Goal: Task Accomplishment & Management: Manage account settings

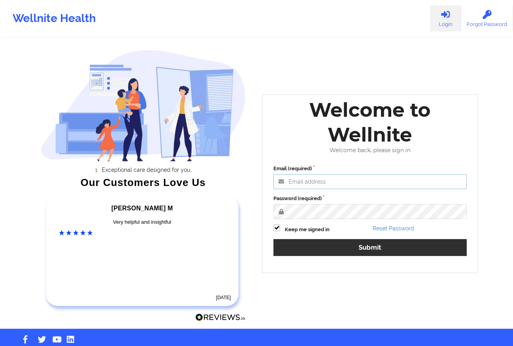
type input "[EMAIL_ADDRESS][DOMAIN_NAME]"
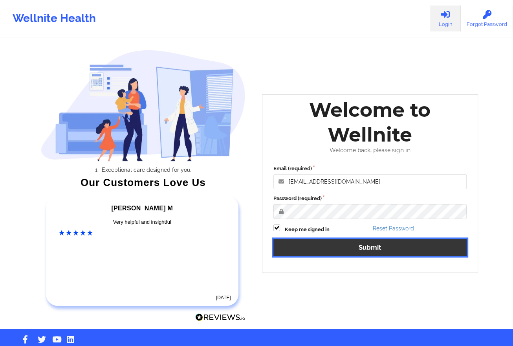
click at [306, 248] on button "Submit" at bounding box center [369, 247] width 193 height 17
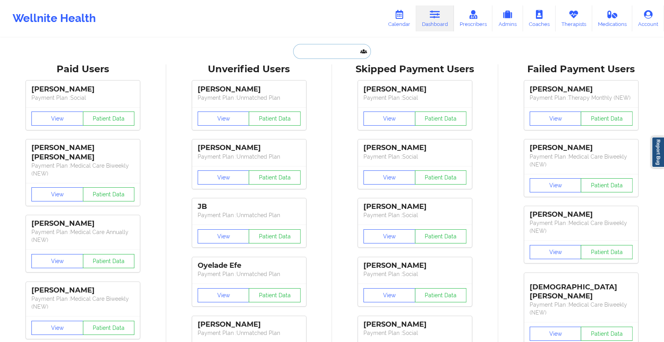
click at [308, 44] on input "text" at bounding box center [332, 51] width 78 height 15
paste input "[PERSON_NAME][EMAIL_ADDRESS][PERSON_NAME][DOMAIN_NAME]"
type input "[PERSON_NAME][EMAIL_ADDRESS][PERSON_NAME][DOMAIN_NAME]"
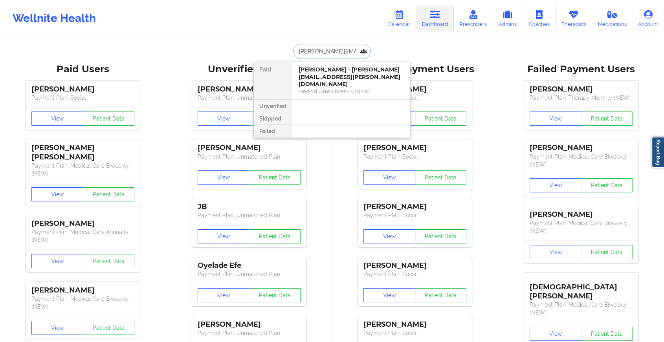
click at [324, 75] on div "[PERSON_NAME] - [PERSON_NAME][EMAIL_ADDRESS][PERSON_NAME][DOMAIN_NAME]" at bounding box center [351, 77] width 105 height 22
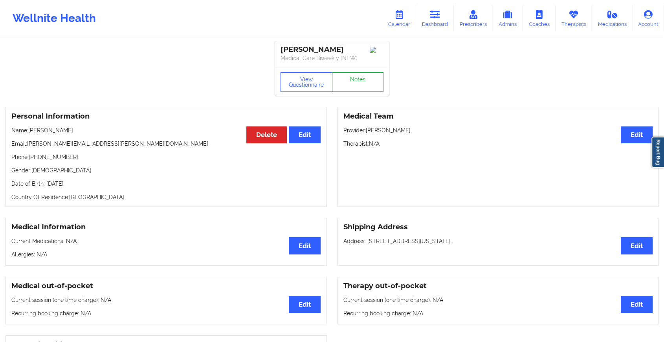
click at [354, 72] on link "Notes" at bounding box center [358, 82] width 52 height 20
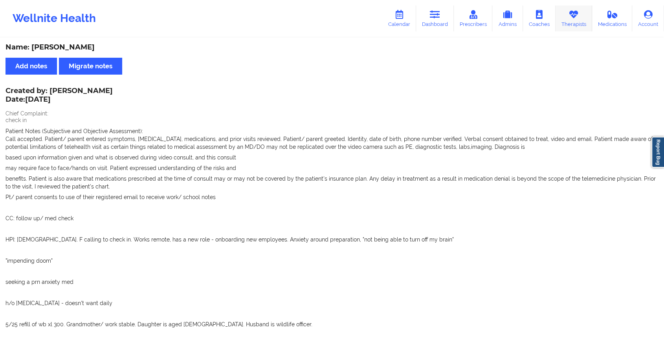
click at [519, 23] on link "Therapists" at bounding box center [573, 18] width 37 height 26
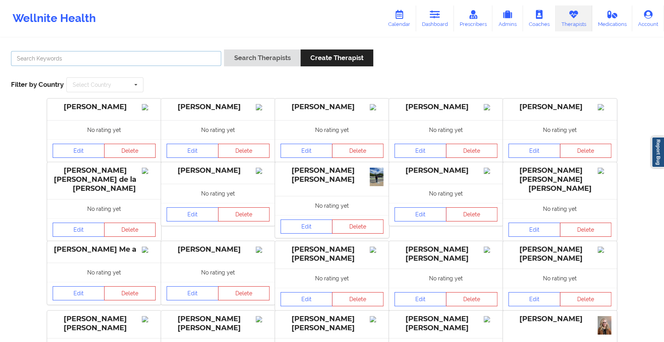
click at [88, 57] on input "text" at bounding box center [116, 58] width 210 height 15
type input "[PERSON_NAME]"
click at [224, 49] on button "Search Therapists" at bounding box center [262, 57] width 76 height 17
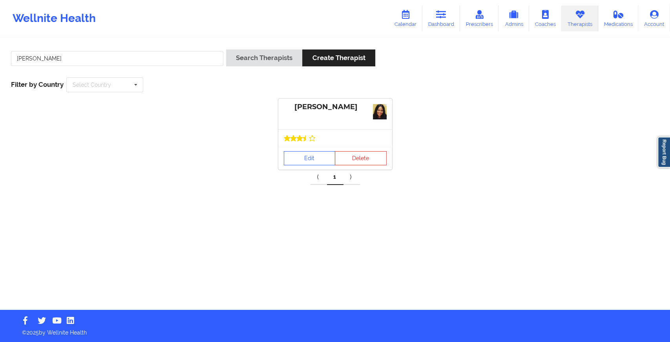
click at [300, 144] on div at bounding box center [335, 138] width 114 height 18
click at [300, 154] on link "Edit" at bounding box center [310, 158] width 52 height 14
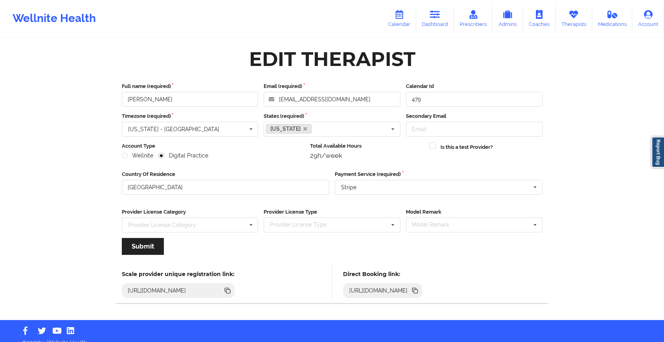
click at [418, 289] on icon at bounding box center [416, 291] width 4 height 4
click at [431, 25] on link "Dashboard" at bounding box center [435, 18] width 38 height 26
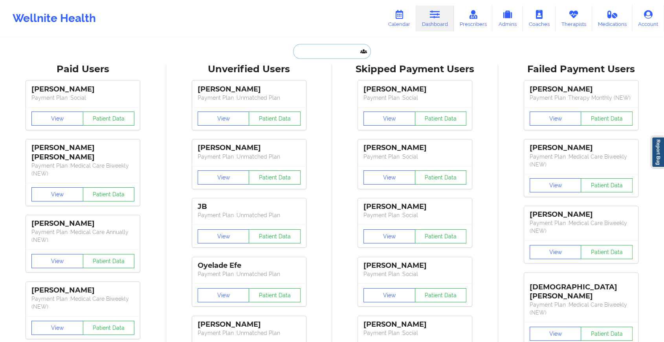
click at [319, 44] on input "text" at bounding box center [332, 51] width 78 height 15
paste input "[EMAIL_ADDRESS][DOMAIN_NAME]"
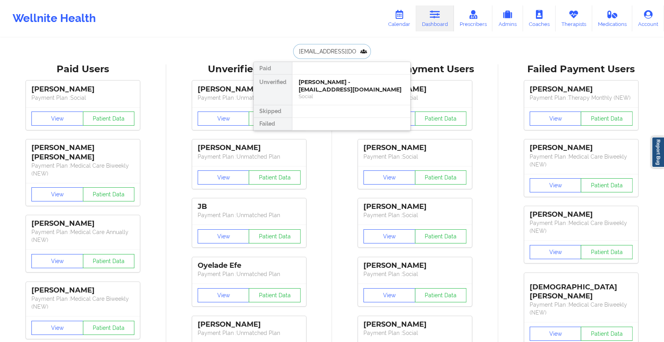
type input "[EMAIL_ADDRESS][DOMAIN_NAME]"
drag, startPoint x: 339, startPoint y: 73, endPoint x: 343, endPoint y: 92, distance: 19.3
click at [343, 92] on div "Paid Unverified [PERSON_NAME] - [EMAIL_ADDRESS][DOMAIN_NAME] Social Skipped Fai…" at bounding box center [331, 96] width 157 height 69
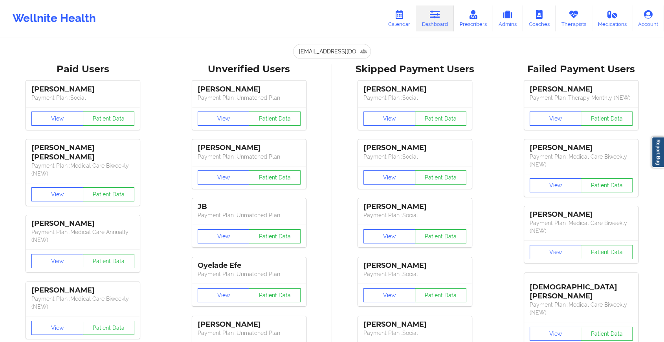
click at [343, 92] on div "[PERSON_NAME] Payment Plan : Social View Patient Data [PERSON_NAME] Payment Pla…" at bounding box center [415, 252] width 161 height 353
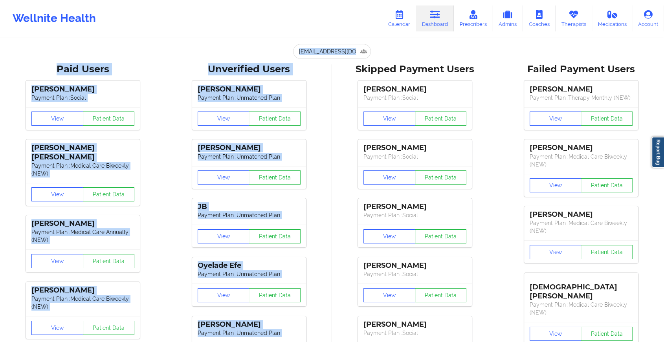
drag, startPoint x: 337, startPoint y: 60, endPoint x: 330, endPoint y: 41, distance: 19.6
drag, startPoint x: 330, startPoint y: 41, endPoint x: 329, endPoint y: 48, distance: 6.4
click at [329, 48] on input "[EMAIL_ADDRESS][DOMAIN_NAME]" at bounding box center [332, 51] width 78 height 15
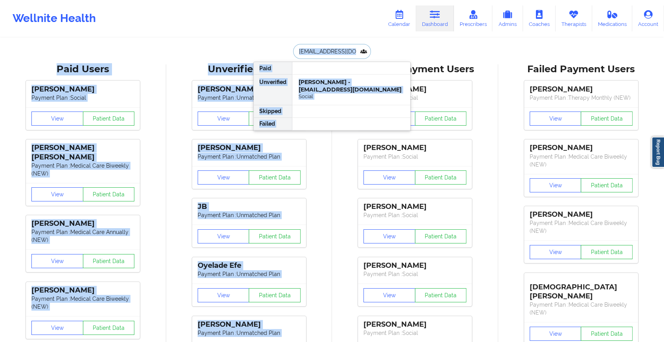
click at [329, 48] on input "[EMAIL_ADDRESS][DOMAIN_NAME]" at bounding box center [332, 51] width 78 height 15
click at [329, 85] on div "[PERSON_NAME] - [EMAIL_ADDRESS][DOMAIN_NAME]" at bounding box center [351, 86] width 105 height 15
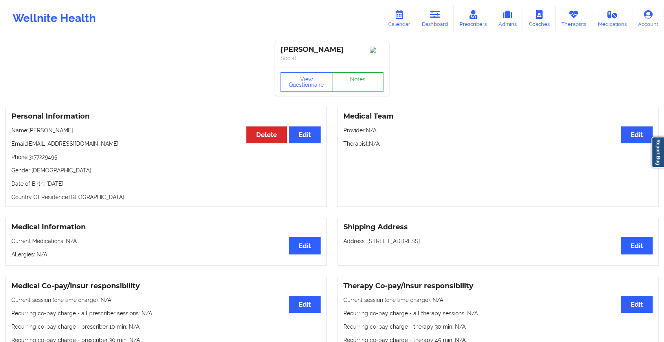
click at [353, 80] on link "Notes" at bounding box center [358, 82] width 52 height 20
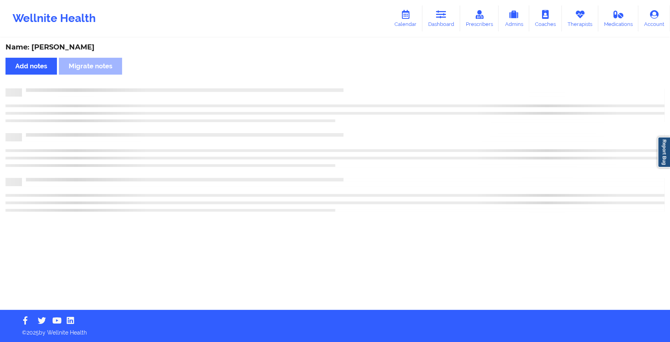
click at [353, 80] on div "Name: [PERSON_NAME] Add notes Migrate notes" at bounding box center [335, 173] width 670 height 271
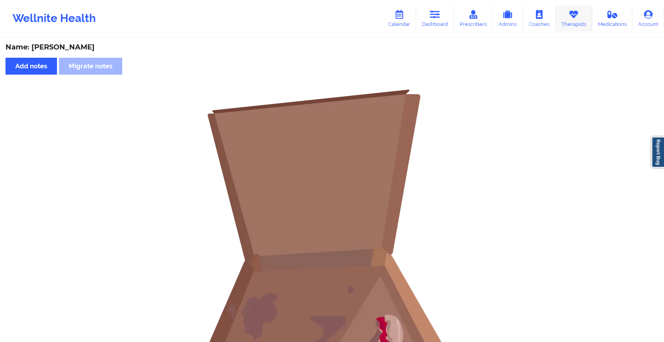
click at [519, 18] on icon at bounding box center [573, 14] width 10 height 9
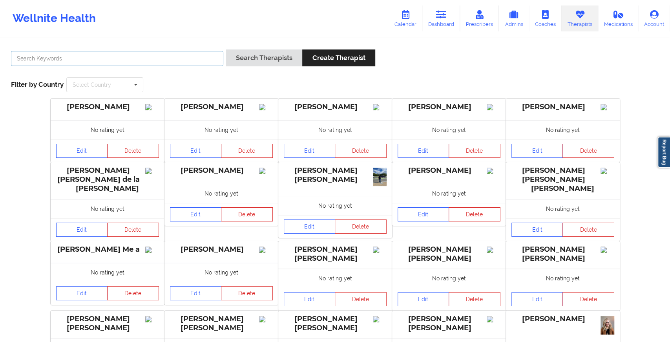
click at [185, 58] on input "text" at bounding box center [117, 58] width 212 height 15
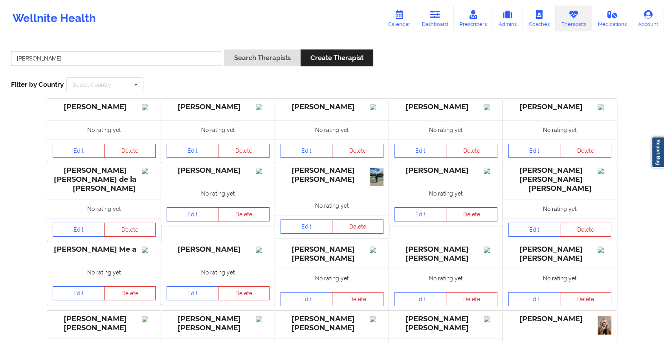
type input "[PERSON_NAME]"
click at [224, 49] on button "Search Therapists" at bounding box center [262, 57] width 76 height 17
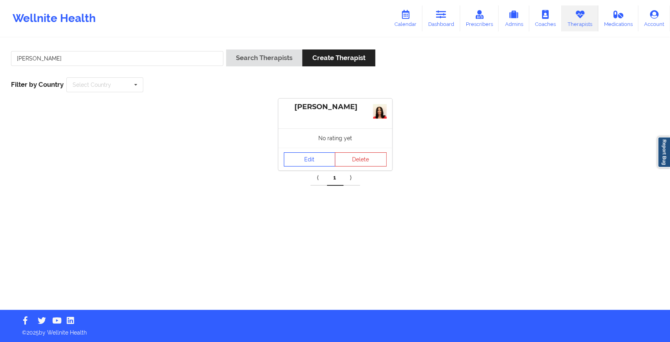
click at [302, 153] on link "Edit" at bounding box center [310, 159] width 52 height 14
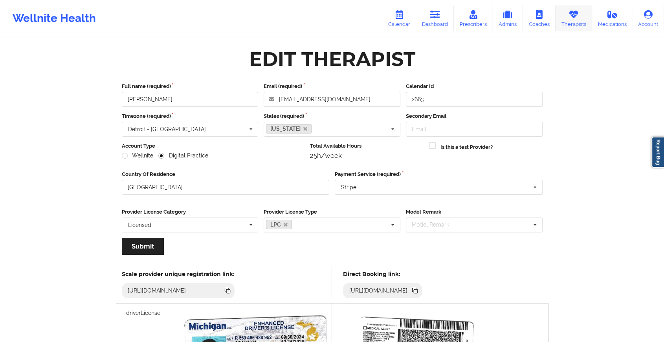
click at [519, 21] on link "Therapists" at bounding box center [573, 18] width 37 height 26
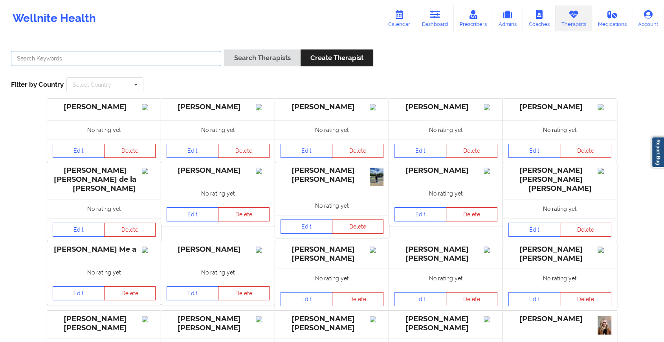
click at [125, 62] on input "text" at bounding box center [116, 58] width 210 height 15
click at [224, 49] on button "Search Therapists" at bounding box center [262, 57] width 76 height 17
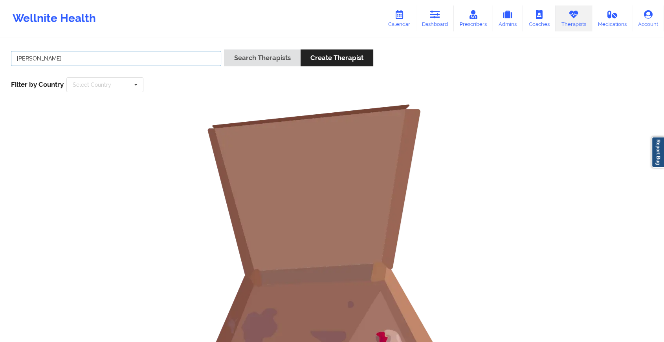
click at [224, 49] on button "Search Therapists" at bounding box center [262, 57] width 76 height 17
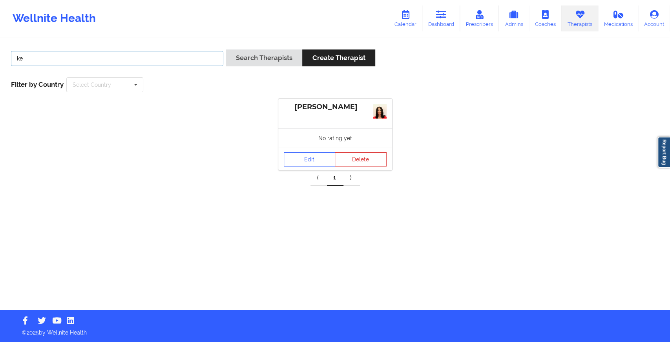
type input "k"
type input "n"
click at [226, 49] on button "Search Therapists" at bounding box center [264, 57] width 76 height 17
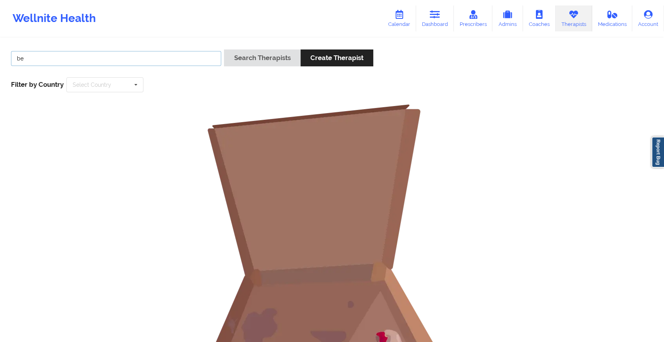
type input "b"
click at [434, 15] on icon at bounding box center [435, 14] width 10 height 9
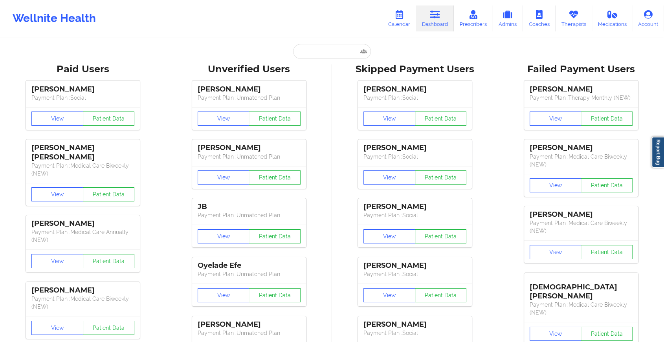
drag, startPoint x: 283, startPoint y: 46, endPoint x: 308, endPoint y: 46, distance: 25.5
click at [308, 46] on div "Paid Unverified [PERSON_NAME] - [EMAIL_ADDRESS][DOMAIN_NAME] Social Skipped Fai…" at bounding box center [331, 51] width 157 height 15
click at [308, 46] on input "text" at bounding box center [332, 51] width 78 height 15
type input "v"
paste input "[EMAIL_ADDRESS][DOMAIN_NAME]"
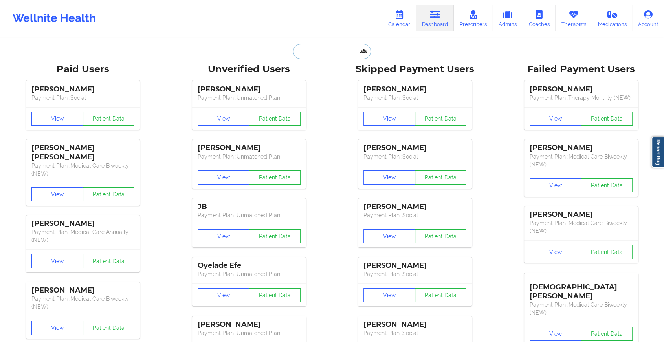
type input "[EMAIL_ADDRESS][DOMAIN_NAME]"
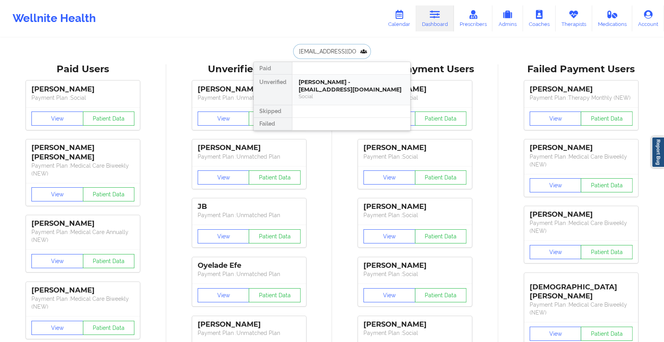
click at [346, 75] on div "[PERSON_NAME] - [EMAIL_ADDRESS][DOMAIN_NAME] Social" at bounding box center [351, 90] width 118 height 30
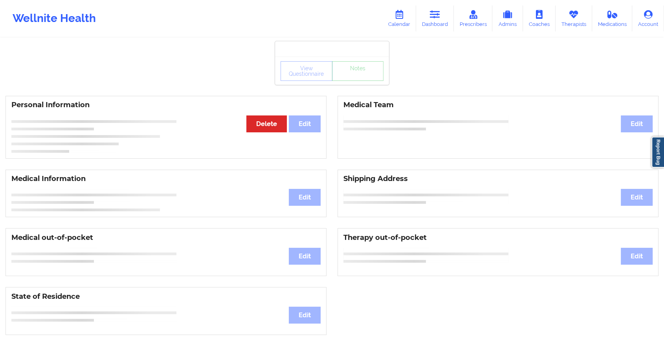
click at [356, 77] on div "View Questionnaire Notes" at bounding box center [331, 71] width 103 height 20
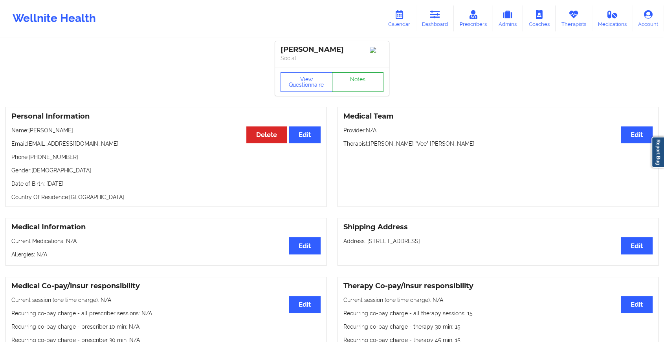
drag, startPoint x: 356, startPoint y: 77, endPoint x: 358, endPoint y: 91, distance: 14.3
click at [358, 91] on link "Notes" at bounding box center [358, 82] width 52 height 20
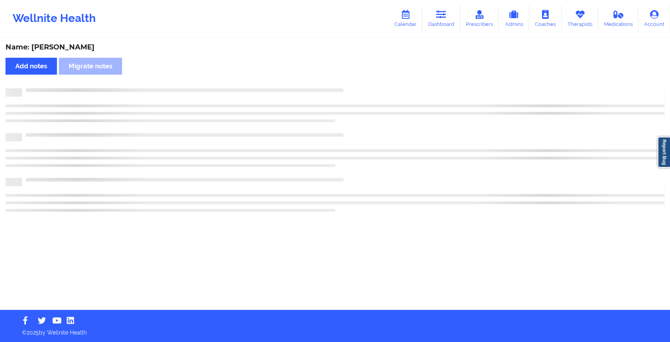
click at [358, 88] on div at bounding box center [343, 88] width 643 height 0
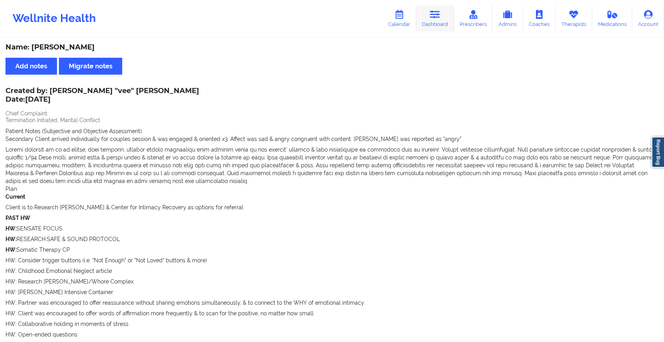
click at [433, 17] on icon at bounding box center [435, 14] width 10 height 9
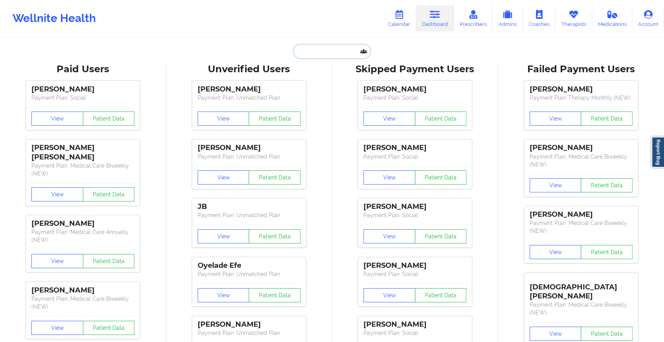
click at [308, 51] on input "text" at bounding box center [332, 51] width 78 height 15
paste input "[EMAIL_ADDRESS][DOMAIN_NAME]"
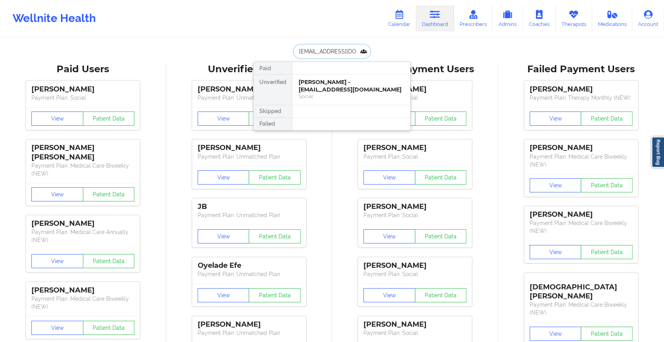
paste input "[EMAIL_ADDRESS][DOMAIN_NAME]"
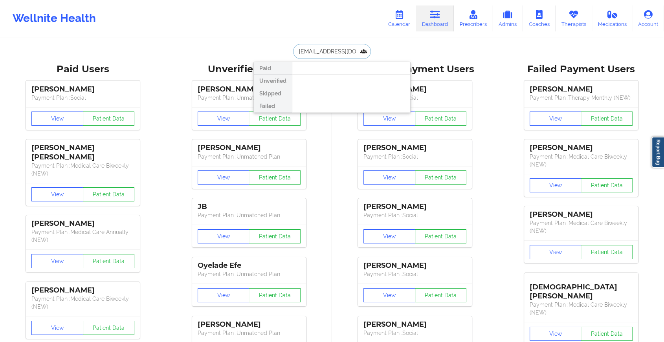
type input "[EMAIL_ADDRESS][DOMAIN_NAME]"
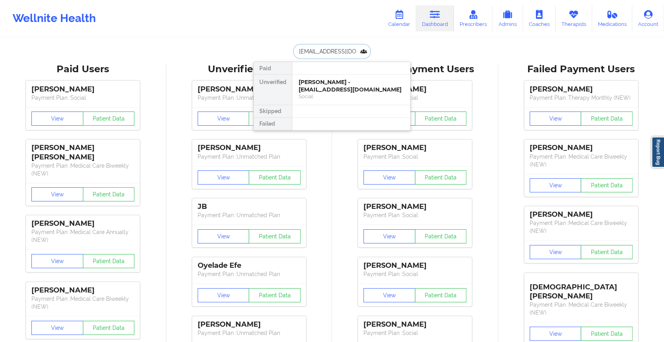
click at [331, 93] on div "Social" at bounding box center [351, 96] width 105 height 7
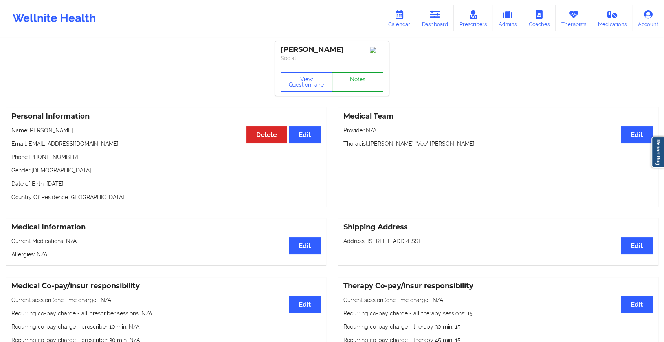
click at [356, 79] on link "Notes" at bounding box center [358, 82] width 52 height 20
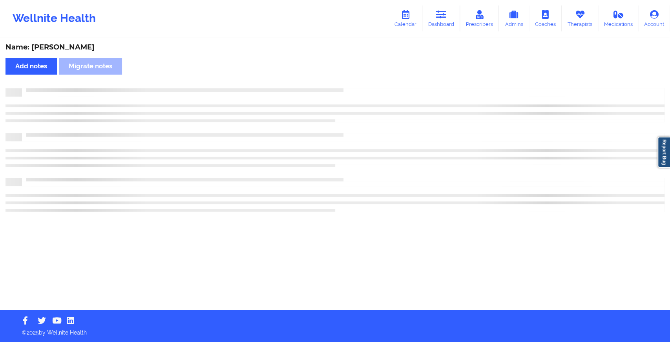
click at [356, 79] on div "Name: [PERSON_NAME] Add notes Migrate notes" at bounding box center [335, 173] width 670 height 271
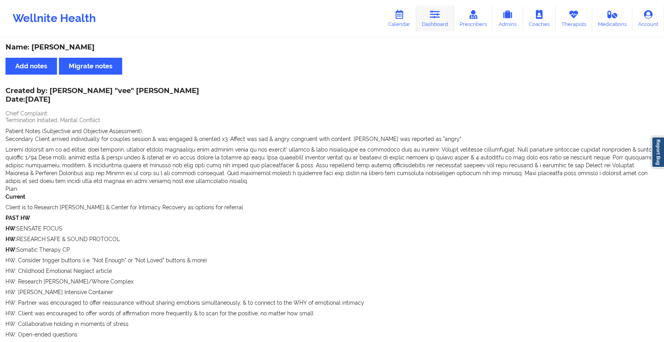
click at [447, 22] on link "Dashboard" at bounding box center [435, 18] width 38 height 26
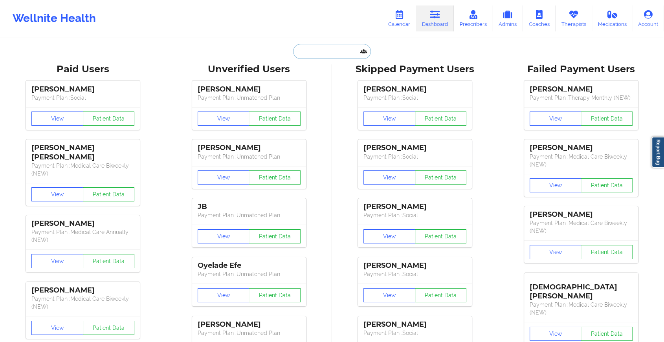
click at [322, 53] on input "text" at bounding box center [332, 51] width 78 height 15
paste input "[EMAIL_ADDRESS][DOMAIN_NAME]"
type input "[EMAIL_ADDRESS][DOMAIN_NAME]"
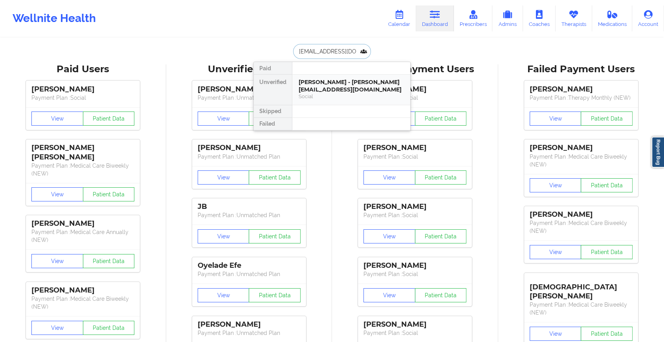
click at [339, 86] on div "[PERSON_NAME] - [PERSON_NAME][EMAIL_ADDRESS][DOMAIN_NAME]" at bounding box center [351, 86] width 105 height 15
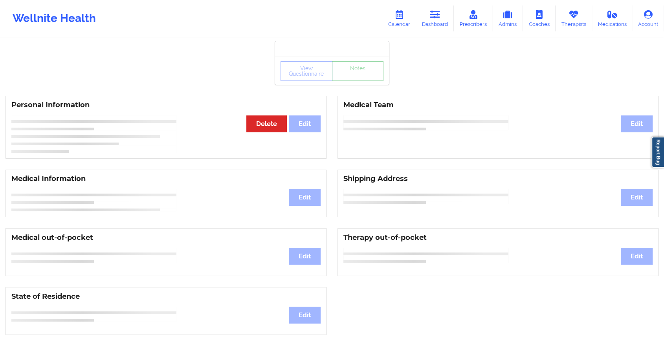
click at [366, 81] on link "Notes" at bounding box center [358, 71] width 52 height 20
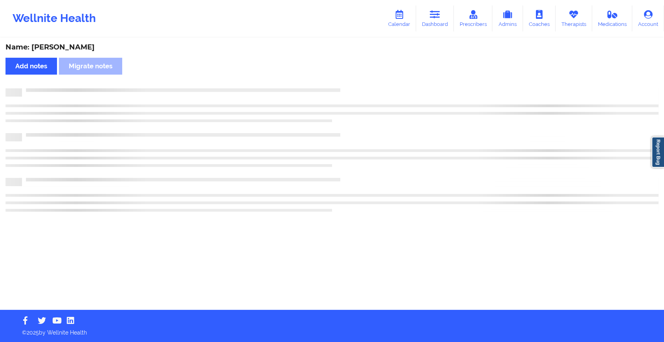
click at [366, 84] on div "Name: [PERSON_NAME] Add notes Migrate notes" at bounding box center [332, 173] width 664 height 271
drag, startPoint x: 339, startPoint y: 86, endPoint x: 366, endPoint y: 84, distance: 27.1
click at [366, 84] on div "Name: [PERSON_NAME] Add notes Migrate notes" at bounding box center [335, 173] width 670 height 271
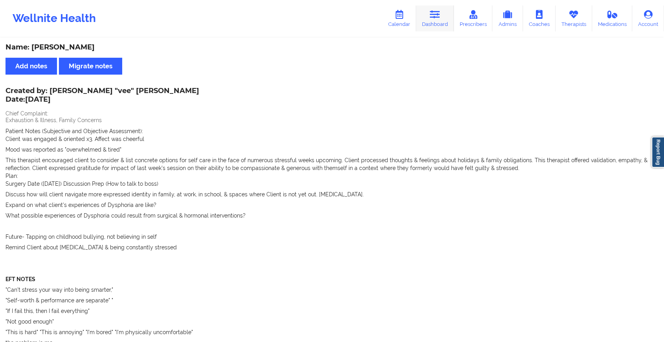
click at [434, 22] on link "Dashboard" at bounding box center [435, 18] width 38 height 26
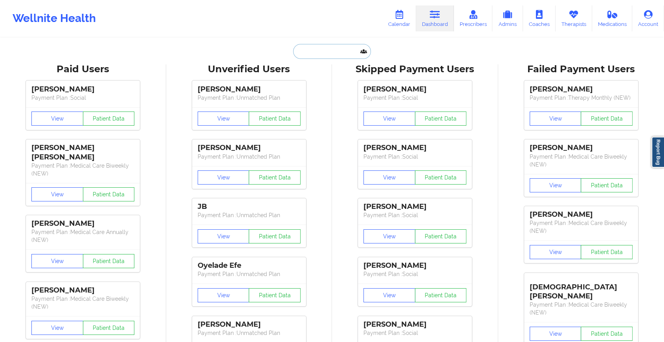
click at [328, 55] on input "text" at bounding box center [332, 51] width 78 height 15
paste input "[EMAIL_ADDRESS][DOMAIN_NAME]"
type input "[EMAIL_ADDRESS][DOMAIN_NAME]"
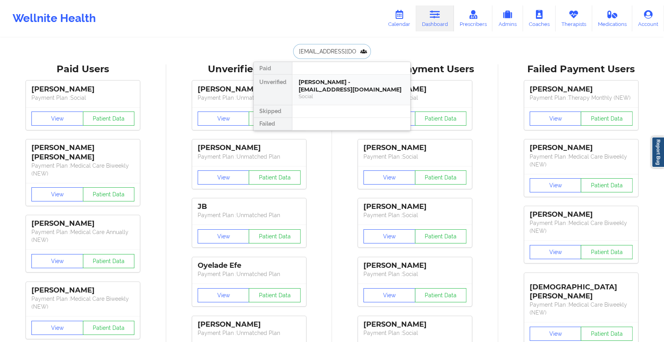
click at [332, 83] on div "[PERSON_NAME] - [EMAIL_ADDRESS][DOMAIN_NAME]" at bounding box center [351, 86] width 105 height 15
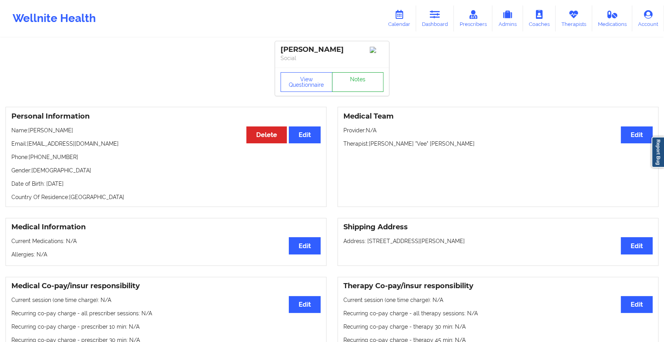
click at [367, 81] on link "Notes" at bounding box center [358, 82] width 52 height 20
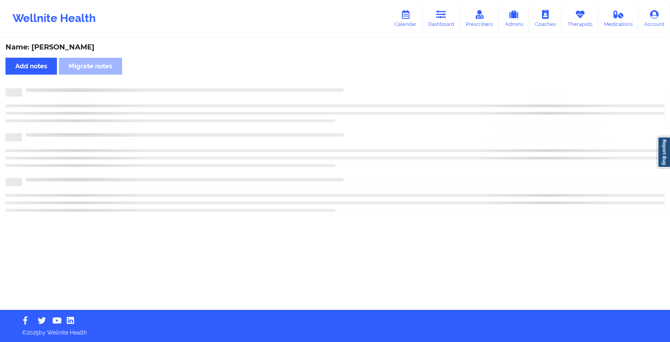
click at [367, 81] on div "Name: [PERSON_NAME] Add notes Migrate notes" at bounding box center [335, 173] width 670 height 271
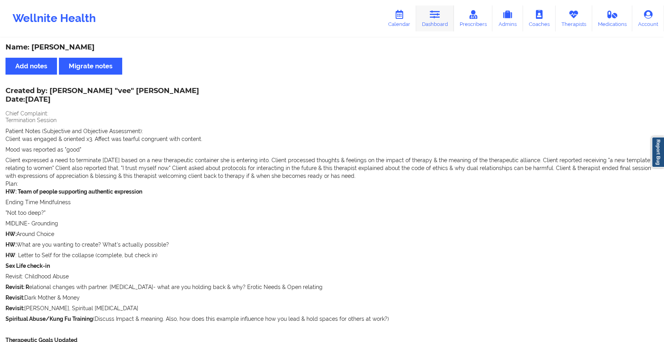
click at [432, 15] on icon at bounding box center [435, 14] width 10 height 9
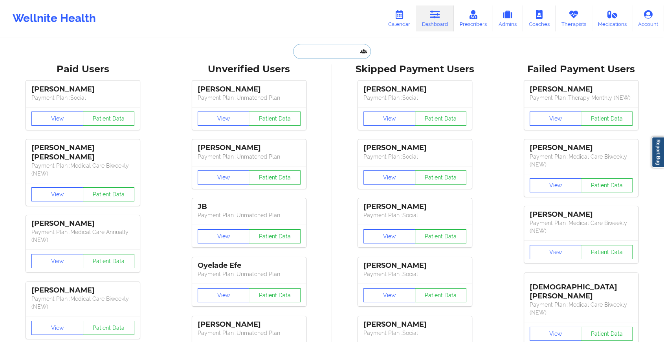
click at [328, 50] on input "text" at bounding box center [332, 51] width 78 height 15
paste input "[EMAIL_ADDRESS][DOMAIN_NAME]"
type input "[EMAIL_ADDRESS][DOMAIN_NAME]"
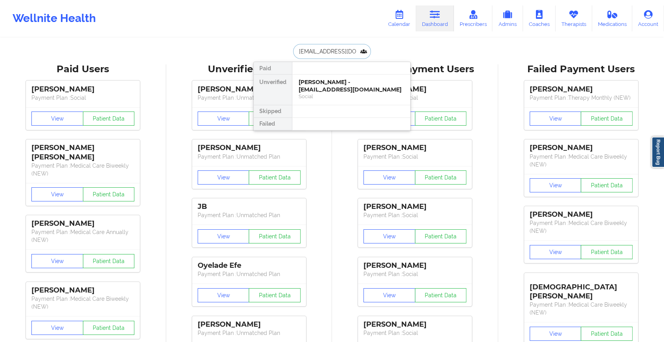
scroll to position [0, 0]
click at [337, 80] on div "[PERSON_NAME] - [EMAIL_ADDRESS][DOMAIN_NAME]" at bounding box center [351, 86] width 105 height 15
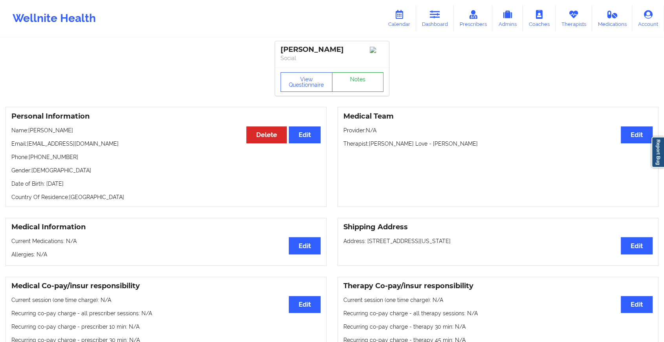
click at [362, 83] on link "Notes" at bounding box center [358, 82] width 52 height 20
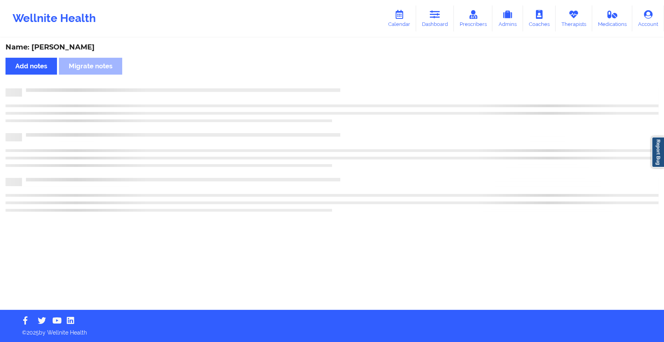
click at [362, 83] on div "Name: [PERSON_NAME] Add notes Migrate notes" at bounding box center [332, 173] width 664 height 271
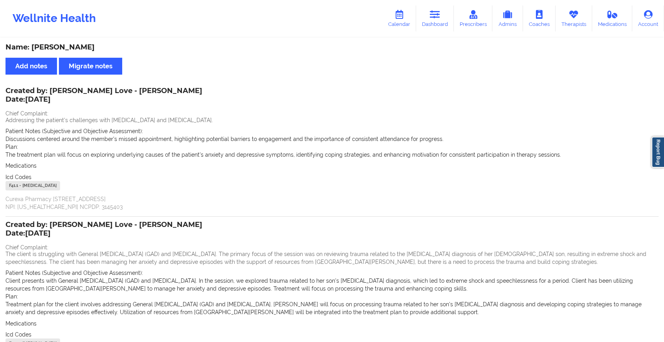
click at [434, 37] on div "Name: [PERSON_NAME] Add notes Migrate notes Created by: [PERSON_NAME] Love - [P…" at bounding box center [332, 200] width 664 height 401
click at [436, 19] on icon at bounding box center [435, 14] width 10 height 9
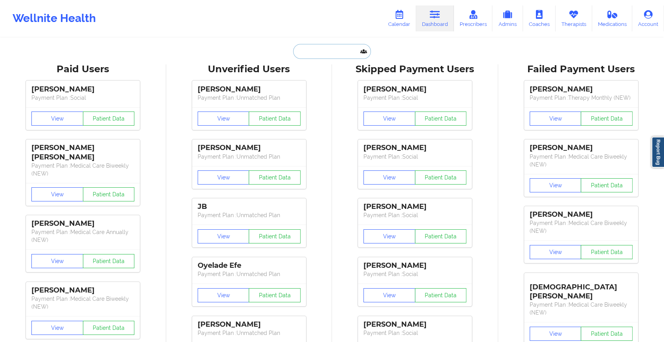
click at [321, 55] on input "text" at bounding box center [332, 51] width 78 height 15
paste input "[EMAIL_ADDRESS][DOMAIN_NAME]"
type input "[EMAIL_ADDRESS][DOMAIN_NAME]"
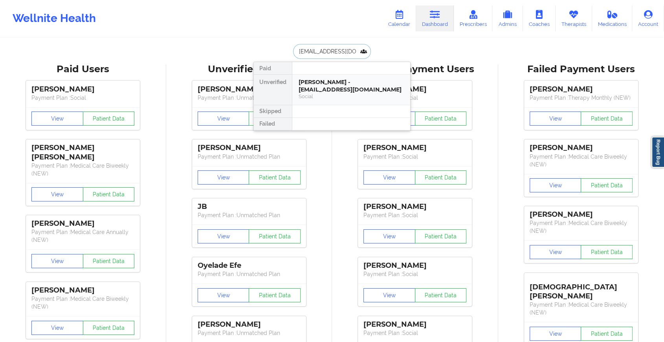
click at [342, 92] on div "[PERSON_NAME] - [EMAIL_ADDRESS][DOMAIN_NAME]" at bounding box center [351, 86] width 105 height 15
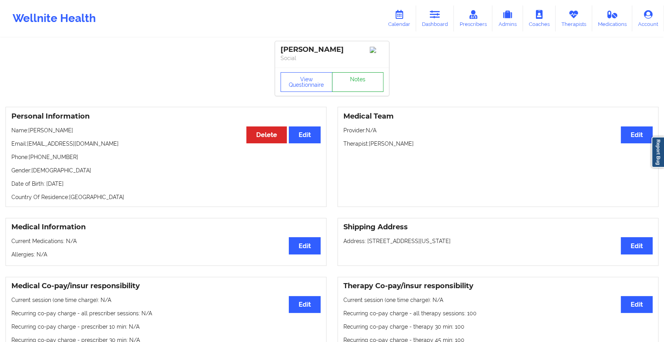
click at [355, 89] on link "Notes" at bounding box center [358, 82] width 52 height 20
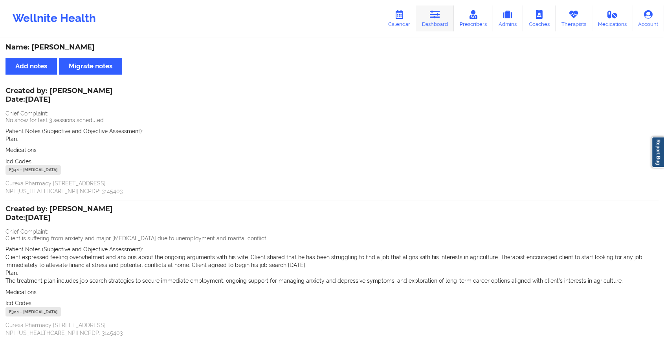
click at [433, 12] on icon at bounding box center [435, 14] width 10 height 9
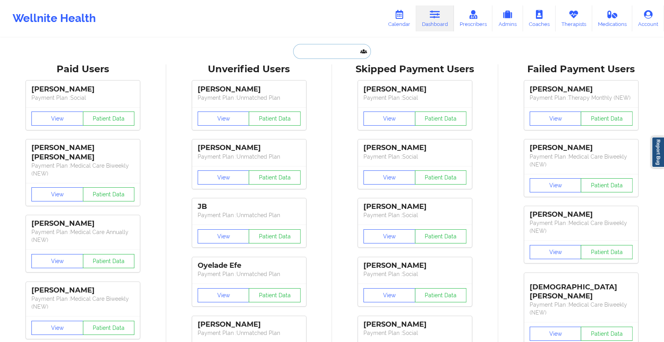
click at [296, 50] on input "text" at bounding box center [332, 51] width 78 height 15
paste input "[EMAIL_ADDRESS][DOMAIN_NAME]"
type input "[EMAIL_ADDRESS][DOMAIN_NAME]"
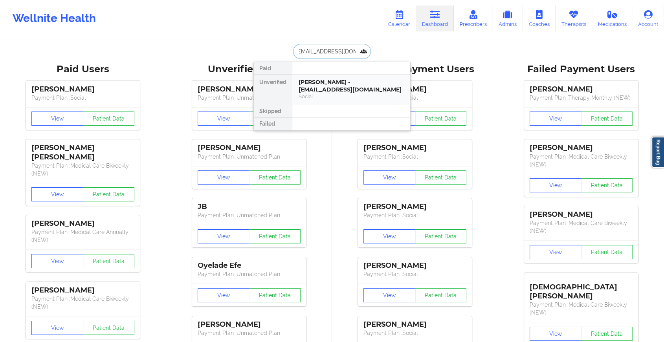
click at [333, 84] on div "[PERSON_NAME] - [EMAIL_ADDRESS][DOMAIN_NAME]" at bounding box center [351, 86] width 105 height 15
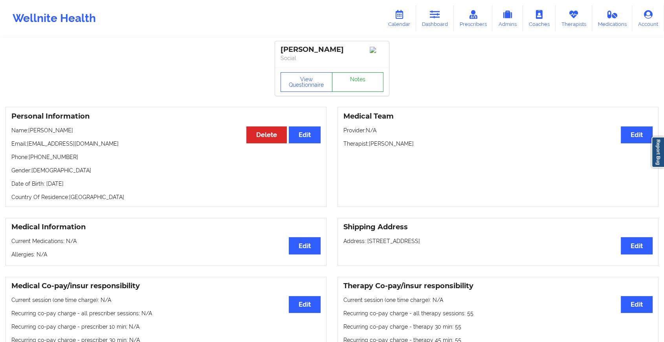
click at [355, 76] on link "Notes" at bounding box center [358, 82] width 52 height 20
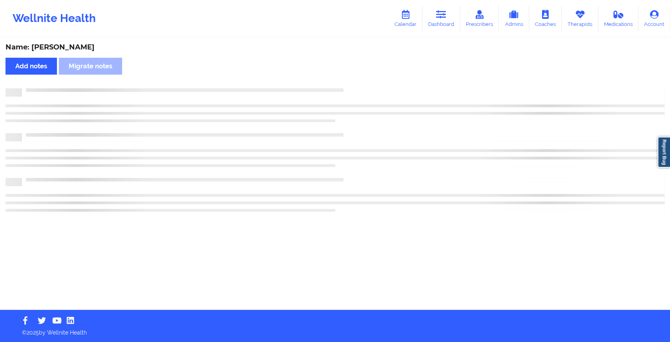
click at [355, 76] on div "Name: [PERSON_NAME] Add notes Migrate notes" at bounding box center [335, 173] width 670 height 271
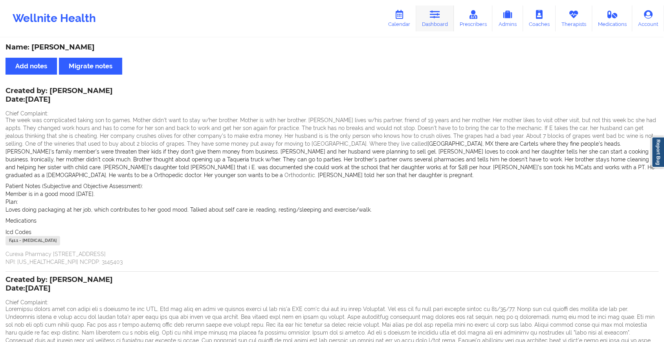
click at [425, 20] on link "Dashboard" at bounding box center [435, 18] width 38 height 26
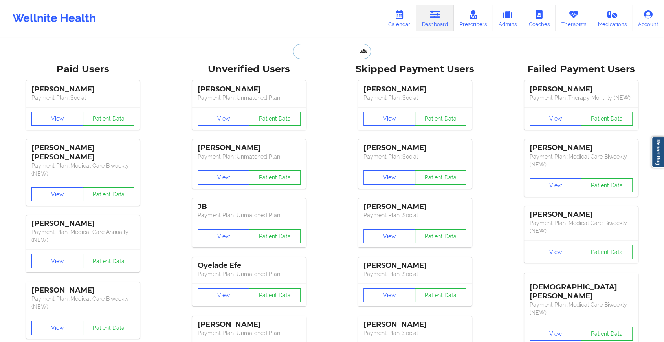
click at [332, 50] on input "text" at bounding box center [332, 51] width 78 height 15
paste input "[PERSON_NAME][EMAIL_ADDRESS][DOMAIN_NAME]"
type input "[PERSON_NAME][EMAIL_ADDRESS][DOMAIN_NAME]"
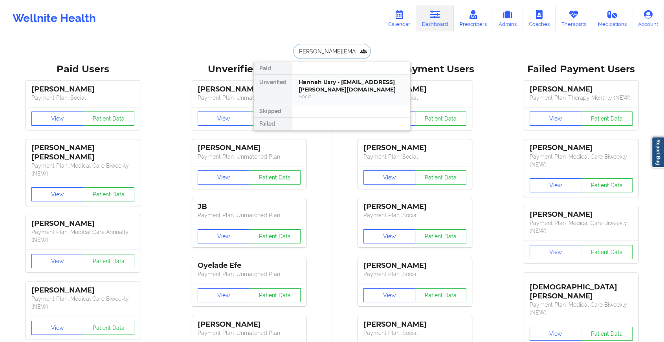
click at [337, 84] on div "Hannah Usry - [EMAIL_ADDRESS][PERSON_NAME][DOMAIN_NAME]" at bounding box center [351, 86] width 105 height 15
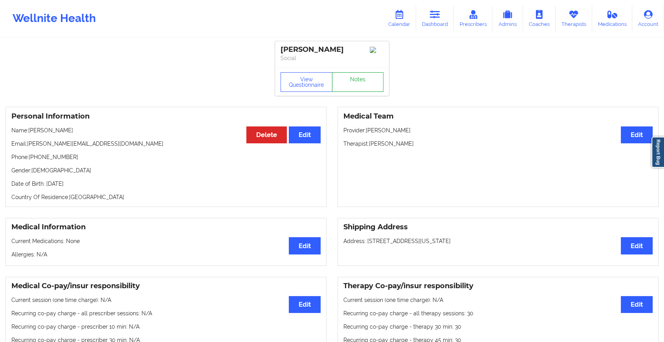
click at [368, 84] on link "Notes" at bounding box center [358, 82] width 52 height 20
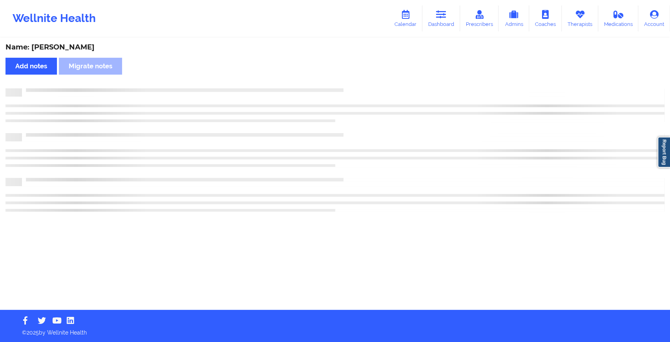
click at [368, 84] on div "Name: [PERSON_NAME] Add notes Migrate notes" at bounding box center [335, 173] width 670 height 271
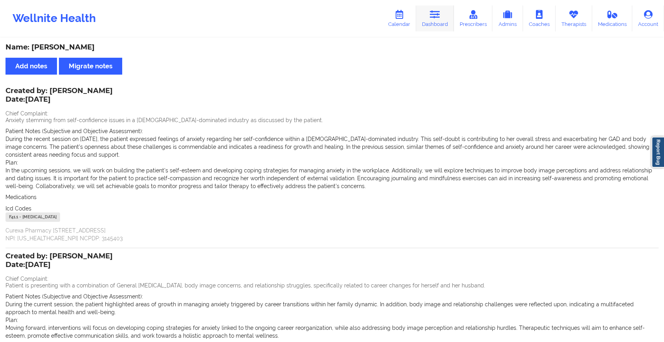
click at [433, 16] on icon at bounding box center [435, 14] width 10 height 9
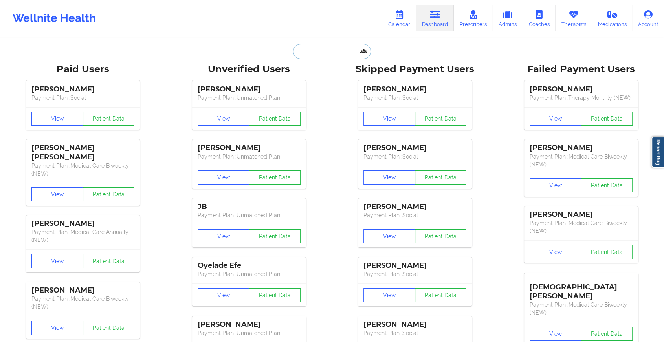
click at [319, 53] on input "text" at bounding box center [332, 51] width 78 height 15
paste input "[EMAIL_ADDRESS][DOMAIN_NAME]"
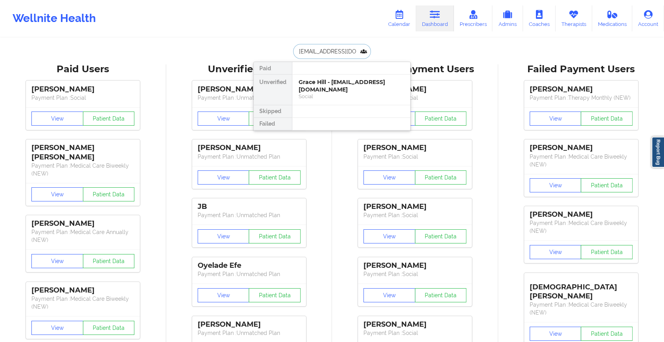
type input "[EMAIL_ADDRESS][DOMAIN_NAME]"
drag, startPoint x: 361, startPoint y: 73, endPoint x: 354, endPoint y: 78, distance: 8.4
click at [354, 78] on div "Paid Unverified Grace Hill - [EMAIL_ADDRESS][DOMAIN_NAME] Social Skipped Failed" at bounding box center [331, 96] width 157 height 69
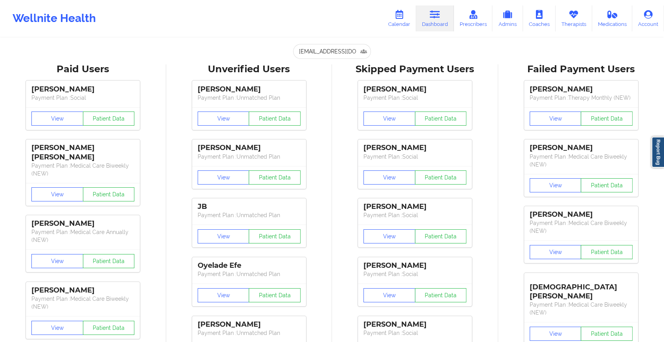
click at [354, 78] on div "[PERSON_NAME] Payment Plan : Social View Patient Data [PERSON_NAME] Payment Pla…" at bounding box center [415, 252] width 161 height 353
click at [328, 44] on input "[EMAIL_ADDRESS][DOMAIN_NAME]" at bounding box center [332, 51] width 78 height 15
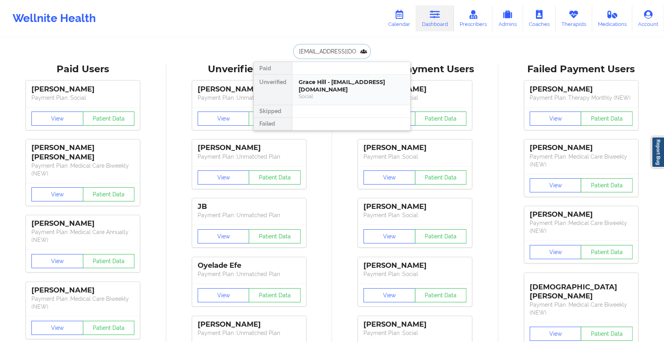
click at [333, 75] on div "Grace Hill - [EMAIL_ADDRESS][DOMAIN_NAME] Social" at bounding box center [351, 90] width 118 height 30
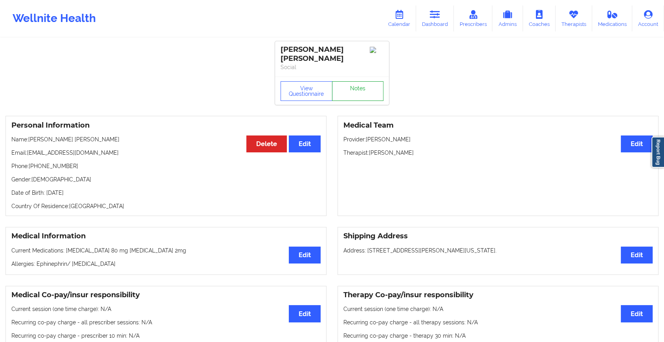
click at [363, 86] on link "Notes" at bounding box center [358, 91] width 52 height 20
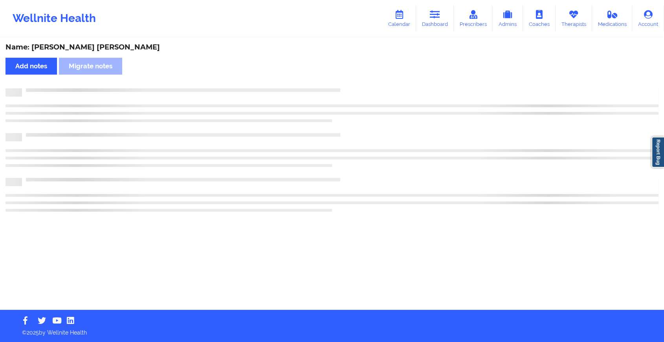
click at [363, 86] on div "Name: [PERSON_NAME] [PERSON_NAME] Add notes Migrate notes" at bounding box center [332, 173] width 664 height 271
click at [363, 86] on div "Name: [PERSON_NAME] [PERSON_NAME] Add notes Migrate notes" at bounding box center [335, 173] width 670 height 271
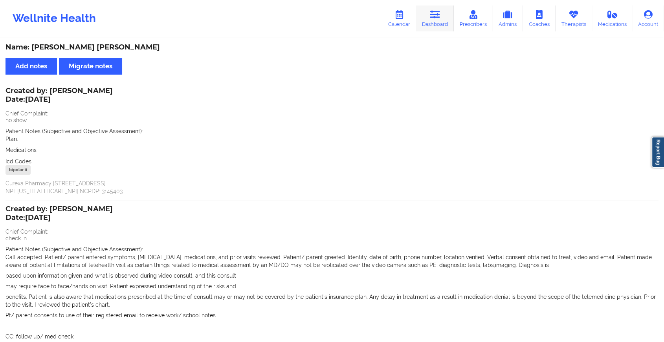
click at [432, 15] on icon at bounding box center [435, 14] width 10 height 9
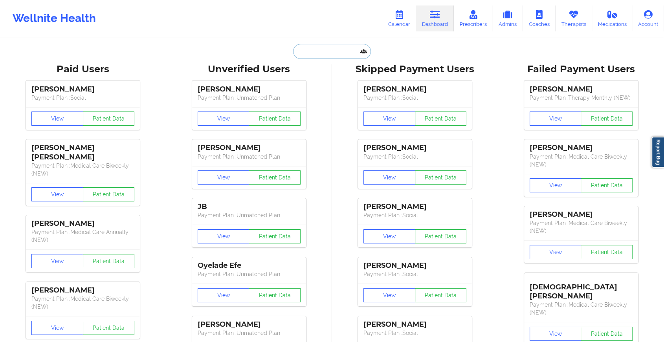
paste input "[PERSON_NAME][EMAIL_ADDRESS][DOMAIN_NAME]"
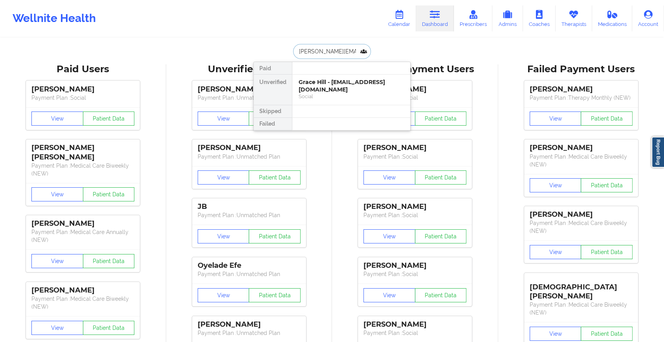
click at [321, 57] on input "[PERSON_NAME][EMAIL_ADDRESS][DOMAIN_NAME]" at bounding box center [332, 51] width 78 height 15
type input "[PERSON_NAME][EMAIL_ADDRESS][DOMAIN_NAME]"
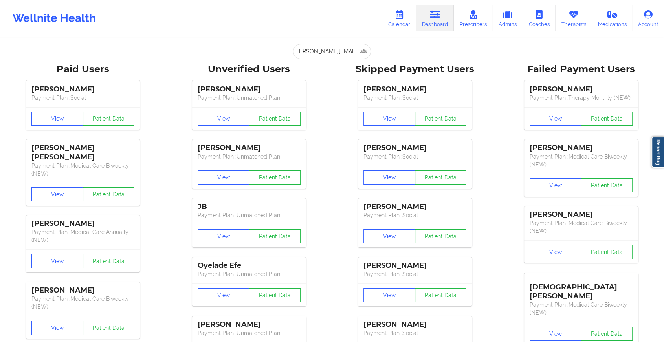
scroll to position [0, 0]
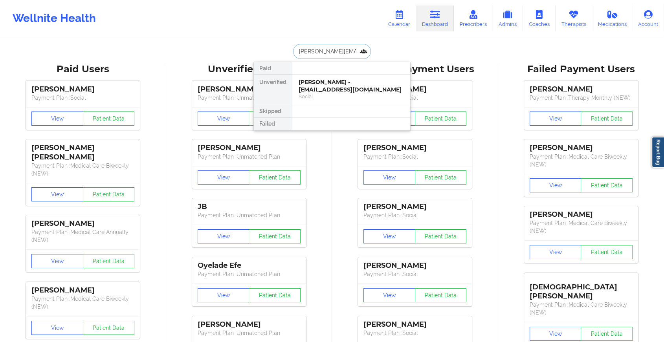
click at [329, 51] on input "[PERSON_NAME][EMAIL_ADDRESS][DOMAIN_NAME]" at bounding box center [332, 51] width 78 height 15
click at [323, 92] on div "[PERSON_NAME] - [EMAIL_ADDRESS][DOMAIN_NAME]" at bounding box center [351, 86] width 105 height 15
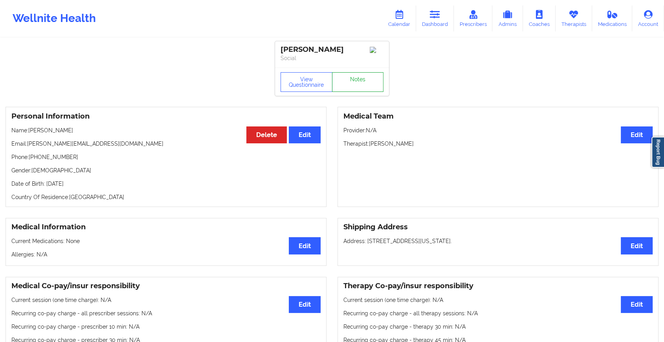
click at [355, 78] on link "Notes" at bounding box center [358, 82] width 52 height 20
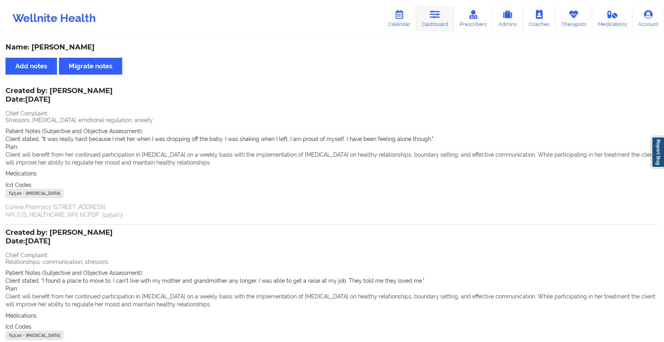
click at [444, 13] on link "Dashboard" at bounding box center [435, 18] width 38 height 26
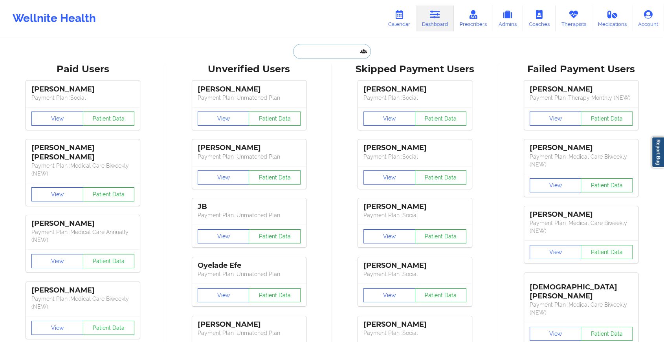
click at [331, 53] on input "text" at bounding box center [332, 51] width 78 height 15
paste input "[EMAIL_ADDRESS][DOMAIN_NAME]"
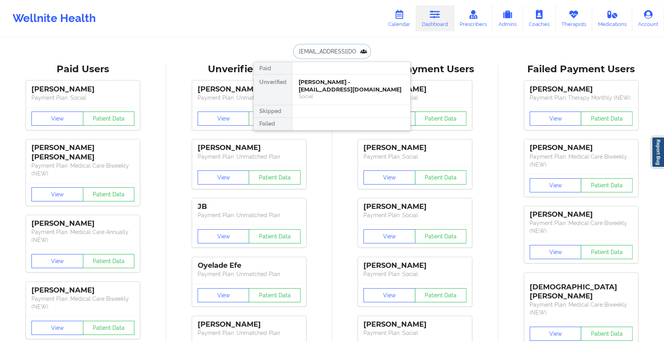
type input "[EMAIL_ADDRESS][DOMAIN_NAME]"
click at [333, 85] on div "[PERSON_NAME] - [EMAIL_ADDRESS][DOMAIN_NAME]" at bounding box center [351, 86] width 105 height 15
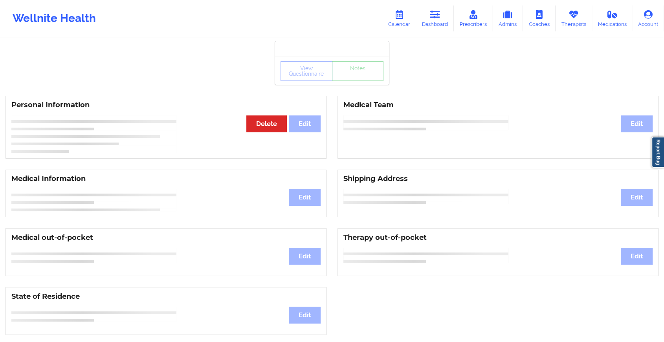
click at [339, 82] on div "View Questionnaire Notes" at bounding box center [332, 71] width 114 height 28
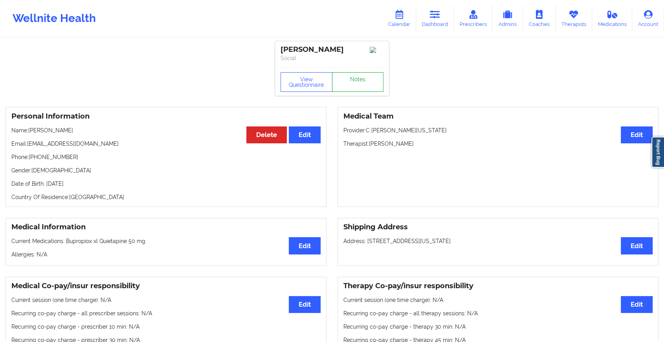
click at [339, 82] on link "Notes" at bounding box center [358, 82] width 52 height 20
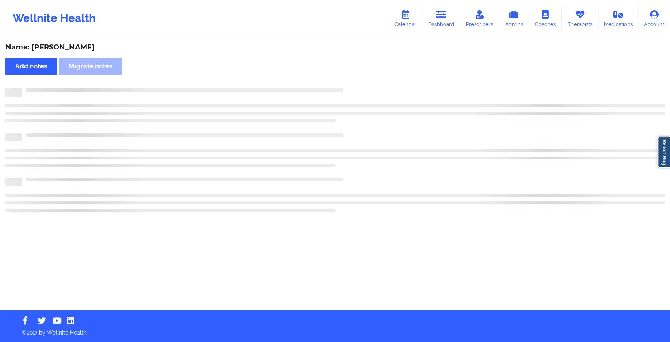
click at [339, 82] on div "Name: [PERSON_NAME] Add notes [PERSON_NAME] notes" at bounding box center [335, 173] width 670 height 271
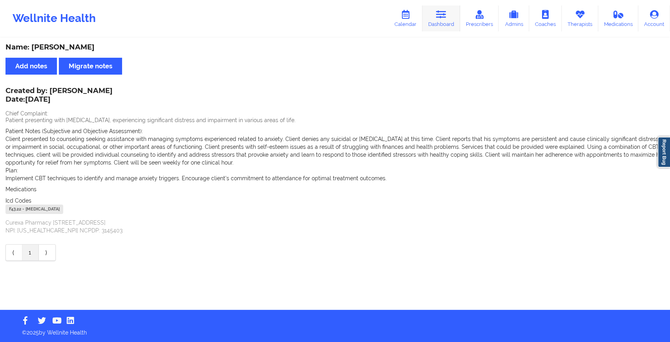
click at [437, 17] on link "Dashboard" at bounding box center [442, 18] width 38 height 26
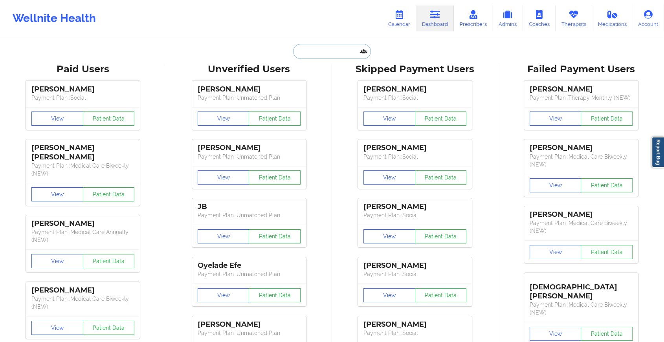
click at [310, 58] on input "text" at bounding box center [332, 51] width 78 height 15
paste input "[PERSON_NAME][EMAIL_ADDRESS][DOMAIN_NAME]"
type input "[PERSON_NAME][EMAIL_ADDRESS][DOMAIN_NAME]"
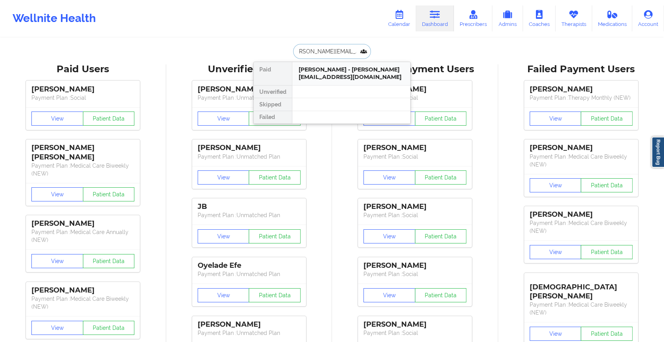
click at [344, 66] on div "[PERSON_NAME] - [PERSON_NAME][EMAIL_ADDRESS][DOMAIN_NAME]" at bounding box center [351, 73] width 105 height 15
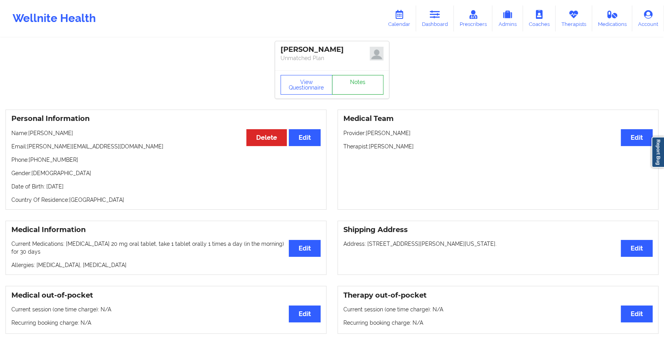
click at [354, 86] on link "Notes" at bounding box center [358, 85] width 52 height 20
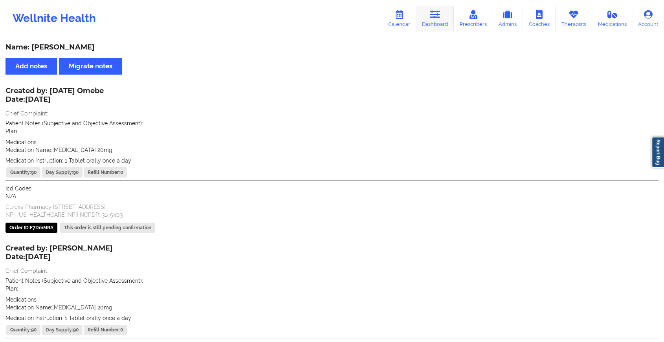
click at [452, 11] on link "Dashboard" at bounding box center [435, 18] width 38 height 26
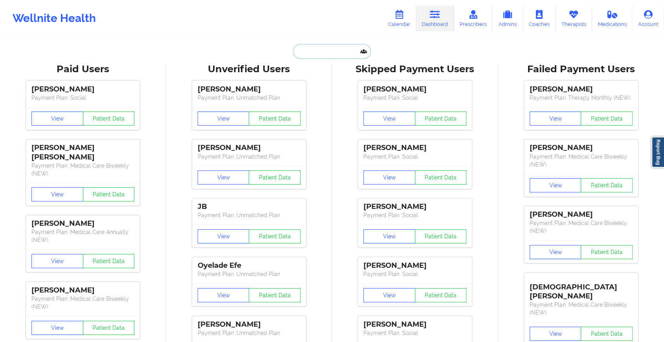
click at [310, 50] on input "text" at bounding box center [332, 51] width 78 height 15
paste input "[EMAIL_ADDRESS][DOMAIN_NAME]"
type input "[EMAIL_ADDRESS][DOMAIN_NAME]"
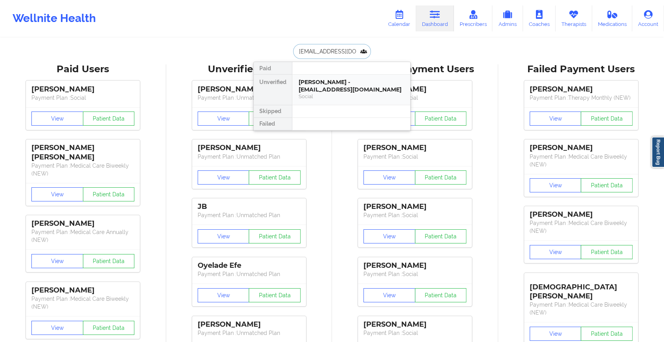
click at [346, 86] on div "[PERSON_NAME] - [EMAIL_ADDRESS][DOMAIN_NAME]" at bounding box center [351, 86] width 105 height 15
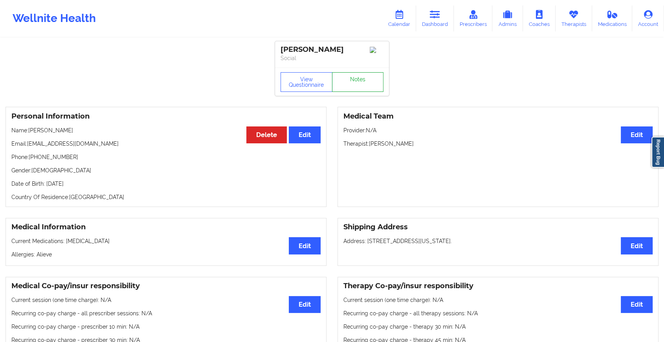
click at [352, 86] on link "Notes" at bounding box center [358, 82] width 52 height 20
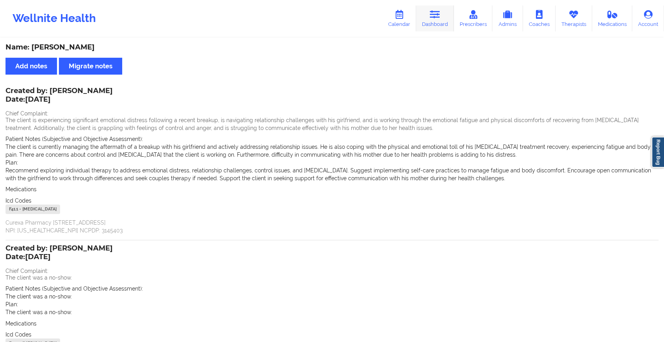
click at [432, 23] on link "Dashboard" at bounding box center [435, 18] width 38 height 26
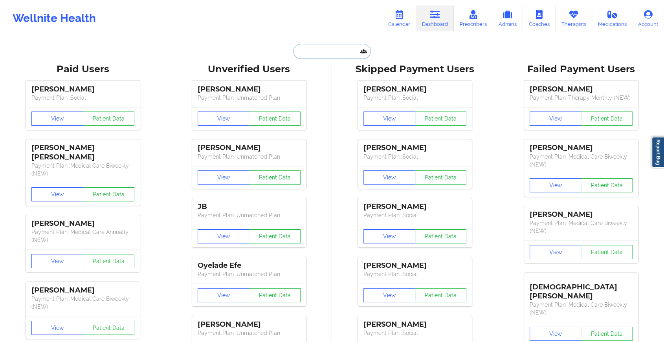
click at [324, 47] on input "text" at bounding box center [332, 51] width 78 height 15
paste input "[EMAIL_ADDRESS][DOMAIN_NAME]"
type input "[EMAIL_ADDRESS][DOMAIN_NAME]"
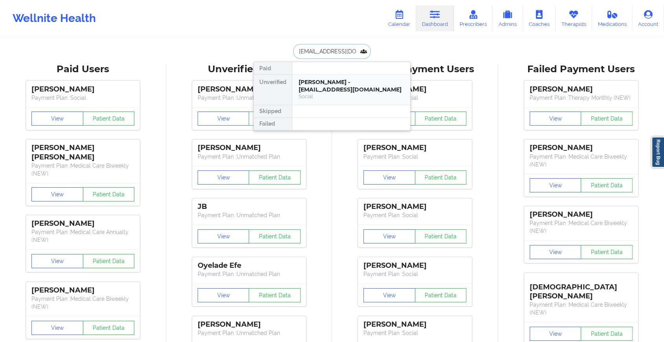
click at [352, 93] on div "Social" at bounding box center [351, 96] width 105 height 7
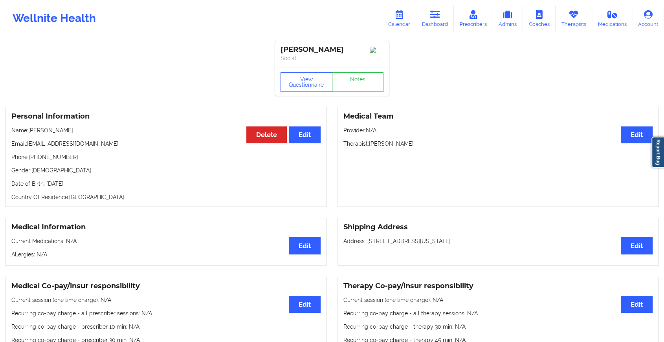
click at [353, 79] on div "View Questionnaire Notes" at bounding box center [331, 82] width 103 height 20
click at [353, 79] on link "Notes" at bounding box center [358, 82] width 52 height 20
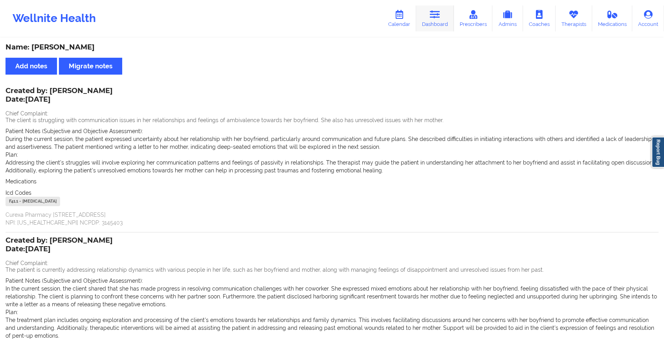
click at [439, 22] on link "Dashboard" at bounding box center [435, 18] width 38 height 26
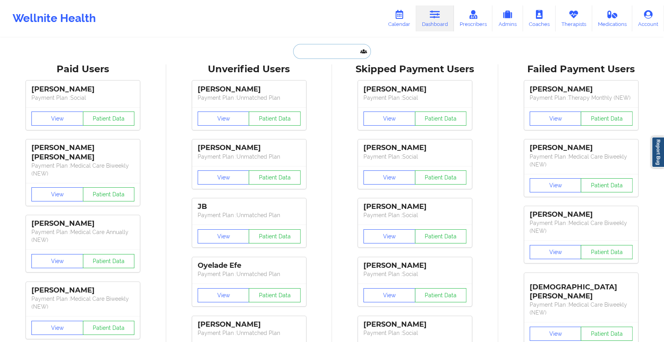
click at [320, 51] on input "text" at bounding box center [332, 51] width 78 height 15
paste input "[EMAIL_ADDRESS][DOMAIN_NAME]"
type input "[EMAIL_ADDRESS][DOMAIN_NAME]"
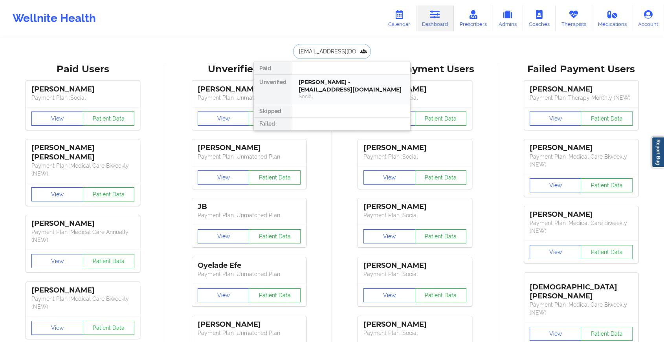
click at [337, 81] on div "[PERSON_NAME] - [EMAIL_ADDRESS][DOMAIN_NAME]" at bounding box center [351, 86] width 105 height 15
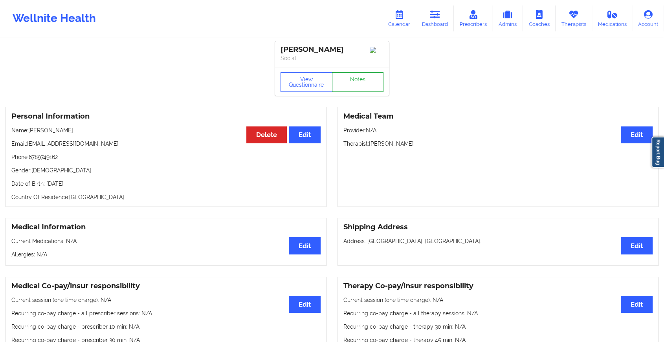
click at [356, 85] on link "Notes" at bounding box center [358, 82] width 52 height 20
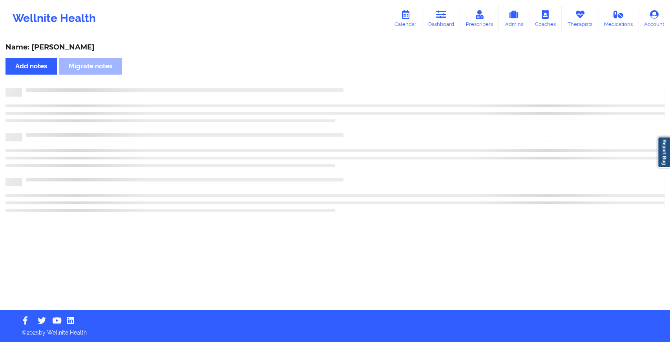
click at [356, 85] on div "Name: [PERSON_NAME] Add notes Migrate notes" at bounding box center [335, 173] width 670 height 271
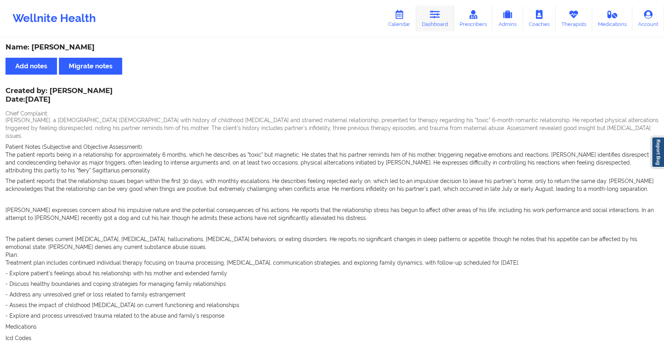
click at [439, 11] on icon at bounding box center [435, 14] width 10 height 9
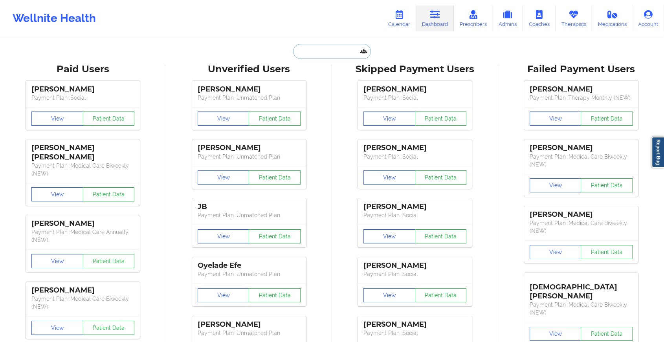
click at [324, 56] on input "text" at bounding box center [332, 51] width 78 height 15
paste input "[EMAIL_ADDRESS][DOMAIN_NAME]"
type input "[EMAIL_ADDRESS][DOMAIN_NAME]"
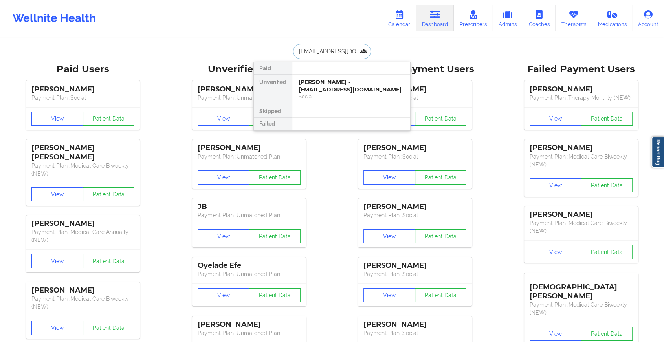
scroll to position [0, 9]
click at [339, 82] on div "[PERSON_NAME] - [EMAIL_ADDRESS][DOMAIN_NAME]" at bounding box center [351, 86] width 105 height 15
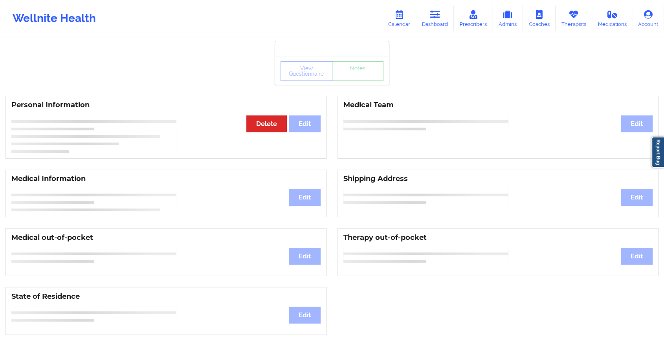
click at [354, 76] on div "View Questionnaire Notes" at bounding box center [331, 71] width 103 height 20
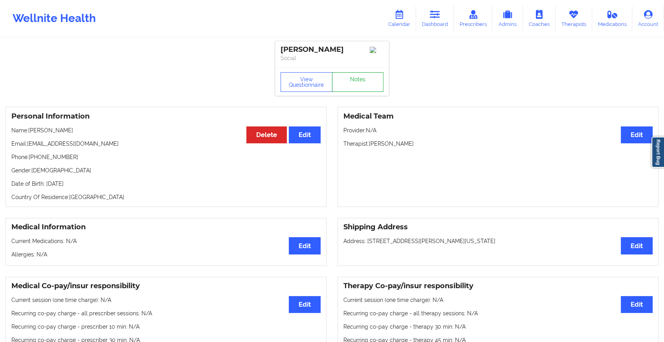
click at [354, 76] on link "Notes" at bounding box center [358, 82] width 52 height 20
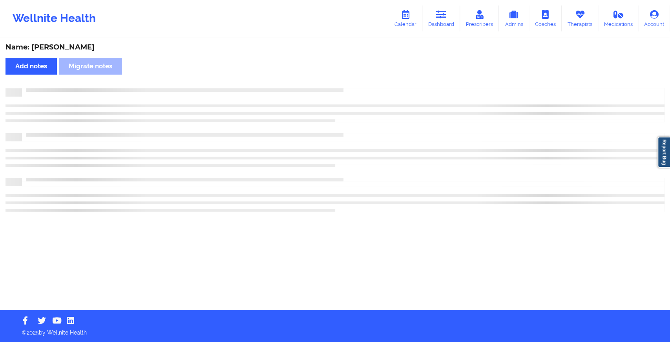
click at [354, 76] on div "Name: [PERSON_NAME] Add notes Migrate notes" at bounding box center [335, 173] width 670 height 271
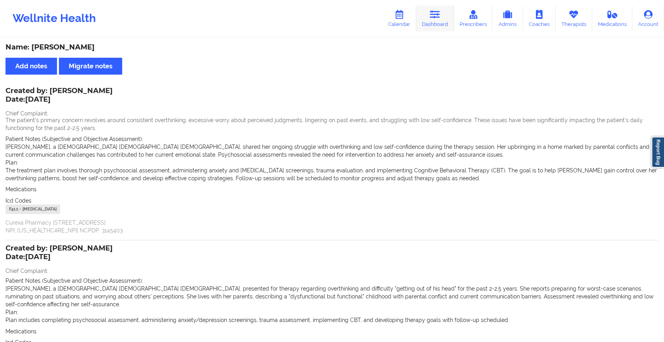
click at [434, 23] on link "Dashboard" at bounding box center [435, 18] width 38 height 26
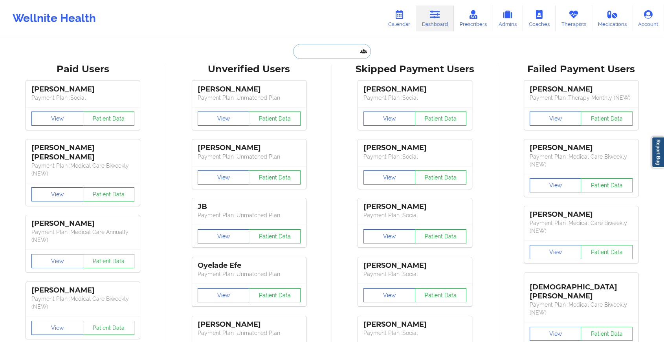
click at [322, 50] on input "text" at bounding box center [332, 51] width 78 height 15
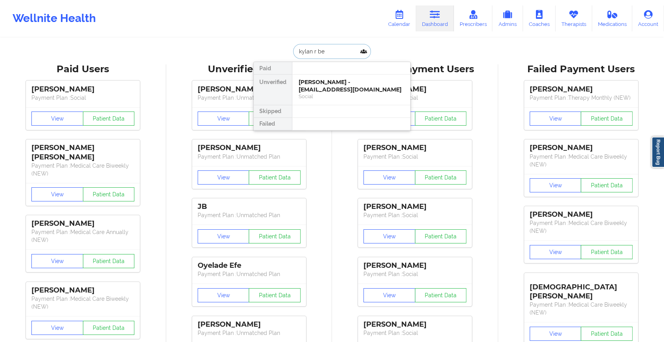
type input "kylan r bec"
click at [328, 79] on div "[PERSON_NAME] - [EMAIL_ADDRESS][DOMAIN_NAME]" at bounding box center [351, 86] width 105 height 15
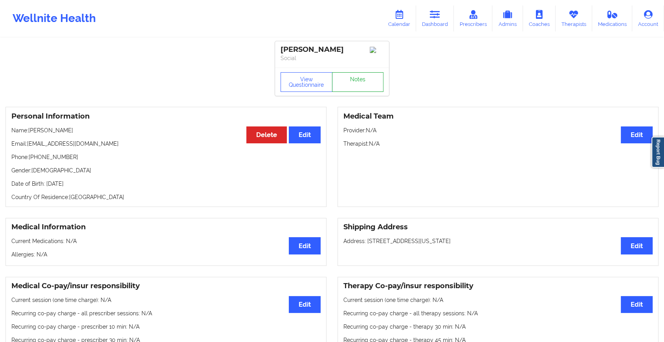
click at [358, 81] on link "Notes" at bounding box center [358, 82] width 52 height 20
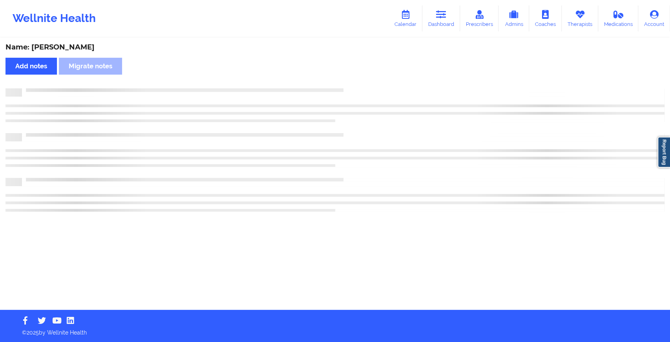
click at [358, 81] on div "Name: [PERSON_NAME] Add notes Migrate notes" at bounding box center [335, 173] width 670 height 271
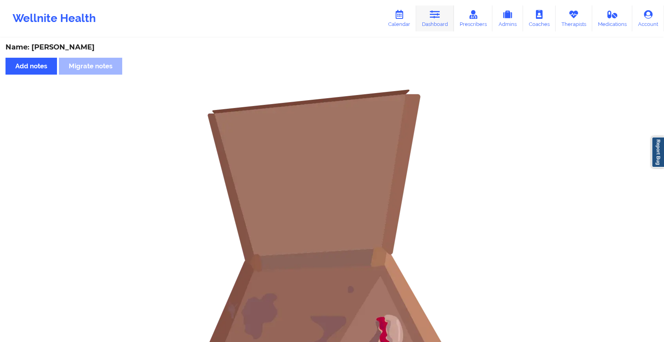
click at [439, 27] on link "Dashboard" at bounding box center [435, 18] width 38 height 26
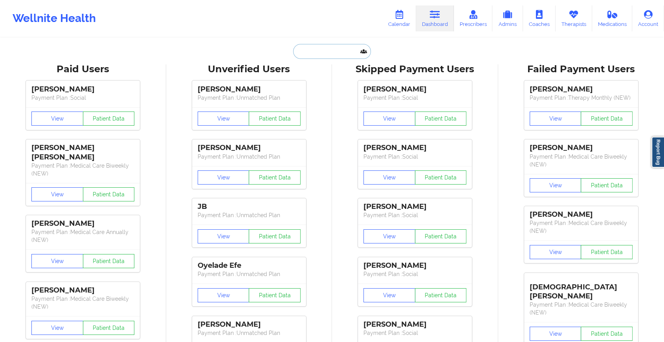
click at [342, 57] on input "text" at bounding box center [332, 51] width 78 height 15
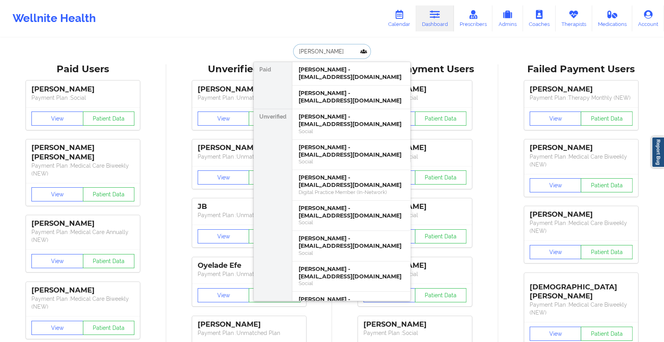
type input "[PERSON_NAME]"
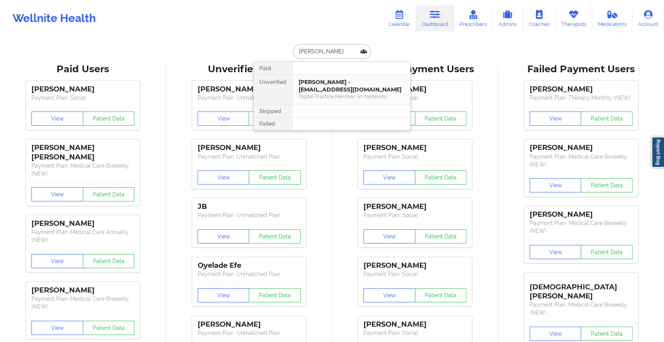
click at [344, 85] on div "[PERSON_NAME] - [EMAIL_ADDRESS][DOMAIN_NAME]" at bounding box center [351, 86] width 105 height 15
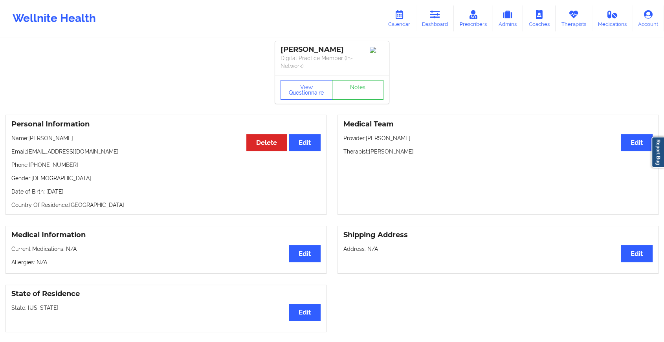
click at [348, 82] on div "View Questionnaire Notes" at bounding box center [332, 89] width 114 height 28
click at [348, 82] on link "Notes" at bounding box center [358, 90] width 52 height 20
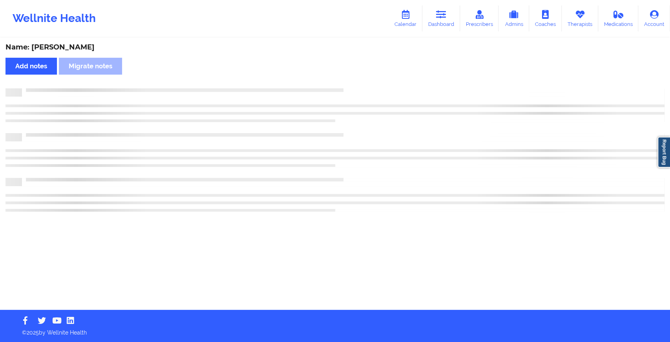
click at [348, 82] on div "Name: [PERSON_NAME] Add notes Migrate notes" at bounding box center [335, 173] width 670 height 271
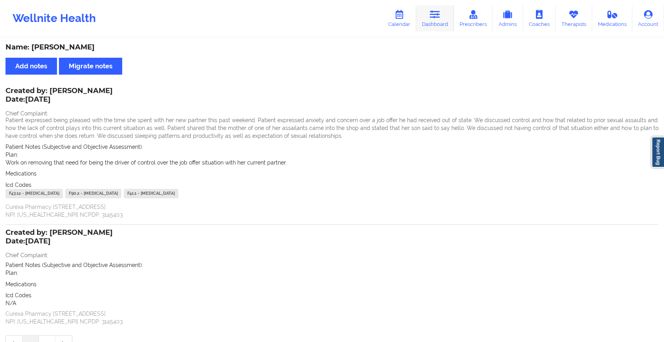
click at [438, 15] on icon at bounding box center [435, 14] width 10 height 9
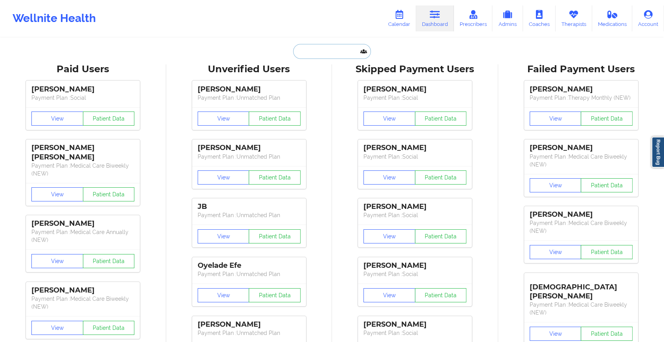
click at [341, 51] on input "text" at bounding box center [332, 51] width 78 height 15
paste input "[EMAIL_ADDRESS][DOMAIN_NAME]"
type input "[EMAIL_ADDRESS][DOMAIN_NAME]"
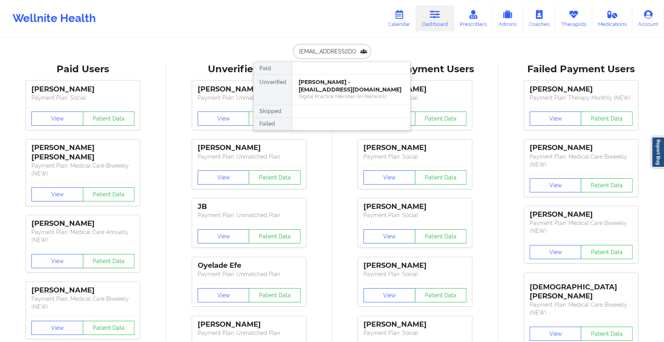
scroll to position [0, 14]
click at [355, 85] on div "[PERSON_NAME] - [EMAIL_ADDRESS][DOMAIN_NAME]" at bounding box center [351, 86] width 105 height 15
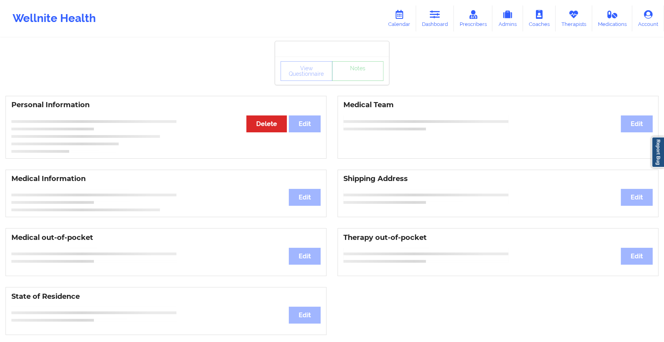
click at [362, 76] on div "View Questionnaire Notes" at bounding box center [331, 71] width 103 height 20
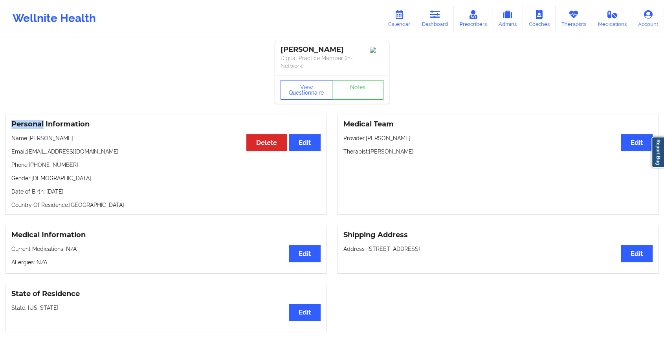
click at [362, 76] on div "View Questionnaire Notes" at bounding box center [332, 89] width 114 height 28
drag, startPoint x: 362, startPoint y: 76, endPoint x: 359, endPoint y: 91, distance: 15.6
click at [359, 91] on link "Notes" at bounding box center [358, 90] width 52 height 20
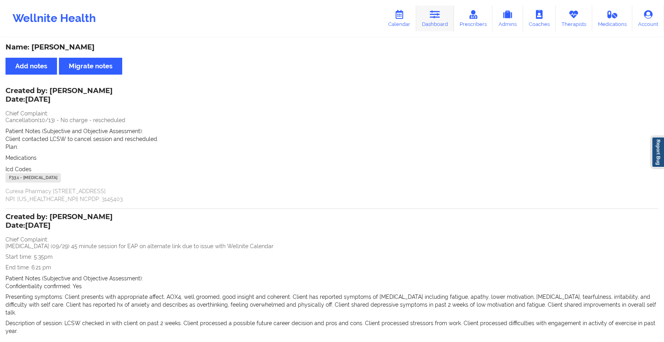
click at [437, 14] on icon at bounding box center [435, 14] width 10 height 9
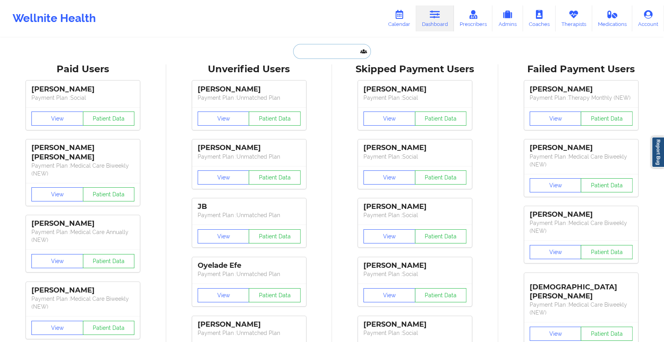
click at [314, 48] on input "text" at bounding box center [332, 51] width 78 height 15
paste input "[PERSON_NAME][EMAIL_ADDRESS][DOMAIN_NAME]"
type input "[PERSON_NAME][EMAIL_ADDRESS][DOMAIN_NAME]"
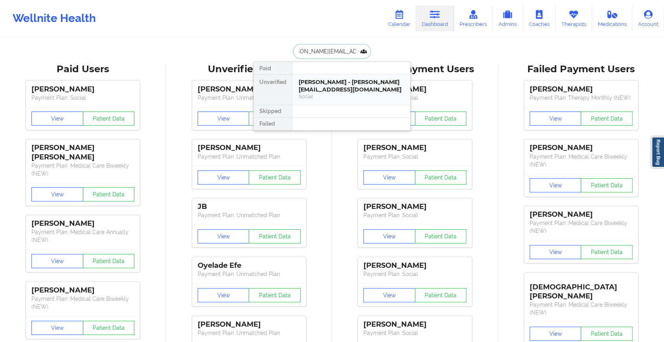
click at [355, 90] on div "[PERSON_NAME] - [PERSON_NAME][EMAIL_ADDRESS][DOMAIN_NAME]" at bounding box center [351, 86] width 105 height 15
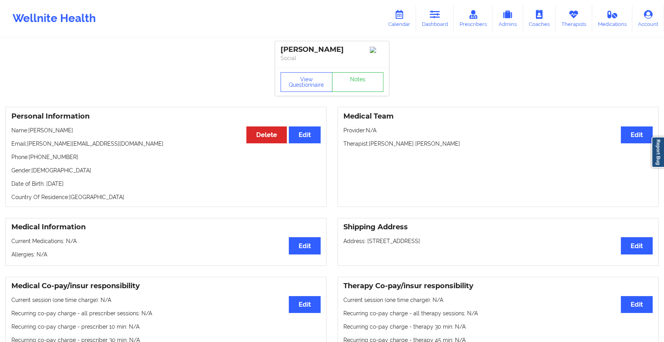
click at [356, 74] on div "View Questionnaire Notes" at bounding box center [332, 82] width 114 height 28
drag, startPoint x: 356, startPoint y: 74, endPoint x: 359, endPoint y: 98, distance: 24.5
click at [359, 96] on div "View Questionnaire Notes" at bounding box center [332, 82] width 114 height 28
click at [364, 89] on link "Notes" at bounding box center [358, 82] width 52 height 20
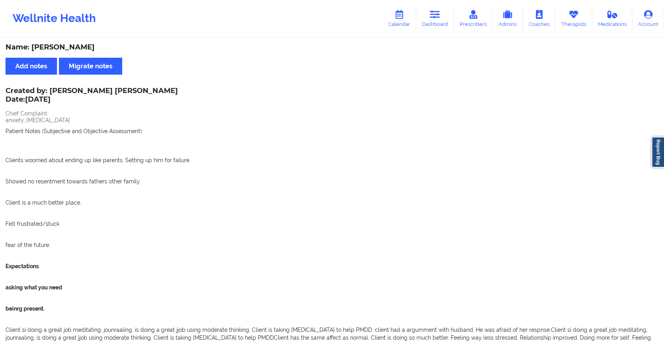
click at [322, 219] on span "Clients woorried about ending up like parents. Setting up him for failure. Show…" at bounding box center [331, 242] width 653 height 214
click at [437, 9] on link "Dashboard" at bounding box center [435, 18] width 38 height 26
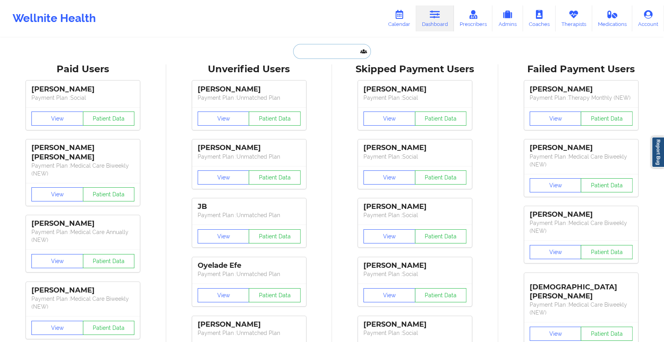
click at [330, 50] on input "text" at bounding box center [332, 51] width 78 height 15
paste input "[EMAIL_ADDRESS][DOMAIN_NAME]"
type input "[EMAIL_ADDRESS][DOMAIN_NAME]"
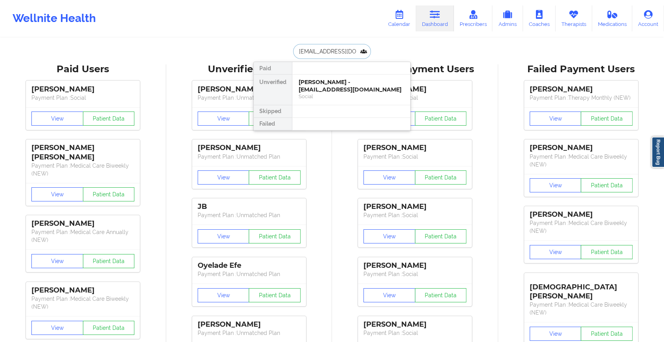
click at [330, 89] on div "[PERSON_NAME] - [EMAIL_ADDRESS][DOMAIN_NAME]" at bounding box center [351, 86] width 105 height 15
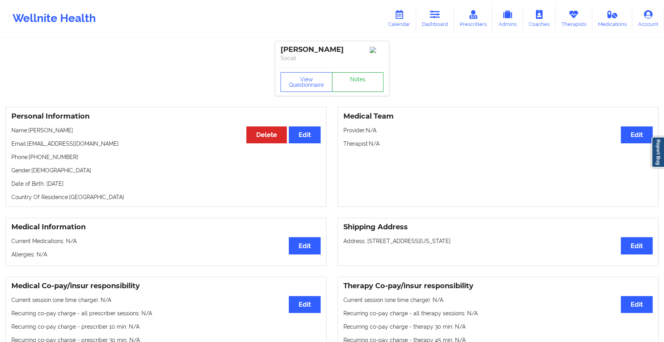
click at [370, 79] on link "Notes" at bounding box center [358, 82] width 52 height 20
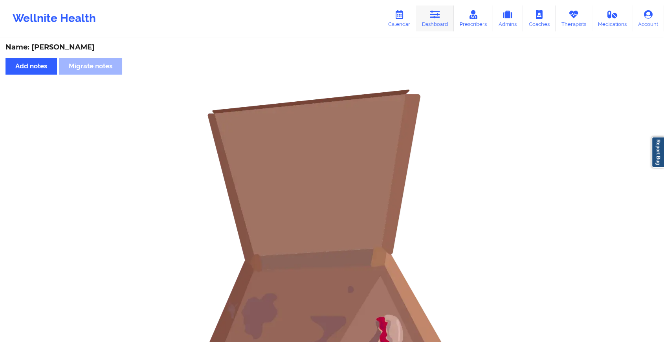
click at [443, 18] on link "Dashboard" at bounding box center [435, 18] width 38 height 26
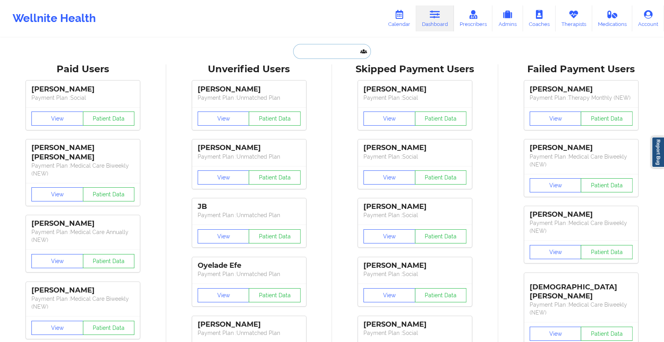
click at [321, 53] on input "text" at bounding box center [332, 51] width 78 height 15
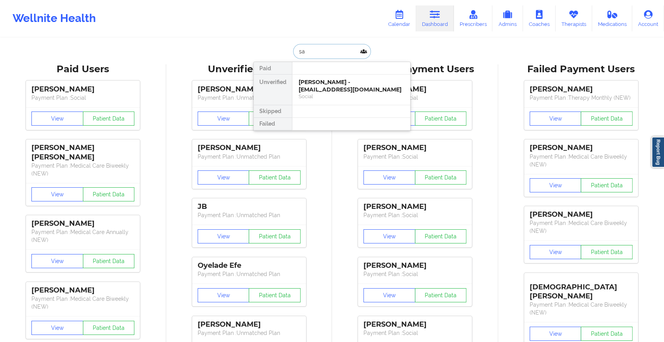
type input "s"
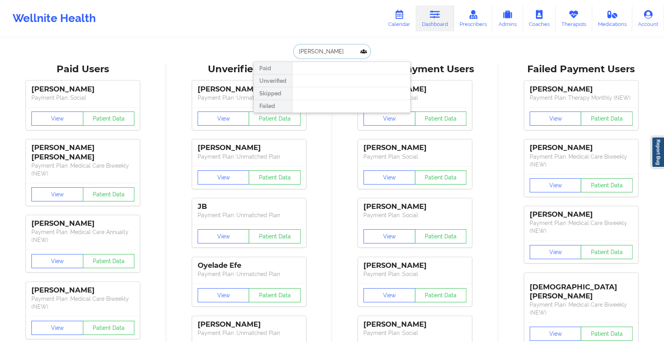
type input "[PERSON_NAME] n"
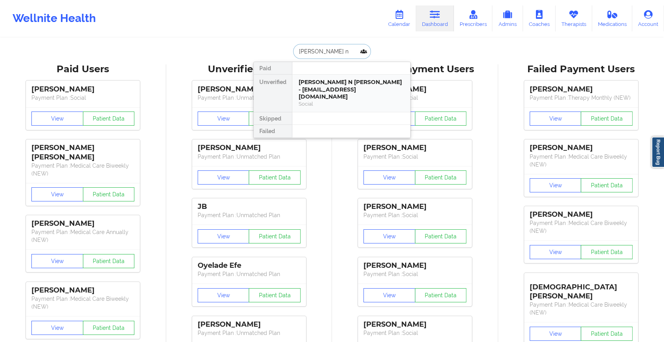
click at [349, 80] on div "[PERSON_NAME] N [PERSON_NAME] - [EMAIL_ADDRESS][DOMAIN_NAME]" at bounding box center [351, 90] width 105 height 22
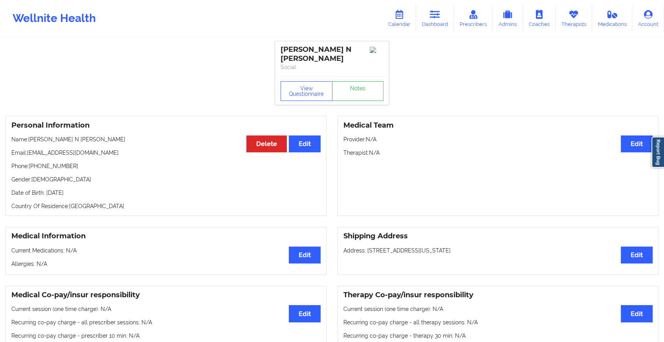
click at [353, 81] on div "View Questionnaire Notes" at bounding box center [331, 91] width 103 height 20
click at [353, 81] on link "Notes" at bounding box center [358, 91] width 52 height 20
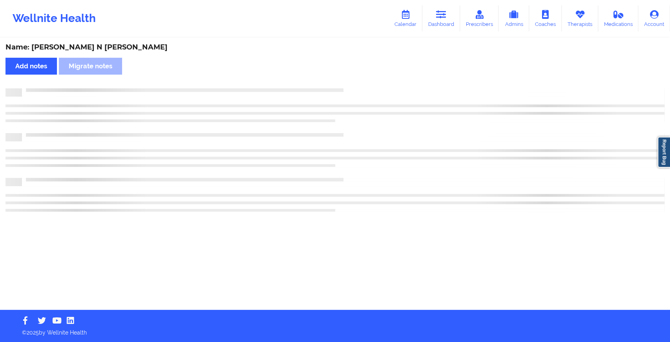
click at [353, 79] on div "Name: [PERSON_NAME] N [PERSON_NAME] Add notes Migrate notes" at bounding box center [335, 173] width 670 height 271
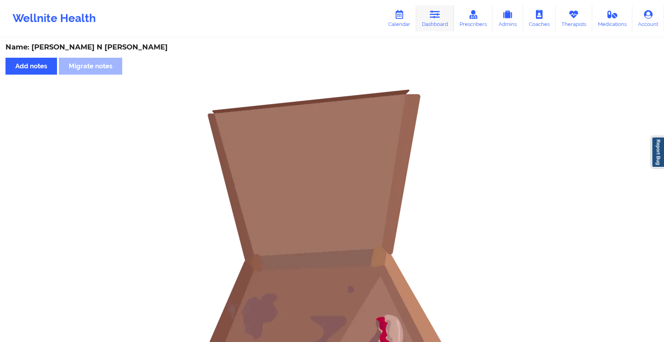
click at [439, 20] on link "Dashboard" at bounding box center [435, 18] width 38 height 26
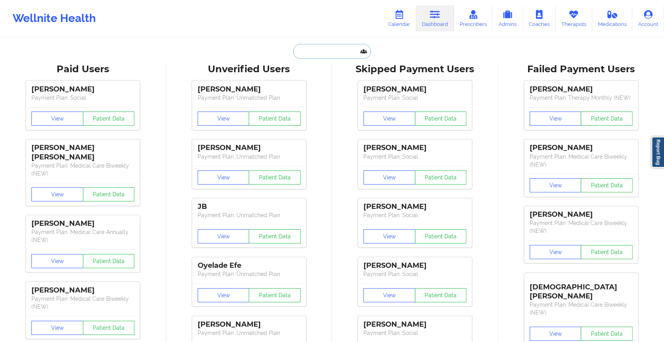
click at [347, 48] on input "text" at bounding box center [332, 51] width 78 height 15
paste input "[PERSON_NAME][EMAIL_ADDRESS][PERSON_NAME][DOMAIN_NAME]"
type input "[PERSON_NAME][EMAIL_ADDRESS][PERSON_NAME][DOMAIN_NAME]"
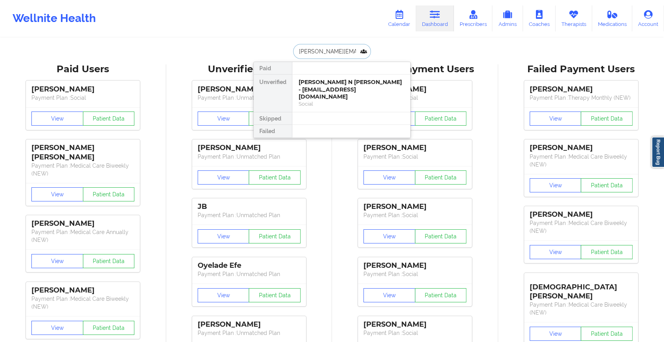
scroll to position [0, 8]
click at [344, 86] on div "[PERSON_NAME] Pimenta - [EMAIL_ADDRESS][PERSON_NAME][DOMAIN_NAME]" at bounding box center [351, 90] width 105 height 22
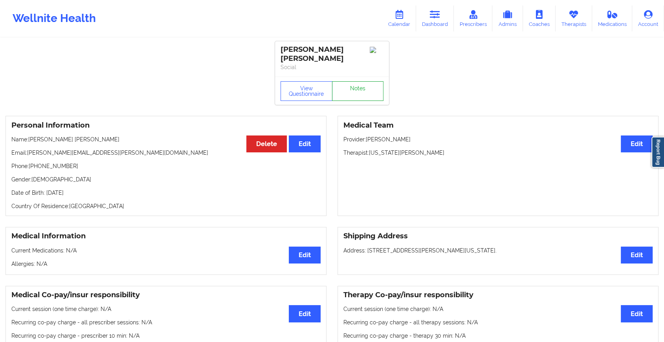
click at [362, 81] on link "Notes" at bounding box center [358, 91] width 52 height 20
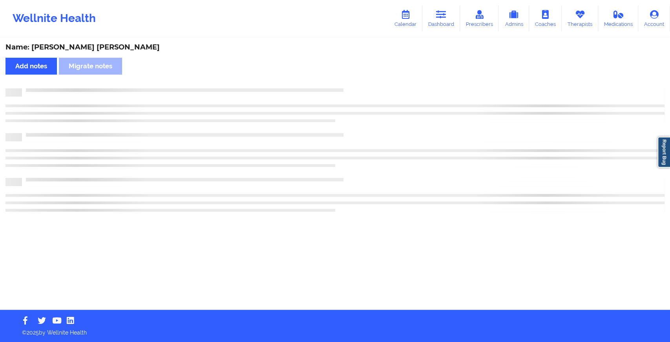
click at [362, 79] on div "Name: [PERSON_NAME] [PERSON_NAME] Add notes Migrate notes" at bounding box center [335, 173] width 670 height 271
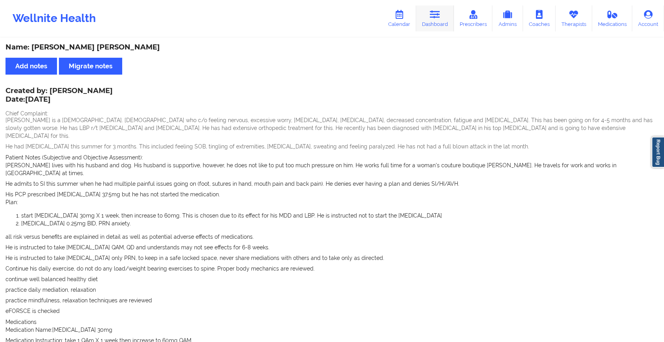
click at [426, 13] on link "Dashboard" at bounding box center [435, 18] width 38 height 26
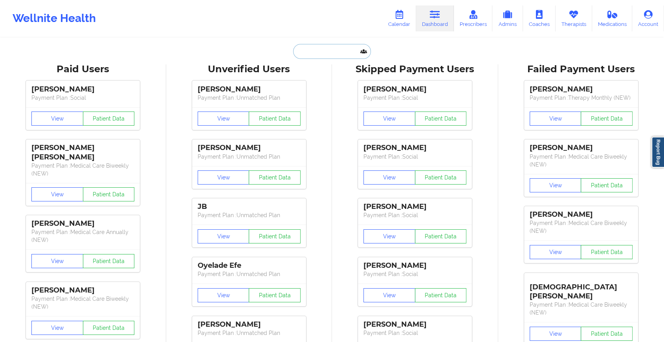
click at [332, 49] on input "text" at bounding box center [332, 51] width 78 height 15
paste input "[EMAIL_ADDRESS][DOMAIN_NAME]"
type input "[EMAIL_ADDRESS][DOMAIN_NAME]"
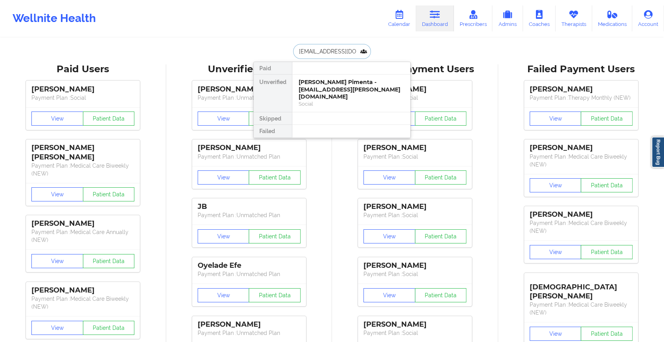
scroll to position [0, 14]
click at [355, 85] on div "[PERSON_NAME] - [EMAIL_ADDRESS][DOMAIN_NAME]" at bounding box center [351, 86] width 105 height 15
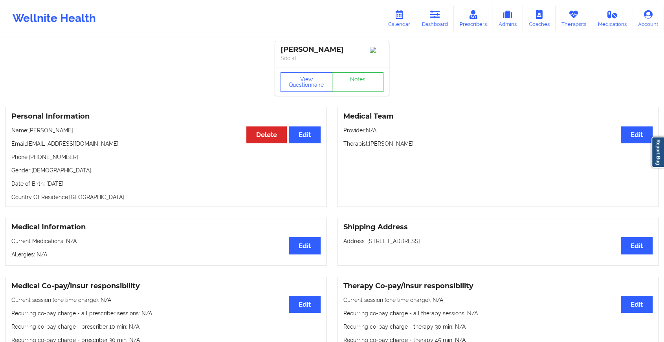
click at [366, 80] on div "View Questionnaire Notes" at bounding box center [331, 82] width 103 height 20
click at [366, 80] on link "Notes" at bounding box center [358, 82] width 52 height 20
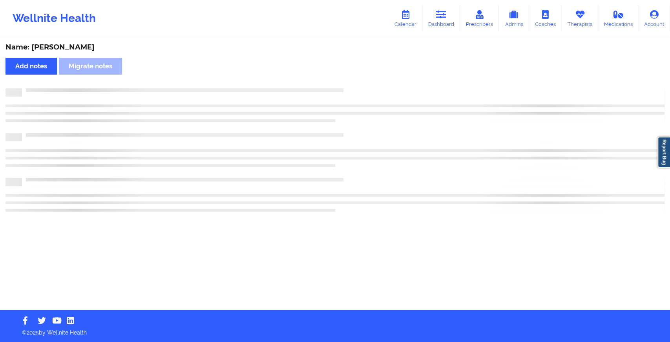
click at [366, 80] on div "Name: [PERSON_NAME] Add notes Migrate notes" at bounding box center [335, 173] width 670 height 271
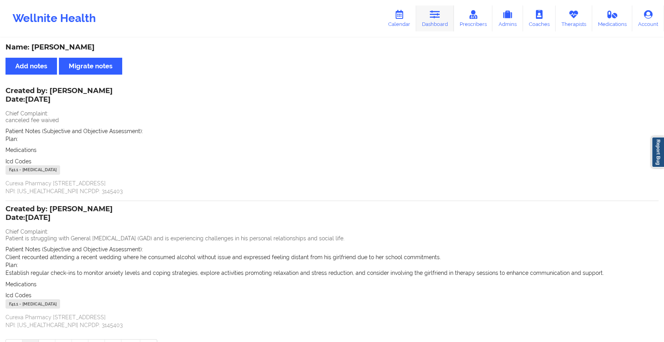
click at [437, 14] on icon at bounding box center [435, 14] width 10 height 9
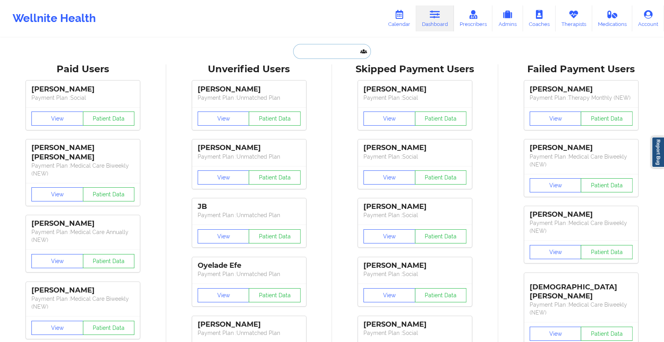
click at [310, 57] on input "text" at bounding box center [332, 51] width 78 height 15
paste input "[PERSON_NAME][EMAIL_ADDRESS][MEDICAL_DATA][DOMAIN_NAME]"
type input "[PERSON_NAME][EMAIL_ADDRESS][MEDICAL_DATA][DOMAIN_NAME]"
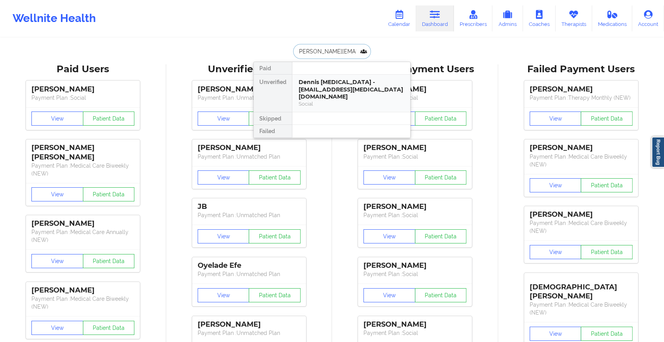
click at [338, 82] on div "Dennis [MEDICAL_DATA] - [EMAIL_ADDRESS][MEDICAL_DATA][DOMAIN_NAME]" at bounding box center [351, 90] width 105 height 22
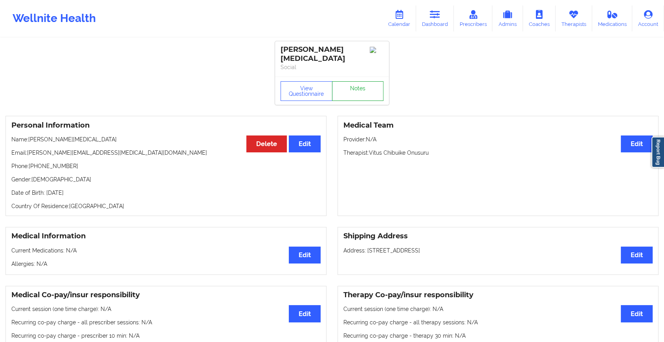
click at [368, 83] on link "Notes" at bounding box center [358, 91] width 52 height 20
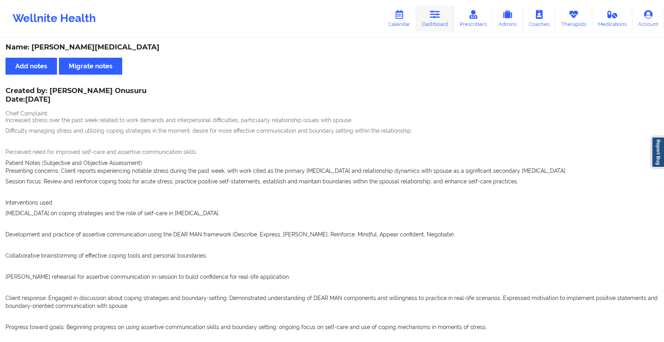
click at [436, 27] on link "Dashboard" at bounding box center [435, 18] width 38 height 26
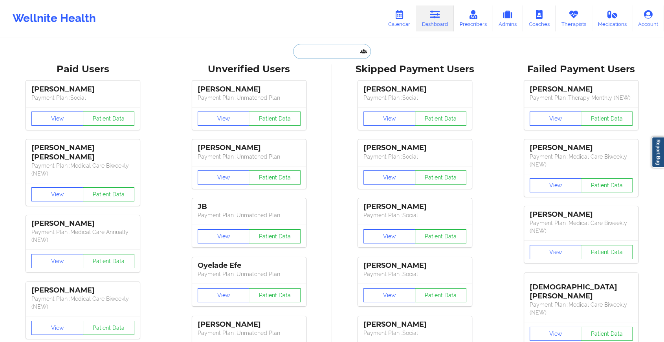
click at [334, 48] on input "text" at bounding box center [332, 51] width 78 height 15
paste input "[EMAIL_ADDRESS][DOMAIN_NAME]"
type input "[EMAIL_ADDRESS][DOMAIN_NAME]"
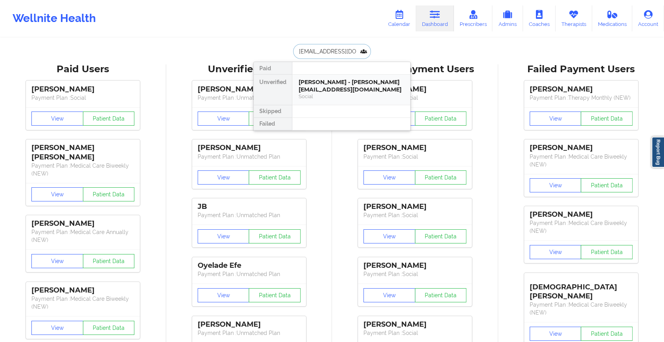
click at [351, 83] on div "[PERSON_NAME] - [PERSON_NAME][EMAIL_ADDRESS][DOMAIN_NAME]" at bounding box center [351, 86] width 105 height 15
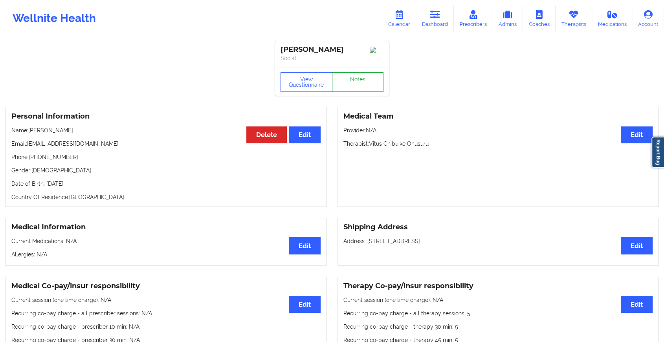
click at [359, 81] on link "Notes" at bounding box center [358, 82] width 52 height 20
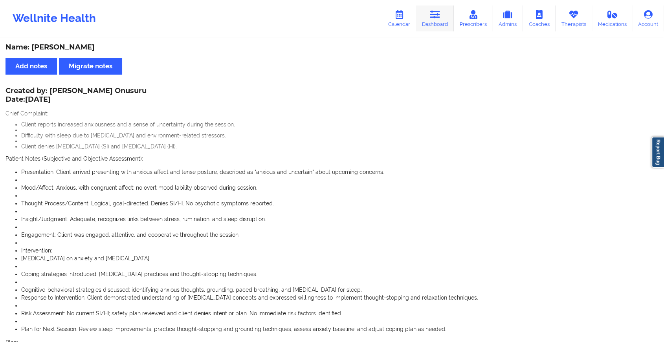
click at [439, 23] on link "Dashboard" at bounding box center [435, 18] width 38 height 26
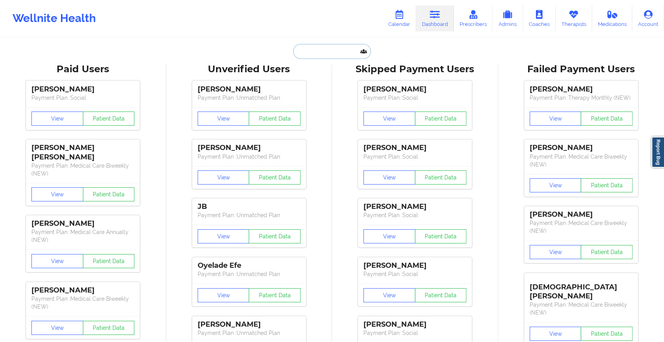
click at [344, 47] on input "text" at bounding box center [332, 51] width 78 height 15
paste input "[EMAIL_ADDRESS][DOMAIN_NAME]"
type input "[EMAIL_ADDRESS][DOMAIN_NAME]"
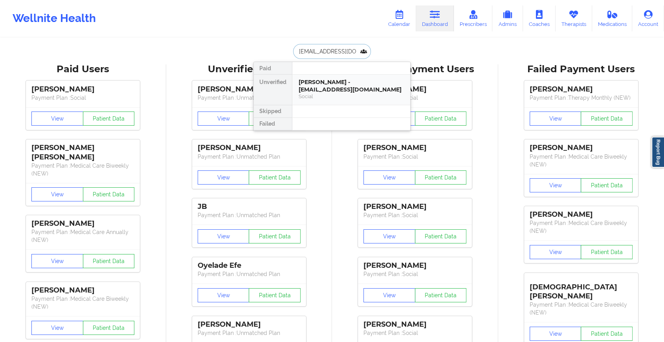
click at [356, 82] on div "[PERSON_NAME] - [EMAIL_ADDRESS][DOMAIN_NAME]" at bounding box center [351, 86] width 105 height 15
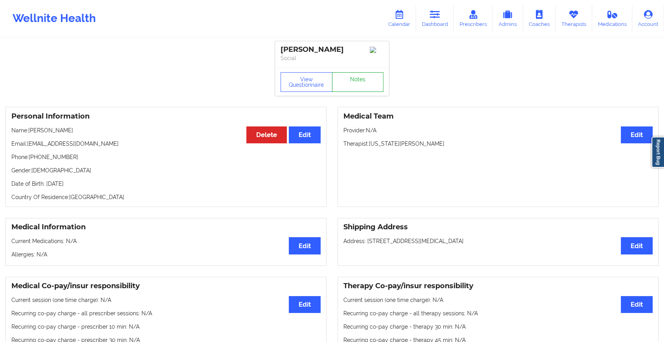
click at [364, 84] on link "Notes" at bounding box center [358, 82] width 52 height 20
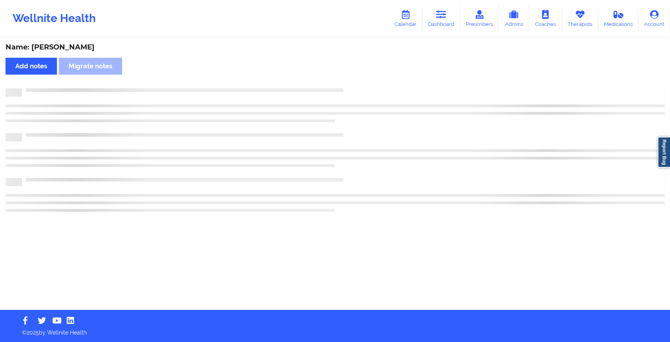
click at [364, 84] on div "Name: [PERSON_NAME] Add notes Migrate notes" at bounding box center [335, 173] width 670 height 271
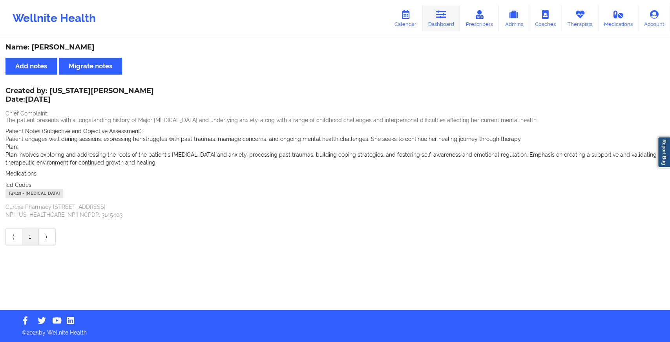
click at [447, 18] on icon at bounding box center [441, 14] width 10 height 9
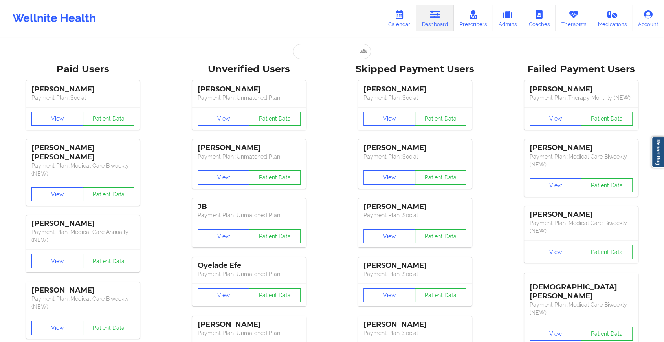
click at [332, 52] on input "text" at bounding box center [332, 51] width 78 height 15
paste input "[EMAIL_ADDRESS][DOMAIN_NAME]"
type input "[EMAIL_ADDRESS][DOMAIN_NAME]"
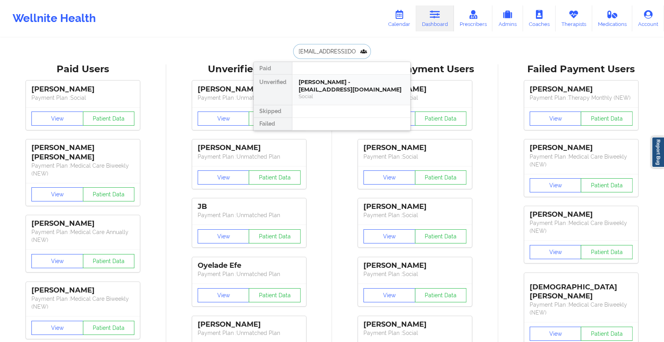
click at [339, 82] on div "[PERSON_NAME] - [EMAIL_ADDRESS][DOMAIN_NAME]" at bounding box center [351, 86] width 105 height 15
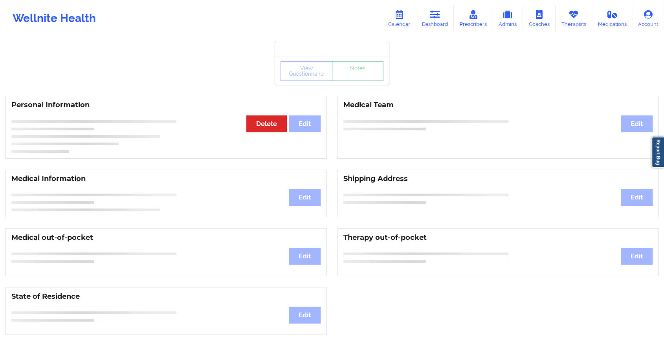
click at [355, 77] on link "Notes" at bounding box center [358, 71] width 52 height 20
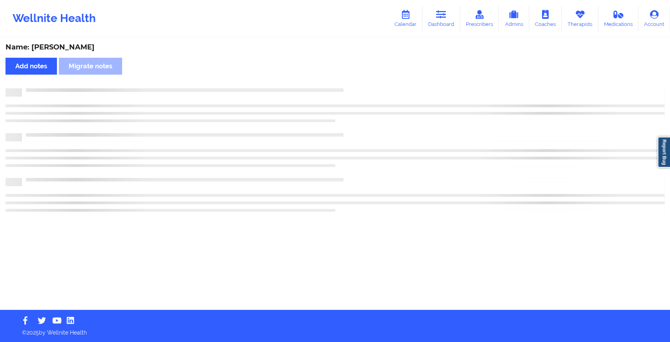
click at [355, 77] on div "Name: [PERSON_NAME] Add notes Migrate notes" at bounding box center [335, 173] width 670 height 271
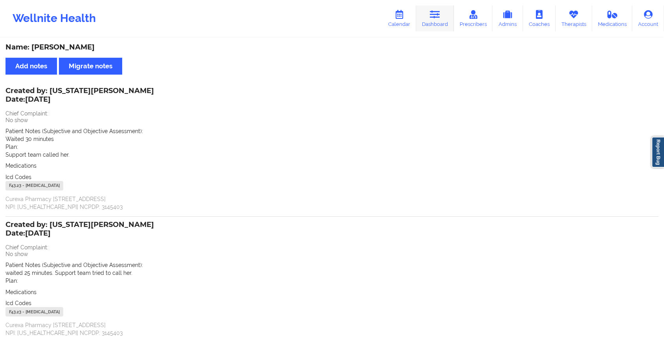
click at [436, 13] on icon at bounding box center [435, 14] width 10 height 9
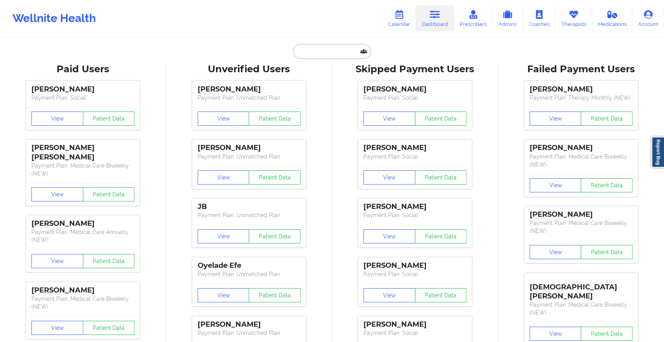
click at [315, 55] on input "text" at bounding box center [332, 51] width 78 height 15
paste input "[EMAIL_ADDRESS][DOMAIN_NAME]"
type input "[EMAIL_ADDRESS][DOMAIN_NAME]"
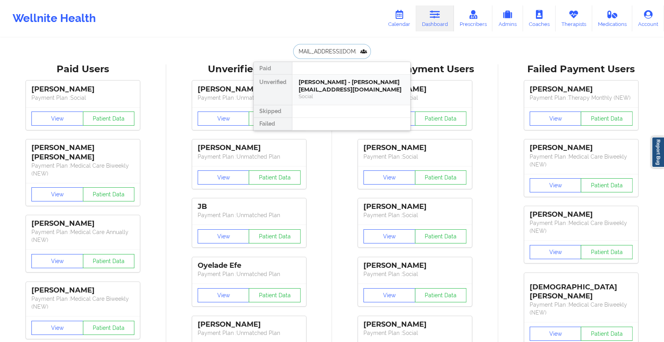
click at [346, 86] on div "[PERSON_NAME] - [PERSON_NAME][EMAIL_ADDRESS][DOMAIN_NAME]" at bounding box center [351, 86] width 105 height 15
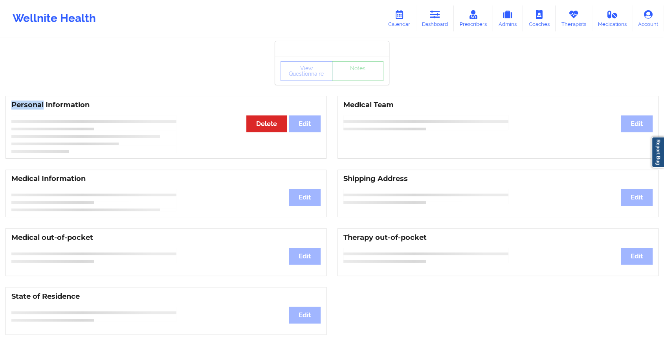
click at [346, 86] on div "View Questionnaire Notes Personal Information Edit Delete Medical Team Edit Med…" at bounding box center [332, 331] width 664 height 663
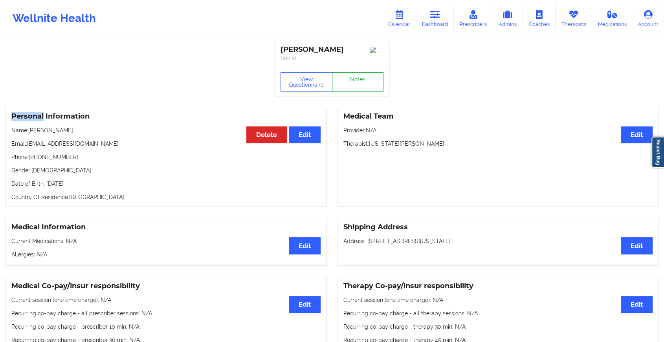
click at [347, 83] on link "Notes" at bounding box center [358, 82] width 52 height 20
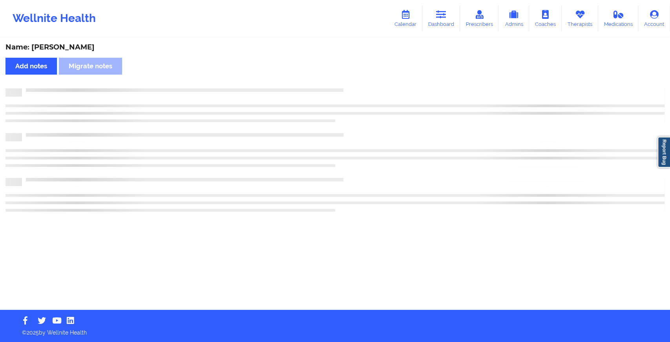
click at [347, 83] on div "Name: [PERSON_NAME] Add notes Migrate notes" at bounding box center [335, 173] width 670 height 271
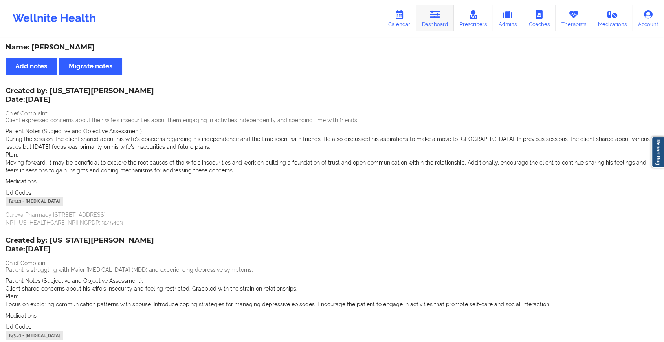
click at [427, 7] on link "Dashboard" at bounding box center [435, 18] width 38 height 26
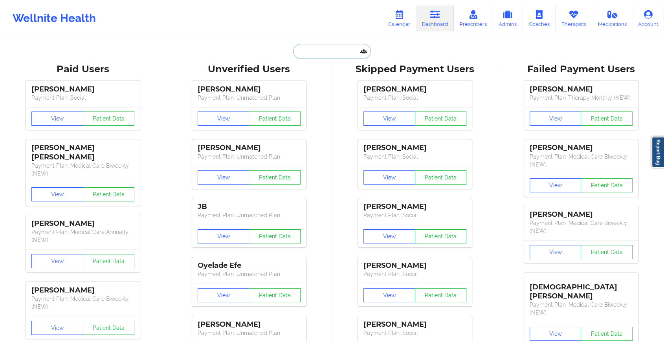
click at [332, 51] on input "text" at bounding box center [332, 51] width 78 height 15
paste input "[PERSON_NAME][EMAIL_ADDRESS][PERSON_NAME][DOMAIN_NAME]"
type input "[PERSON_NAME][EMAIL_ADDRESS][PERSON_NAME][DOMAIN_NAME]"
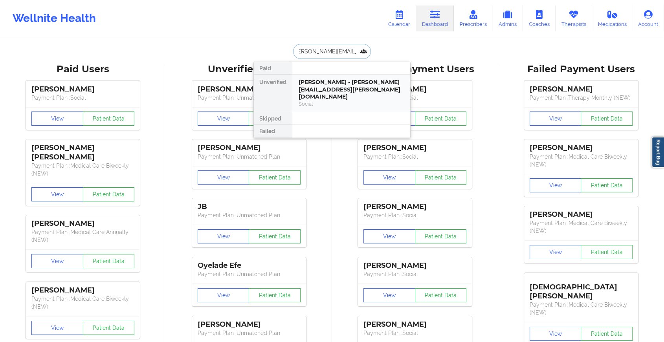
click at [332, 86] on div "[PERSON_NAME] - [PERSON_NAME][EMAIL_ADDRESS][PERSON_NAME][DOMAIN_NAME]" at bounding box center [351, 90] width 105 height 22
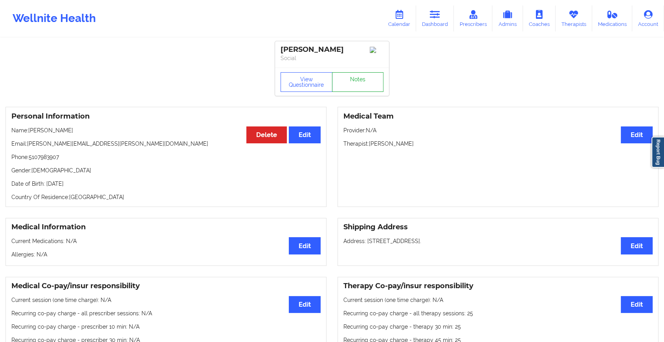
click at [357, 88] on link "Notes" at bounding box center [358, 82] width 52 height 20
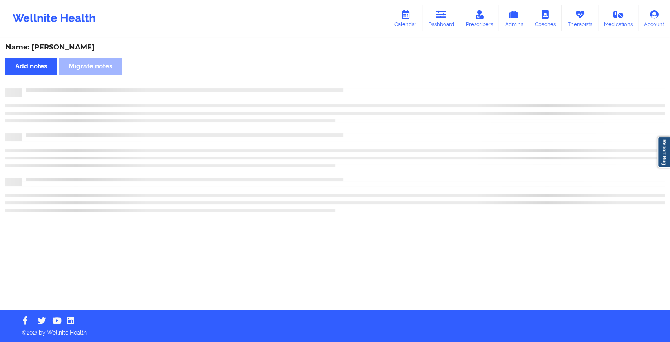
click at [357, 88] on div "Name: [PERSON_NAME] Add notes Migrate notes" at bounding box center [335, 173] width 670 height 271
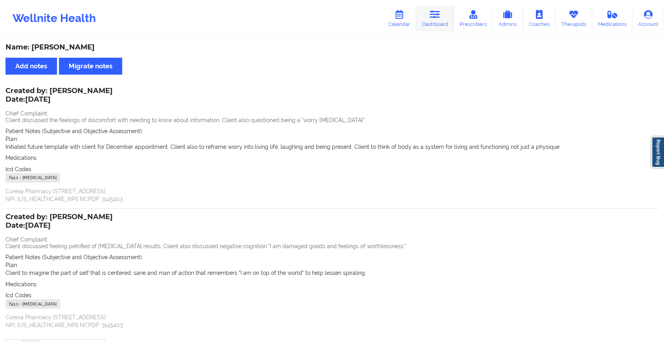
click at [445, 23] on link "Dashboard" at bounding box center [435, 18] width 38 height 26
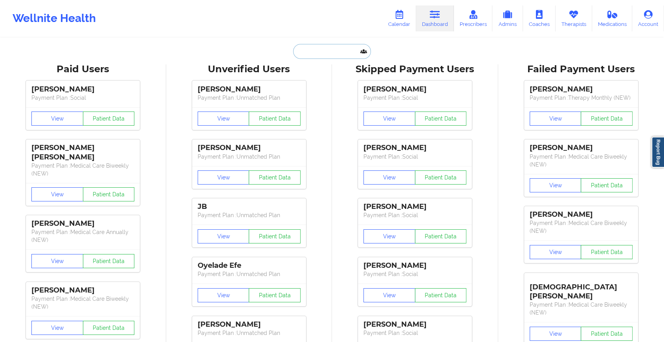
click at [330, 57] on input "text" at bounding box center [332, 51] width 78 height 15
paste input "[EMAIL_ADDRESS][DOMAIN_NAME]"
type input "[EMAIL_ADDRESS][DOMAIN_NAME]"
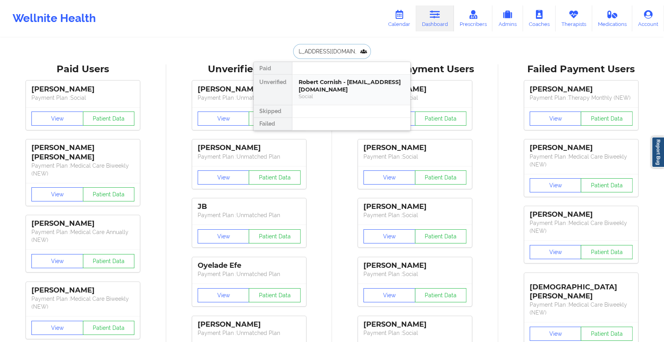
click at [339, 83] on div "Robert Cornish - [EMAIL_ADDRESS][DOMAIN_NAME]" at bounding box center [351, 86] width 105 height 15
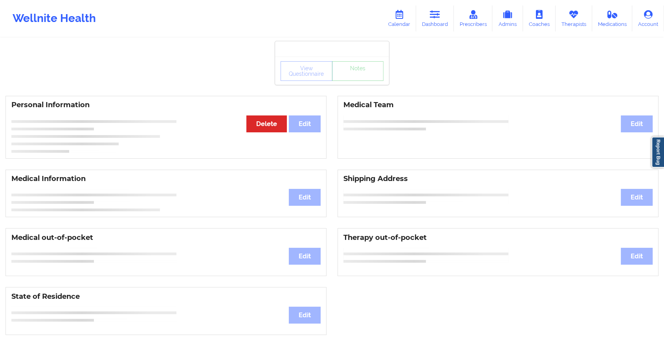
click at [365, 84] on div "View Questionnaire Notes" at bounding box center [332, 71] width 114 height 28
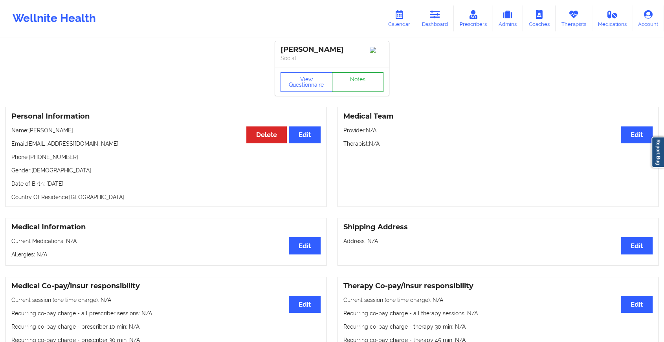
click at [365, 84] on link "Notes" at bounding box center [358, 82] width 52 height 20
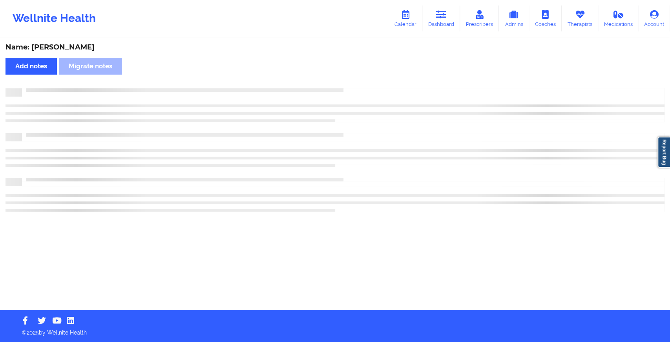
click at [365, 84] on div "Name: [PERSON_NAME] Add notes Migrate notes" at bounding box center [335, 173] width 670 height 271
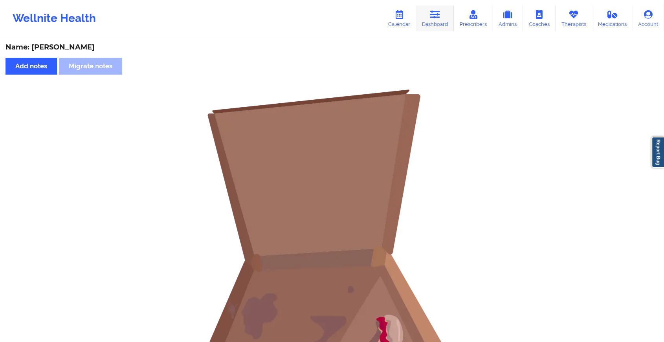
click at [431, 20] on link "Dashboard" at bounding box center [435, 18] width 38 height 26
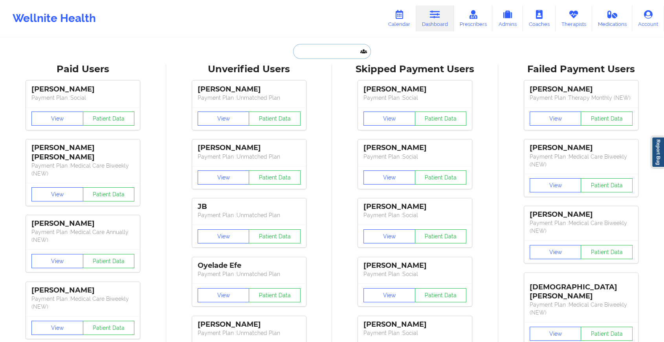
click at [332, 53] on input "text" at bounding box center [332, 51] width 78 height 15
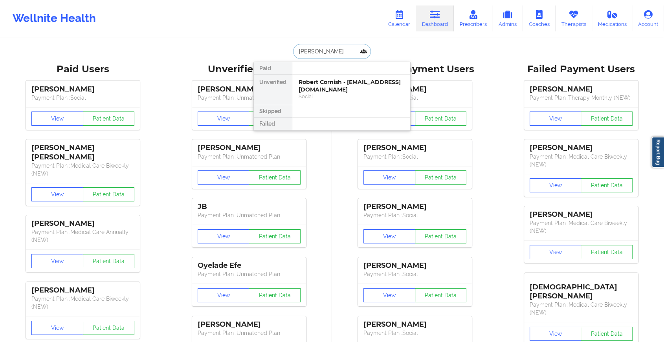
type input "[PERSON_NAME]"
click at [322, 85] on div "[PERSON_NAME] - [EMAIL_ADDRESS][DOMAIN_NAME]" at bounding box center [351, 86] width 105 height 15
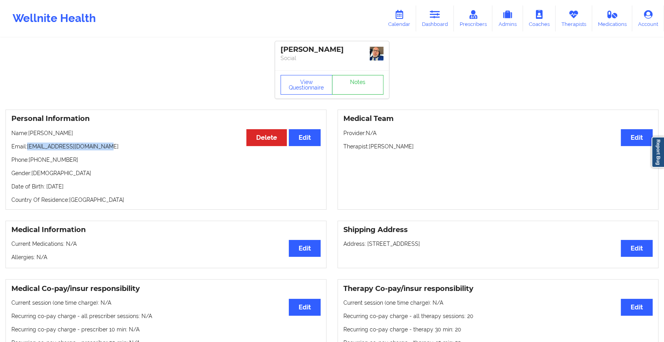
drag, startPoint x: 27, startPoint y: 145, endPoint x: 108, endPoint y: 147, distance: 80.5
click at [108, 147] on p "Email: [EMAIL_ADDRESS][DOMAIN_NAME]" at bounding box center [165, 147] width 309 height 8
copy p "[EMAIL_ADDRESS][DOMAIN_NAME]"
click at [440, 12] on icon at bounding box center [435, 14] width 10 height 9
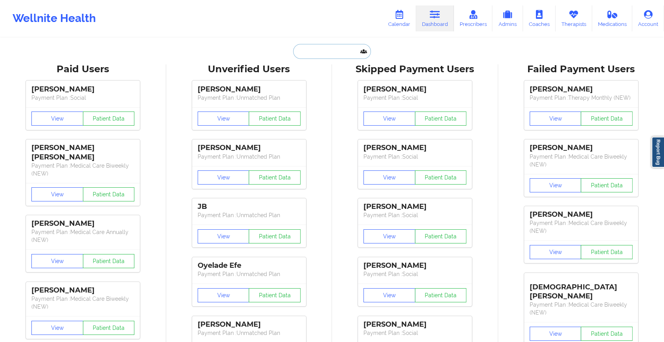
click at [321, 56] on input "text" at bounding box center [332, 51] width 78 height 15
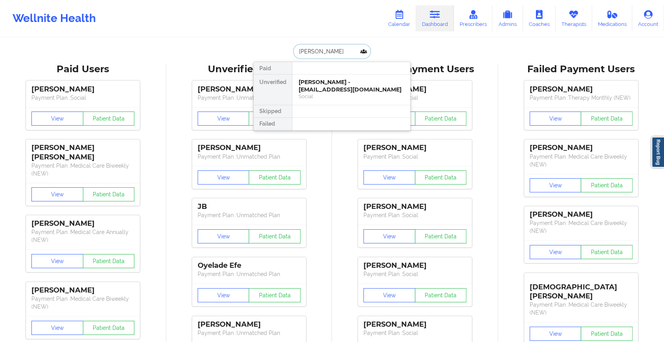
type input "[PERSON_NAME]"
click at [341, 87] on div "[PERSON_NAME] - [EMAIL_ADDRESS][DOMAIN_NAME]" at bounding box center [351, 86] width 105 height 15
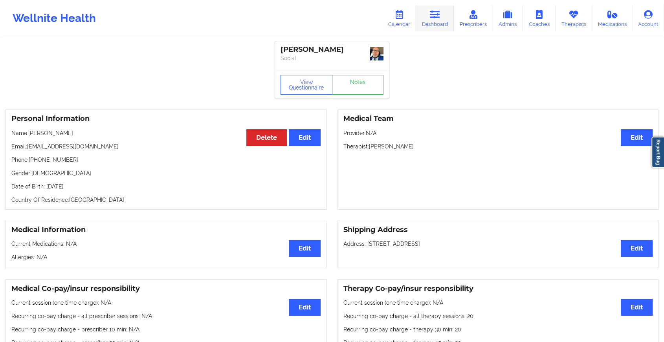
click at [425, 20] on link "Dashboard" at bounding box center [435, 18] width 38 height 26
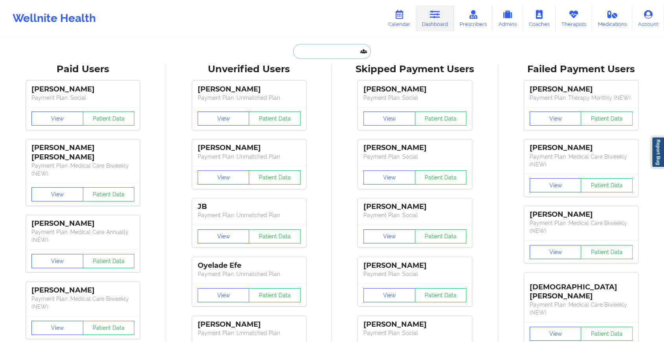
click at [340, 57] on input "text" at bounding box center [332, 51] width 78 height 15
paste input "[EMAIL_ADDRESS][DOMAIN_NAME]"
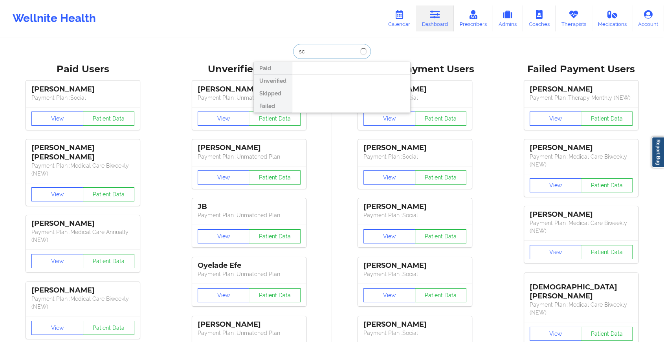
type input "s"
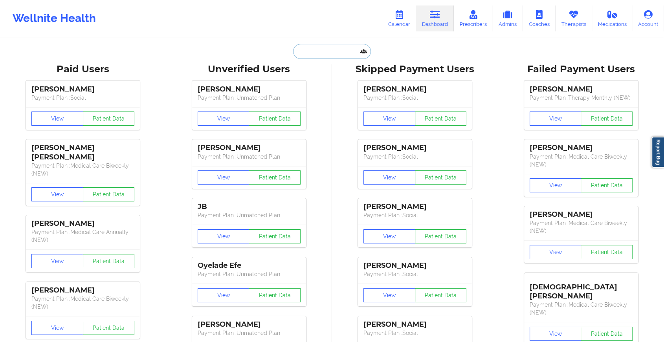
click at [343, 47] on input "text" at bounding box center [332, 51] width 78 height 15
paste input "[EMAIL_ADDRESS][DOMAIN_NAME]"
type input "[EMAIL_ADDRESS][DOMAIN_NAME]"
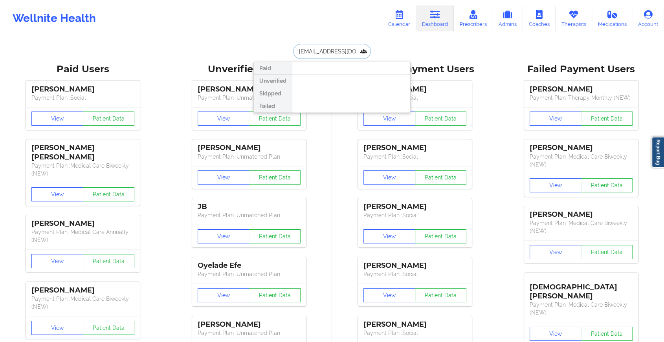
scroll to position [0, 16]
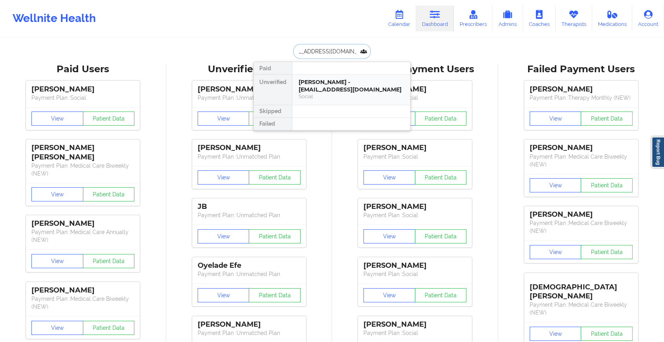
click at [349, 82] on div "[PERSON_NAME] - [EMAIL_ADDRESS][DOMAIN_NAME]" at bounding box center [351, 86] width 105 height 15
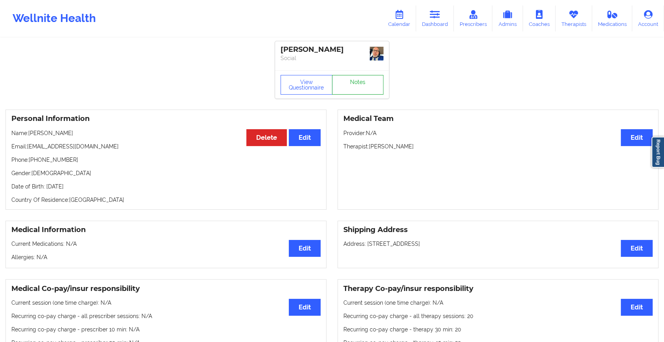
click at [365, 81] on link "Notes" at bounding box center [358, 85] width 52 height 20
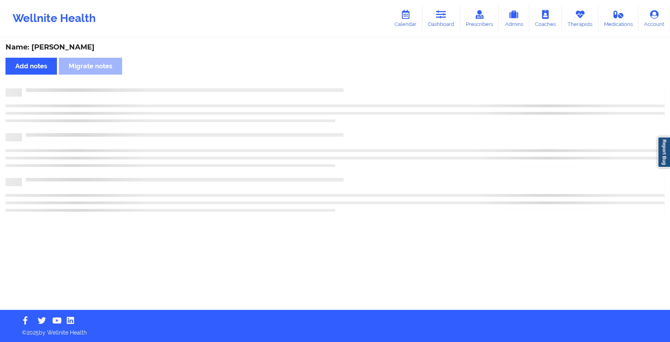
click at [365, 81] on div "Name: [PERSON_NAME] Add notes Migrate notes" at bounding box center [335, 173] width 670 height 271
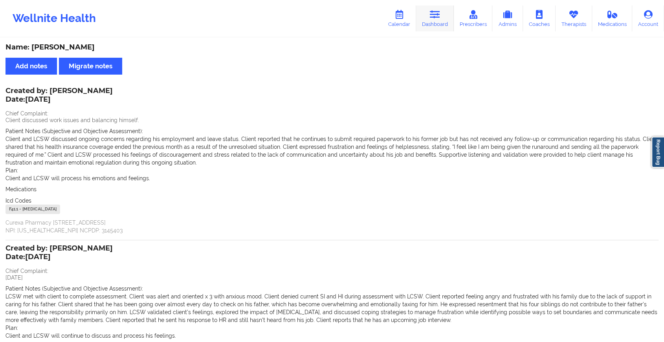
click at [431, 22] on link "Dashboard" at bounding box center [435, 18] width 38 height 26
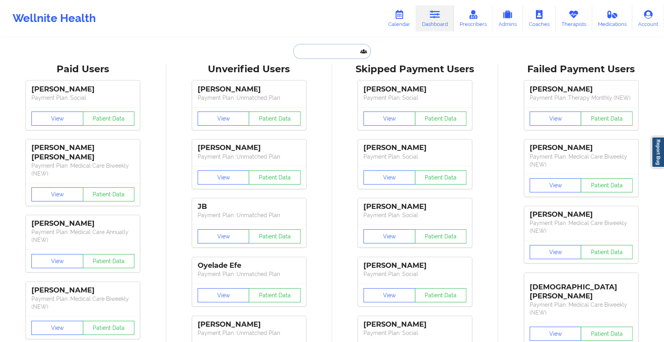
click at [306, 50] on input "text" at bounding box center [332, 51] width 78 height 15
type input "s"
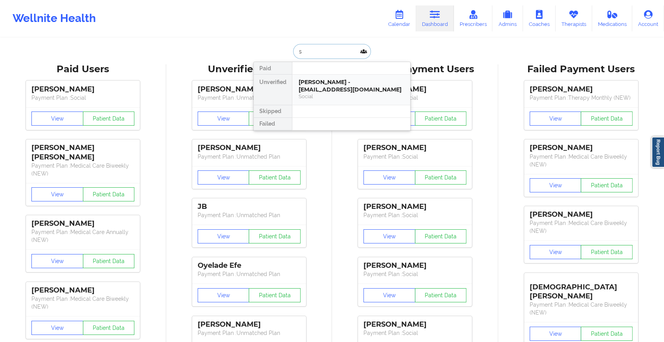
click at [321, 85] on div "[PERSON_NAME] - [EMAIL_ADDRESS][DOMAIN_NAME]" at bounding box center [351, 86] width 105 height 15
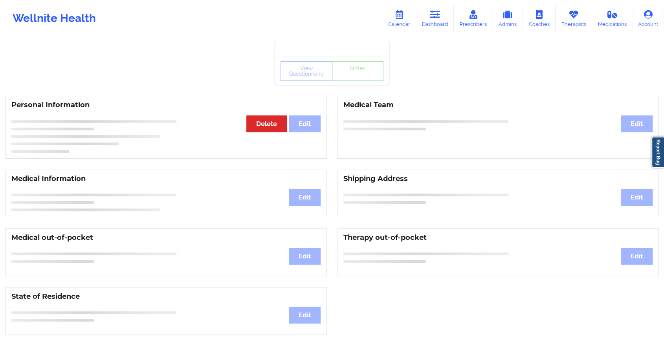
click at [347, 80] on div "View Questionnaire Notes" at bounding box center [331, 71] width 103 height 20
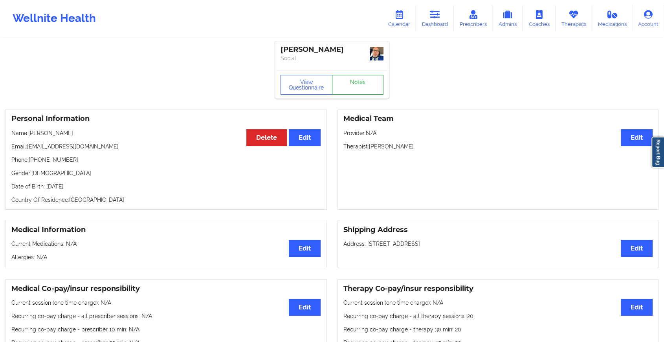
click at [347, 80] on link "Notes" at bounding box center [358, 85] width 52 height 20
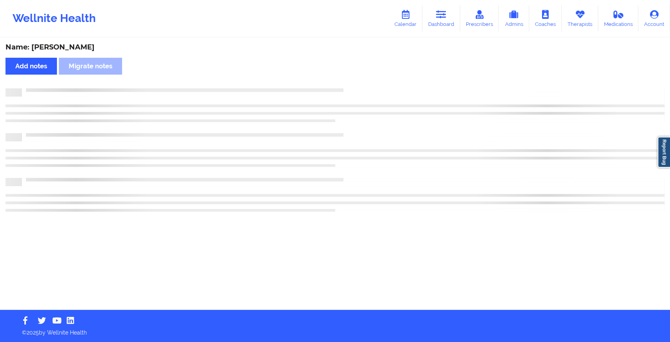
click at [347, 80] on div "Name: [PERSON_NAME] Add notes Migrate notes" at bounding box center [335, 173] width 670 height 271
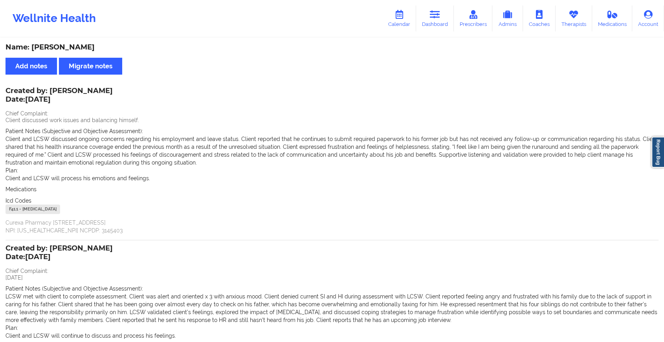
scroll to position [114, 0]
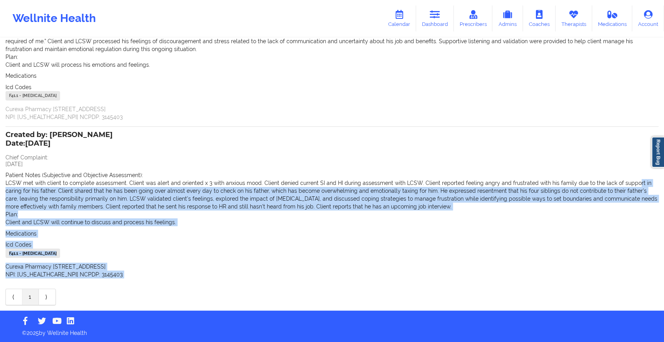
drag, startPoint x: 603, startPoint y: 316, endPoint x: 628, endPoint y: 176, distance: 141.8
click at [519, 176] on div "Wellnite Health Calendar Dashboard Prescribers Admins Coaches Therapists Medica…" at bounding box center [332, 114] width 664 height 456
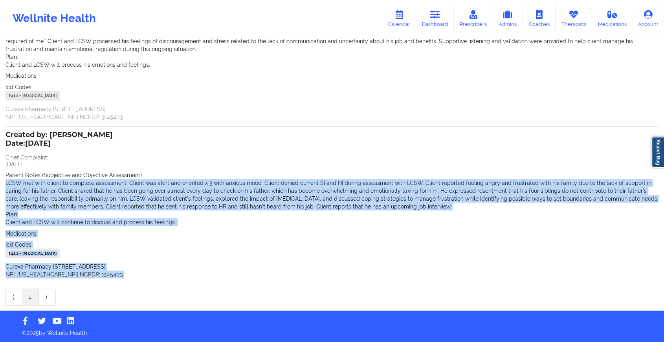
scroll to position [0, 0]
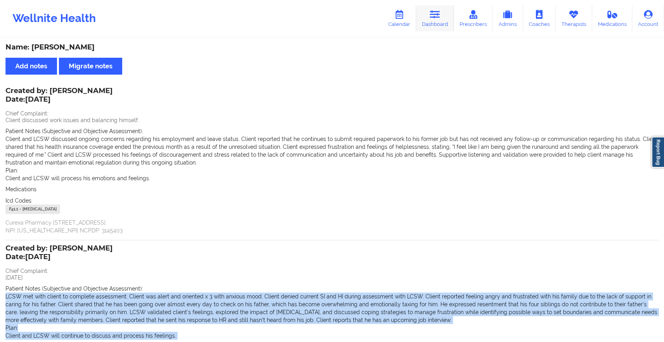
click at [443, 14] on link "Dashboard" at bounding box center [435, 18] width 38 height 26
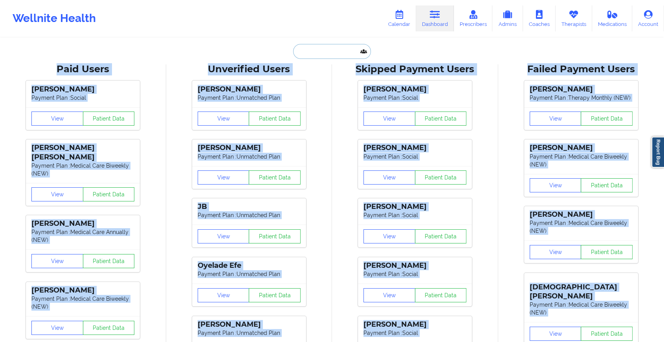
click at [319, 54] on input "text" at bounding box center [332, 51] width 78 height 15
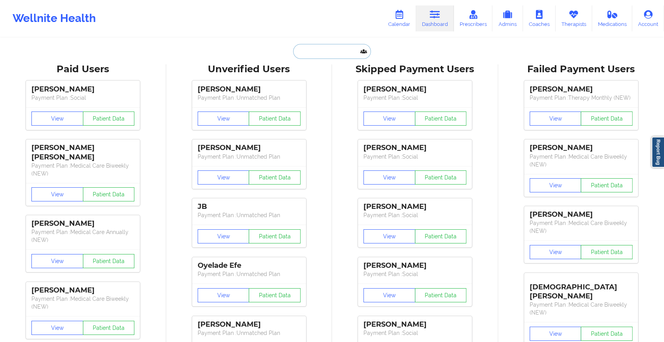
paste input "[EMAIL_ADDRESS][DOMAIN_NAME]"
type input "[EMAIL_ADDRESS][DOMAIN_NAME]"
paste input "[EMAIL_ADDRESS][DOMAIN_NAME]"
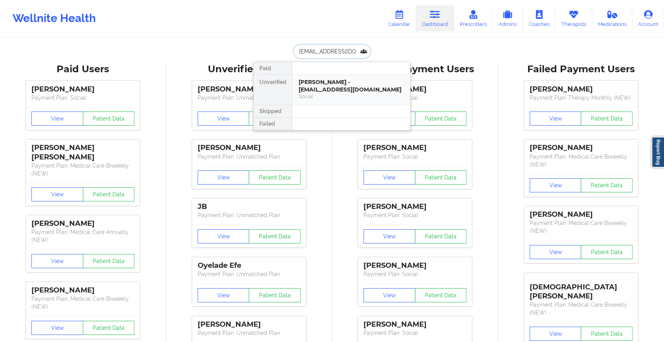
scroll to position [0, 17]
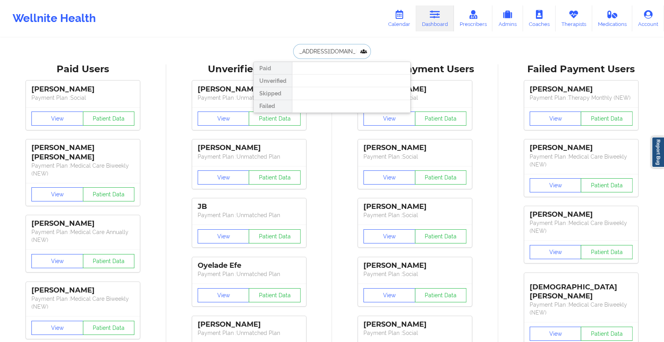
click at [313, 53] on input "[EMAIL_ADDRESS][DOMAIN_NAME]" at bounding box center [332, 51] width 78 height 15
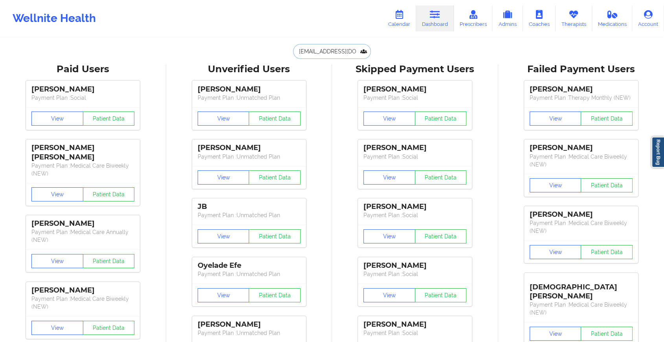
click at [351, 54] on input "[EMAIL_ADDRESS][DOMAIN_NAME]" at bounding box center [332, 51] width 78 height 15
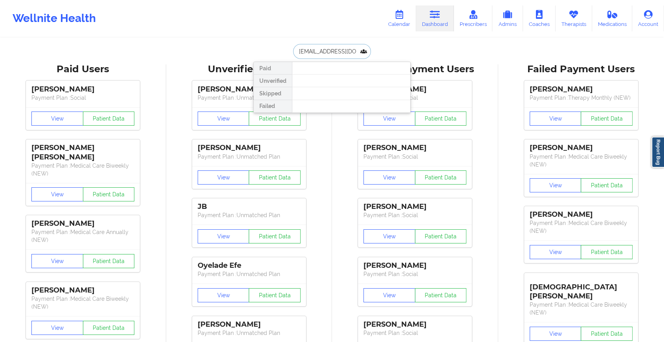
click at [351, 54] on input "[EMAIL_ADDRESS][DOMAIN_NAME]" at bounding box center [332, 51] width 78 height 15
type input "."
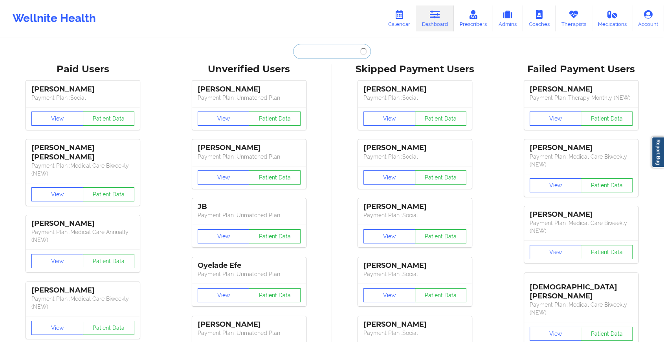
type input "s"
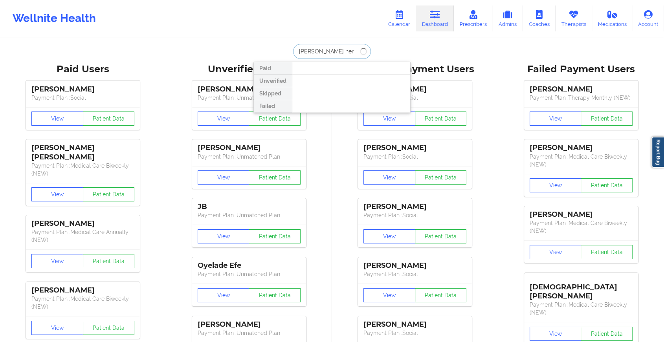
type input "[PERSON_NAME]"
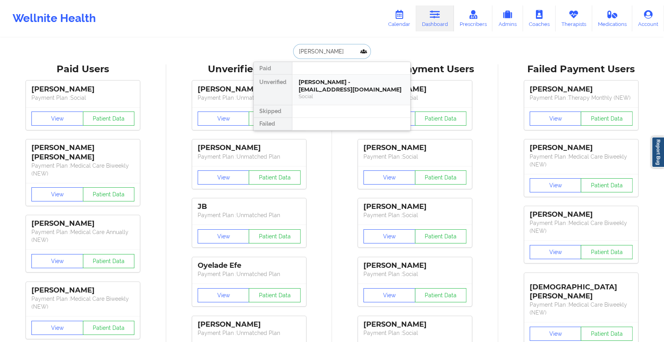
click at [333, 101] on div "[PERSON_NAME] - [EMAIL_ADDRESS][DOMAIN_NAME] Social" at bounding box center [351, 90] width 118 height 30
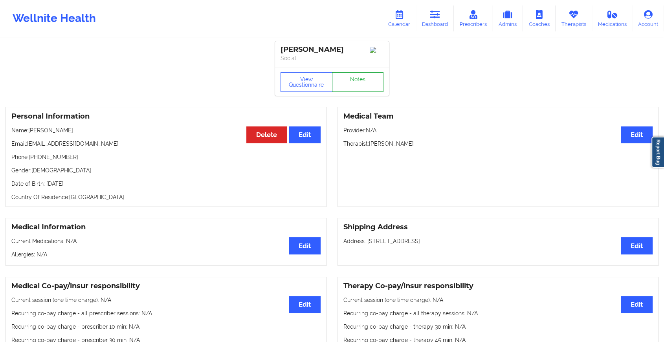
click at [366, 84] on link "Notes" at bounding box center [358, 82] width 52 height 20
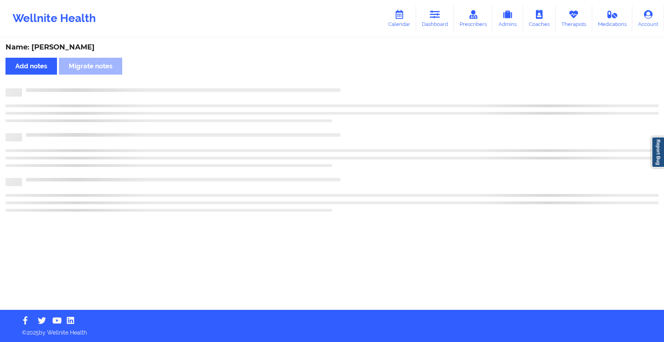
click at [366, 84] on div "Name: [PERSON_NAME] Add notes Migrate notes" at bounding box center [332, 173] width 664 height 271
click at [366, 84] on div "Name: [PERSON_NAME] Add notes Migrate notes" at bounding box center [335, 173] width 670 height 271
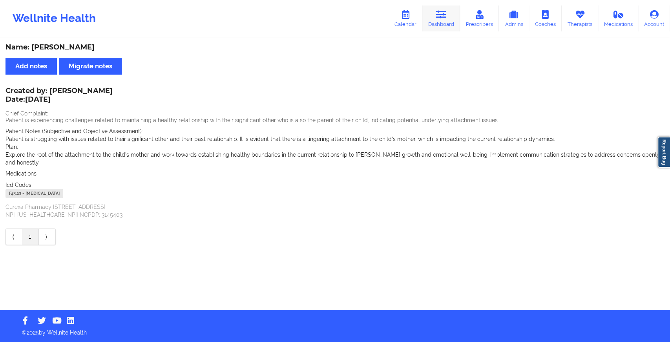
click at [437, 20] on link "Dashboard" at bounding box center [442, 18] width 38 height 26
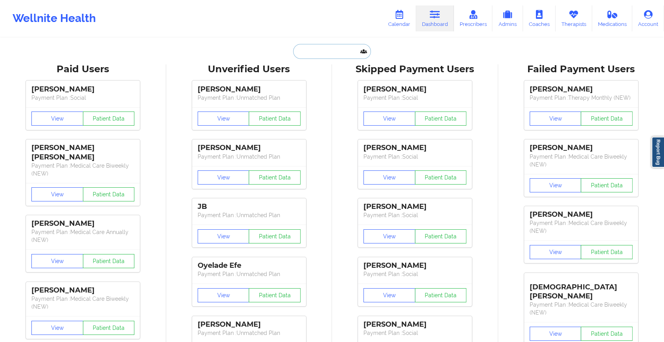
click at [343, 52] on input "text" at bounding box center [332, 51] width 78 height 15
paste input "[EMAIL_ADDRESS][DOMAIN_NAME]"
type input "[EMAIL_ADDRESS][DOMAIN_NAME]"
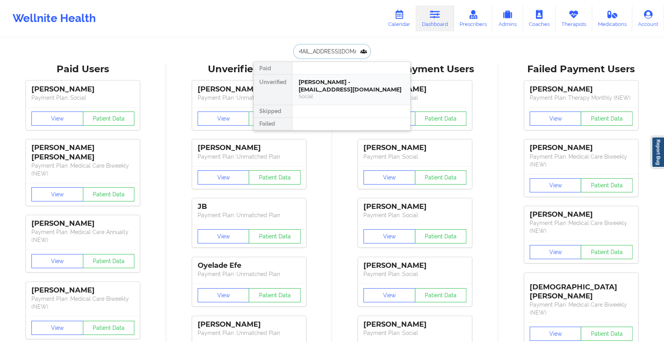
click at [343, 83] on div "[PERSON_NAME] - [EMAIL_ADDRESS][DOMAIN_NAME]" at bounding box center [351, 86] width 105 height 15
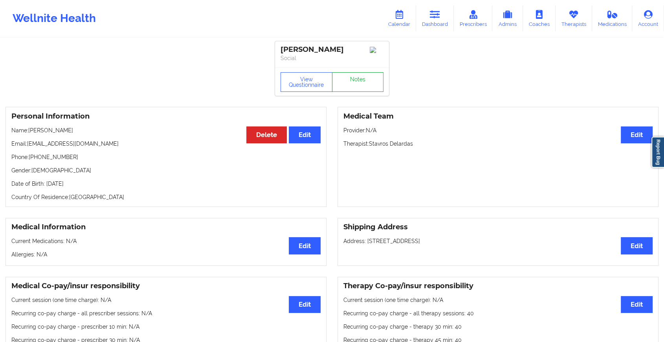
click at [363, 77] on link "Notes" at bounding box center [358, 82] width 52 height 20
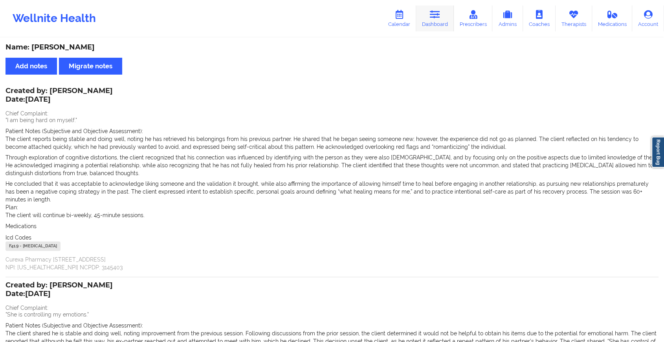
click at [428, 16] on link "Dashboard" at bounding box center [435, 18] width 38 height 26
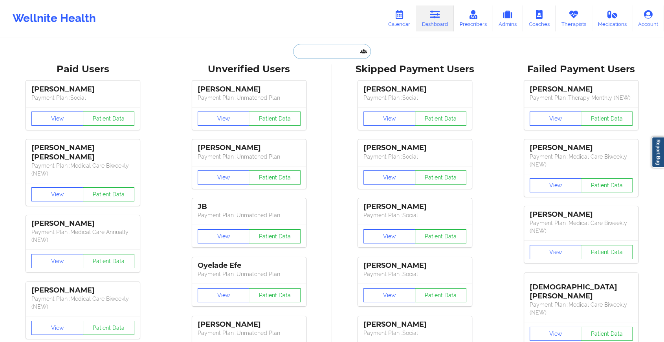
click at [306, 51] on input "text" at bounding box center [332, 51] width 78 height 15
paste input "[EMAIL_ADDRESS][DOMAIN_NAME]"
type input "[EMAIL_ADDRESS][DOMAIN_NAME]"
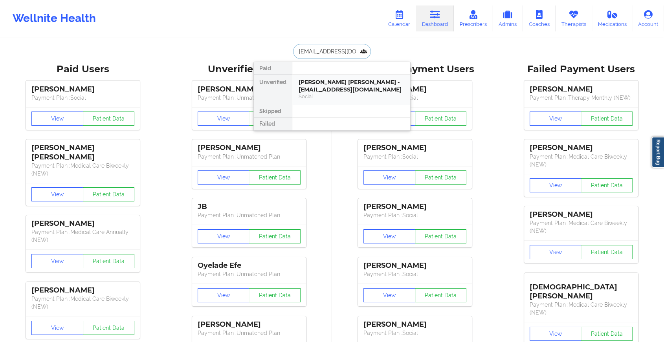
click at [328, 80] on div "[PERSON_NAME] [PERSON_NAME] - [EMAIL_ADDRESS][DOMAIN_NAME]" at bounding box center [351, 86] width 105 height 15
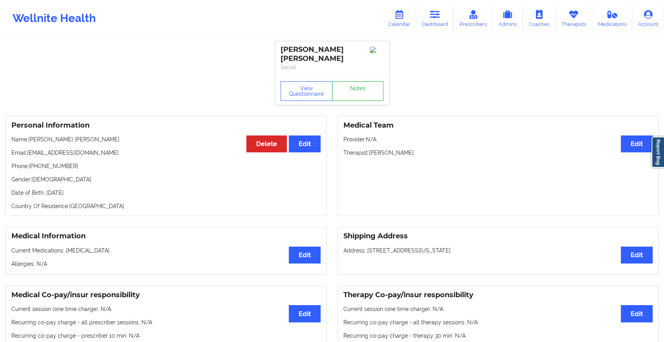
click at [371, 85] on link "Notes" at bounding box center [358, 91] width 52 height 20
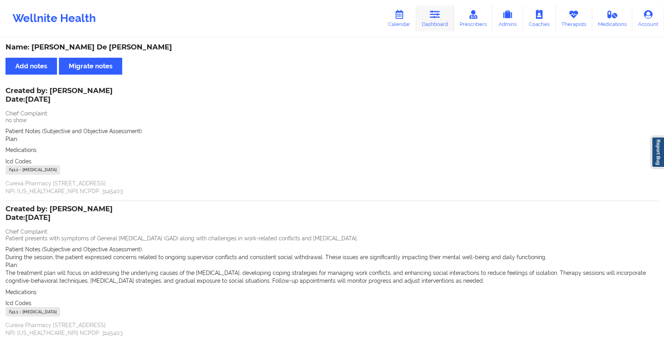
click at [438, 20] on link "Dashboard" at bounding box center [435, 18] width 38 height 26
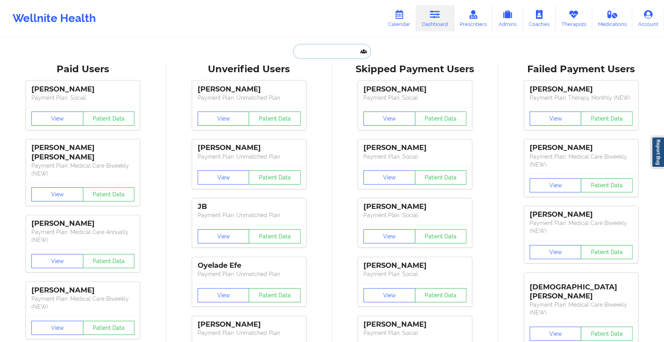
click at [304, 51] on input "text" at bounding box center [332, 51] width 78 height 15
paste input "[EMAIL_ADDRESS][DOMAIN_NAME]"
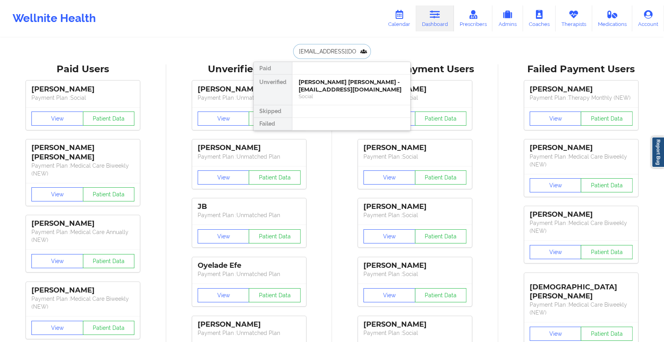
scroll to position [0, 13]
type input "[EMAIL_ADDRESS][DOMAIN_NAME]"
click at [326, 88] on div "[PERSON_NAME] - [EMAIL_ADDRESS][DOMAIN_NAME]" at bounding box center [351, 86] width 105 height 15
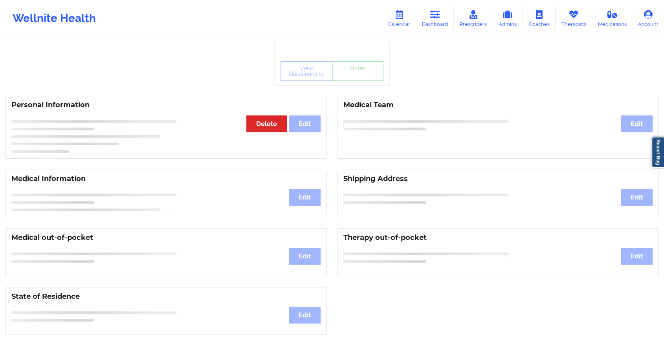
click at [354, 73] on div "View Questionnaire Notes" at bounding box center [331, 71] width 103 height 20
click at [354, 73] on div "View Questionnaire Notes" at bounding box center [332, 71] width 114 height 28
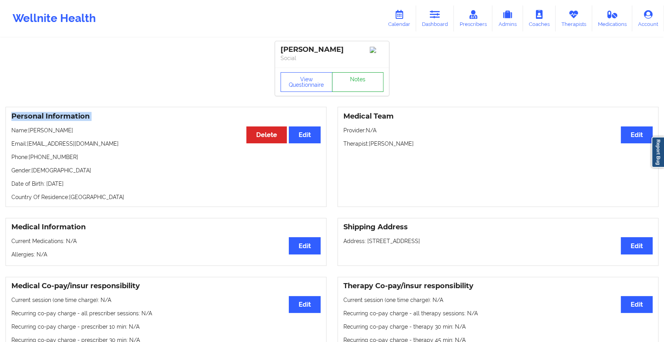
drag, startPoint x: 354, startPoint y: 73, endPoint x: 357, endPoint y: 86, distance: 13.2
click at [357, 86] on link "Notes" at bounding box center [358, 82] width 52 height 20
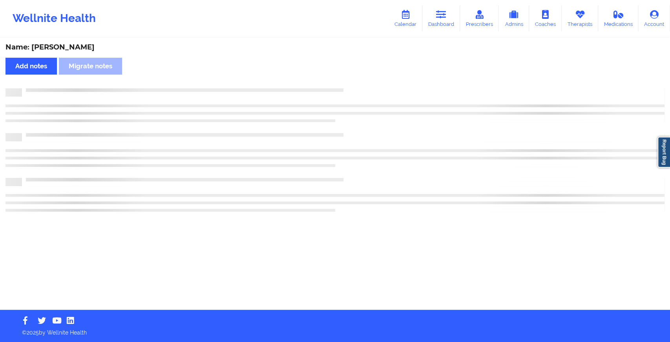
click at [357, 86] on div "Name: [PERSON_NAME] Add notes [PERSON_NAME] notes" at bounding box center [335, 173] width 670 height 271
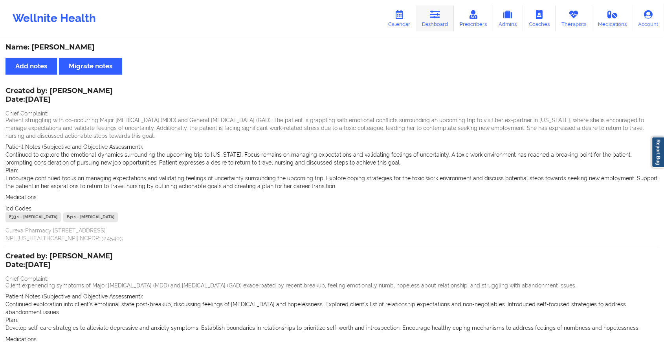
click at [430, 16] on link "Dashboard" at bounding box center [435, 18] width 38 height 26
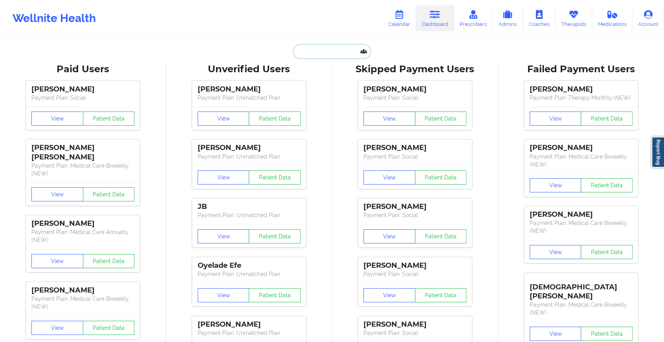
click at [323, 53] on input "text" at bounding box center [332, 51] width 78 height 15
paste input "[EMAIL_ADDRESS][DOMAIN_NAME]"
type input "[EMAIL_ADDRESS][DOMAIN_NAME]"
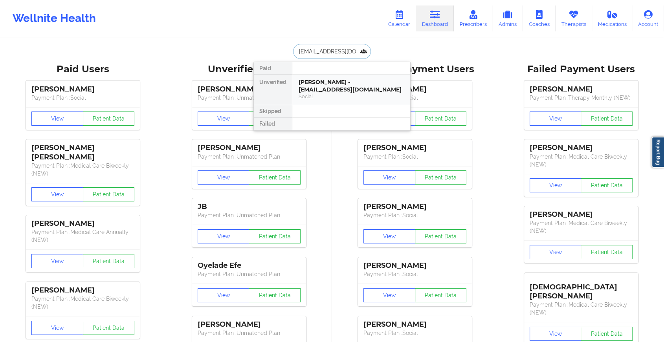
click at [334, 82] on div "[PERSON_NAME] - [EMAIL_ADDRESS][DOMAIN_NAME]" at bounding box center [351, 86] width 105 height 15
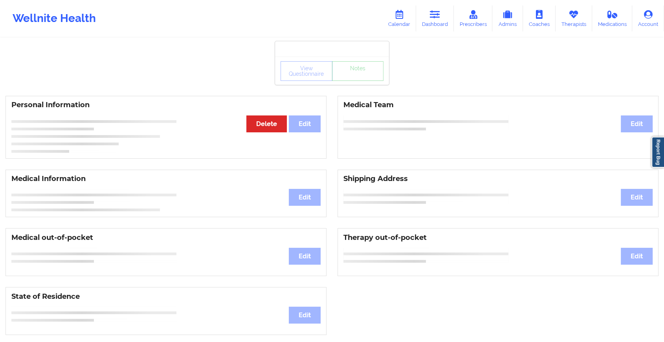
click at [371, 83] on div "View Questionnaire Notes" at bounding box center [332, 71] width 114 height 28
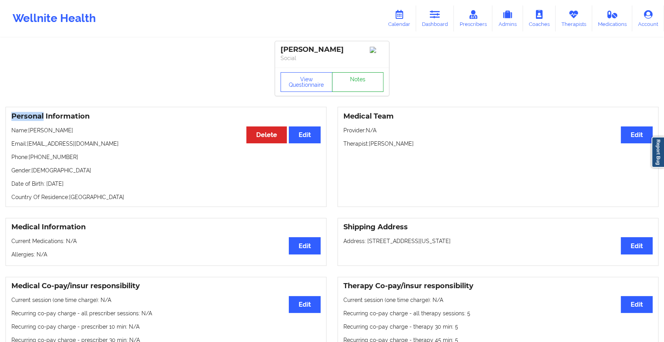
click at [371, 83] on link "Notes" at bounding box center [358, 82] width 52 height 20
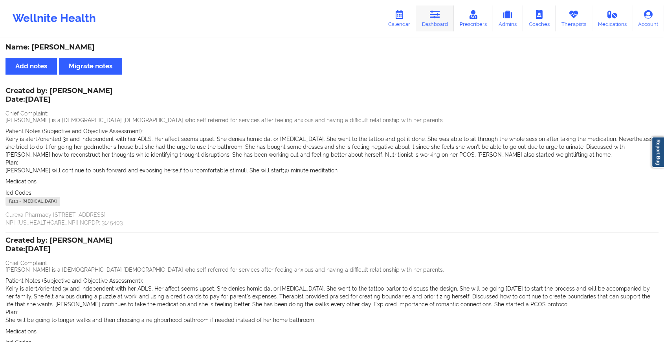
click at [437, 22] on link "Dashboard" at bounding box center [435, 18] width 38 height 26
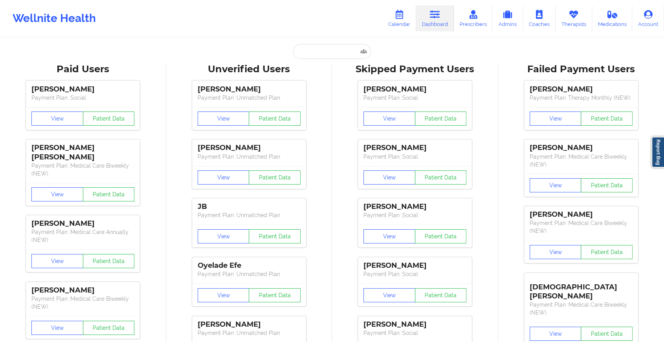
click at [437, 22] on link "Dashboard" at bounding box center [435, 18] width 38 height 26
click at [324, 48] on input "text" at bounding box center [332, 51] width 78 height 15
paste input "[EMAIL_ADDRESS][DOMAIN_NAME]"
type input "[EMAIL_ADDRESS][DOMAIN_NAME]"
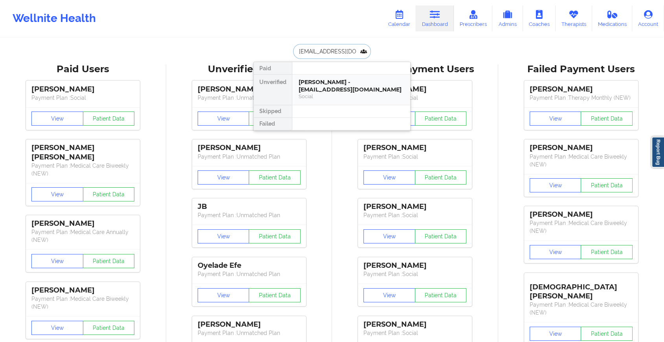
click at [335, 84] on div "[PERSON_NAME] - [EMAIL_ADDRESS][DOMAIN_NAME]" at bounding box center [351, 86] width 105 height 15
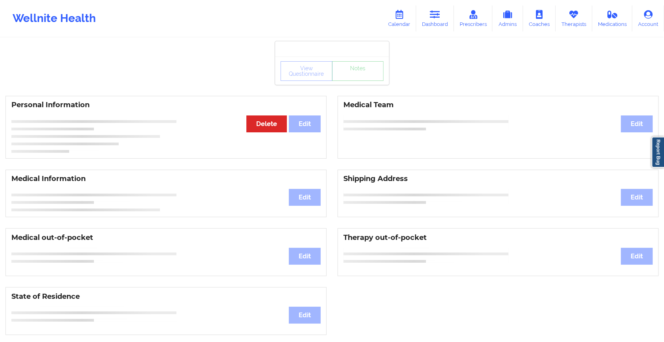
click at [352, 82] on div "View Questionnaire Notes" at bounding box center [332, 71] width 114 height 28
click at [352, 81] on link "Notes" at bounding box center [358, 71] width 52 height 20
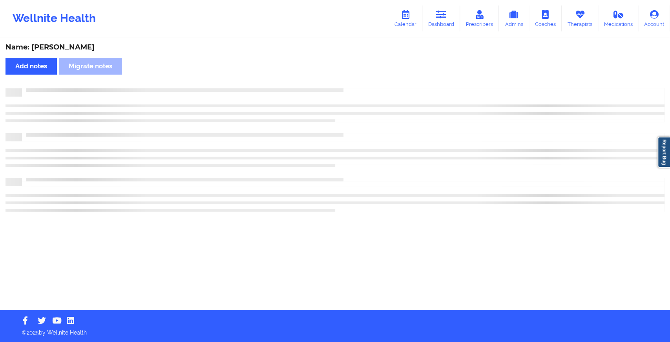
click at [352, 82] on div "Name: [PERSON_NAME] Add notes Migrate notes" at bounding box center [335, 173] width 670 height 271
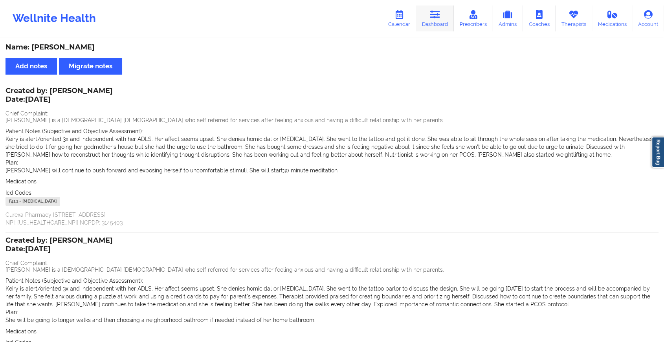
click at [433, 9] on link "Dashboard" at bounding box center [435, 18] width 38 height 26
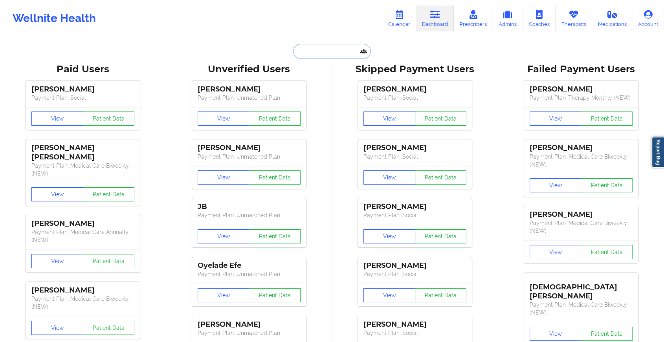
click at [327, 50] on input "text" at bounding box center [332, 51] width 78 height 15
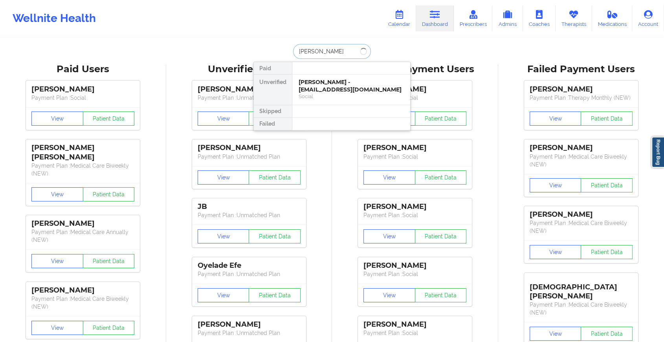
type input "[PERSON_NAME]"
click at [299, 79] on div "[PERSON_NAME] - [EMAIL_ADDRESS][DOMAIN_NAME]" at bounding box center [351, 86] width 105 height 15
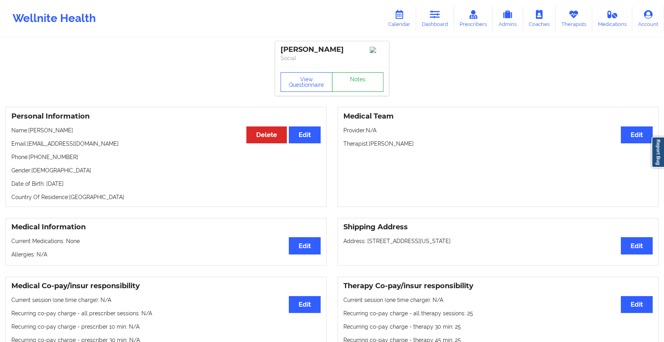
click at [361, 92] on link "Notes" at bounding box center [358, 82] width 52 height 20
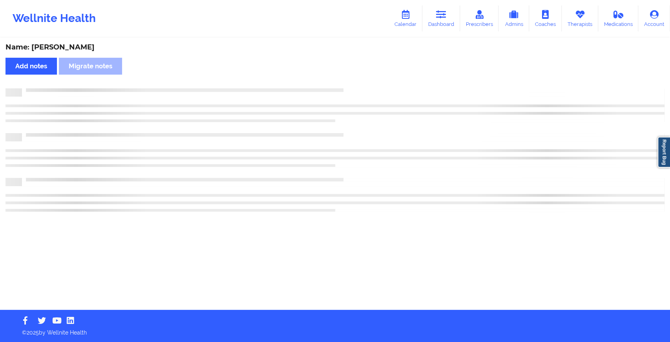
click at [361, 92] on div at bounding box center [334, 92] width 659 height 8
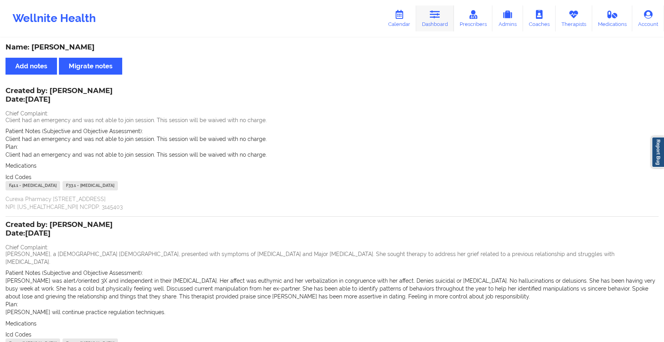
click at [438, 28] on link "Dashboard" at bounding box center [435, 18] width 38 height 26
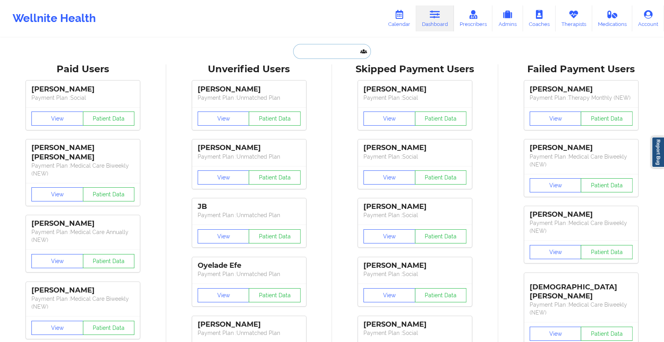
click at [327, 46] on input "text" at bounding box center [332, 51] width 78 height 15
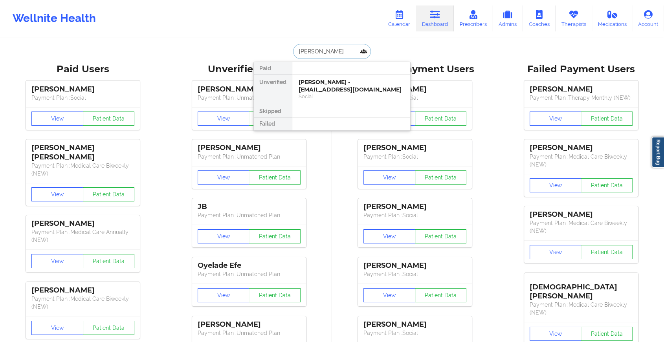
type input "[PERSON_NAME]"
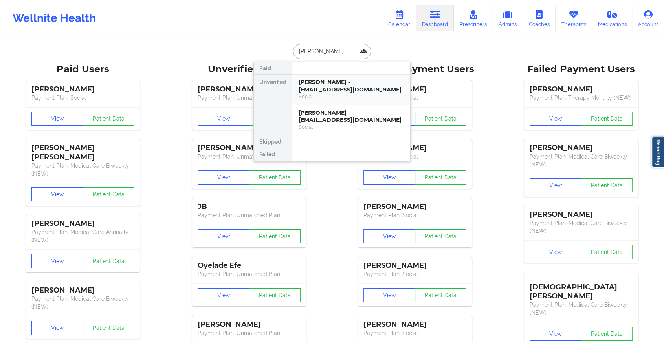
click at [328, 93] on div "Social" at bounding box center [351, 96] width 105 height 7
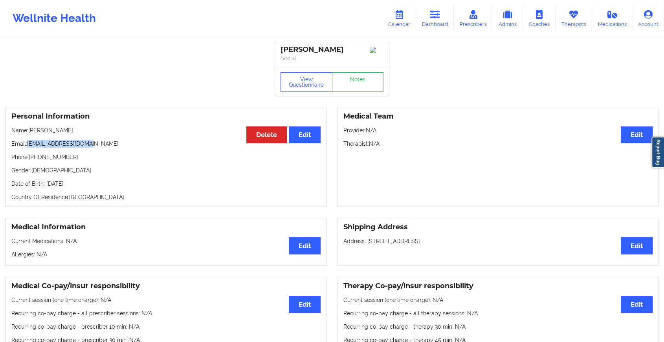
drag, startPoint x: 27, startPoint y: 145, endPoint x: 115, endPoint y: 148, distance: 88.0
click at [115, 148] on p "Email: [EMAIL_ADDRESS][DOMAIN_NAME]" at bounding box center [165, 144] width 309 height 8
copy p "[EMAIL_ADDRESS][DOMAIN_NAME]"
click at [435, 12] on icon at bounding box center [435, 14] width 10 height 9
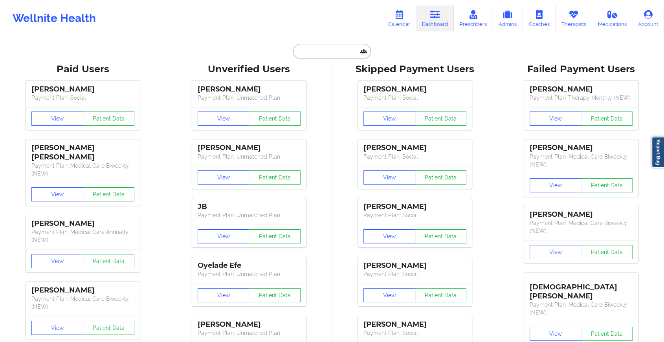
click at [312, 47] on input "text" at bounding box center [332, 51] width 78 height 15
paste input "[EMAIL_ADDRESS][DOMAIN_NAME]"
type input "[EMAIL_ADDRESS][DOMAIN_NAME]"
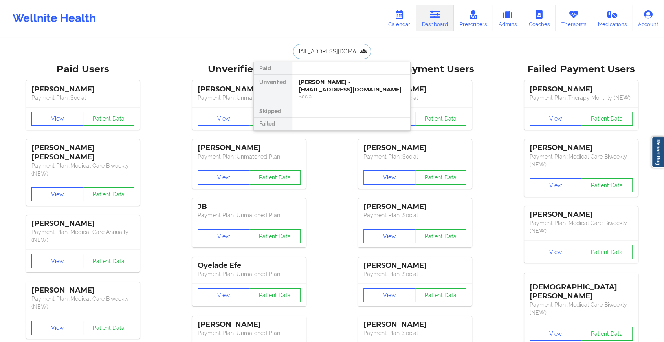
click at [340, 90] on div "[PERSON_NAME] - [EMAIL_ADDRESS][DOMAIN_NAME]" at bounding box center [351, 86] width 105 height 15
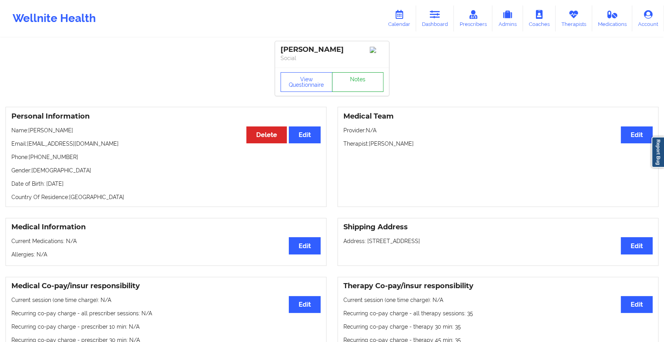
click at [347, 84] on link "Notes" at bounding box center [358, 82] width 52 height 20
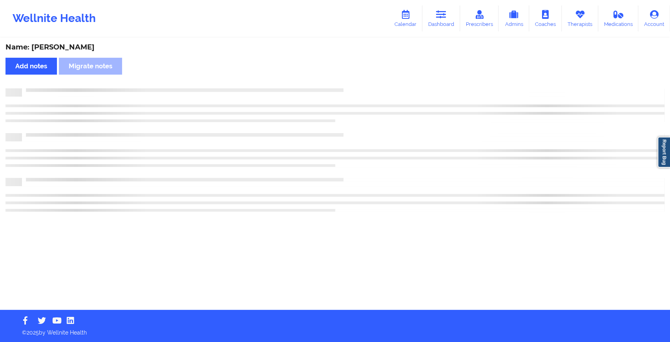
click at [347, 84] on div "Name: [PERSON_NAME] Add notes Migrate notes" at bounding box center [335, 173] width 670 height 271
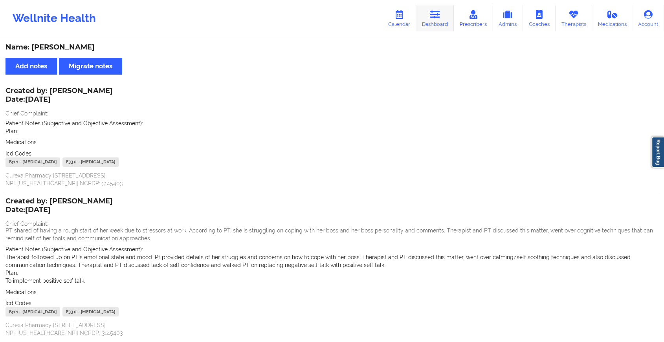
click at [440, 5] on link "Dashboard" at bounding box center [435, 18] width 38 height 26
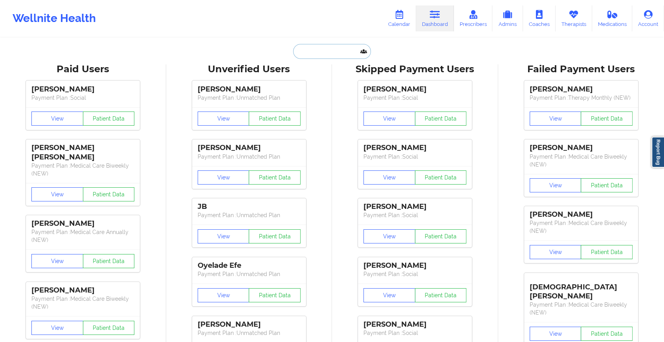
click at [335, 52] on input "text" at bounding box center [332, 51] width 78 height 15
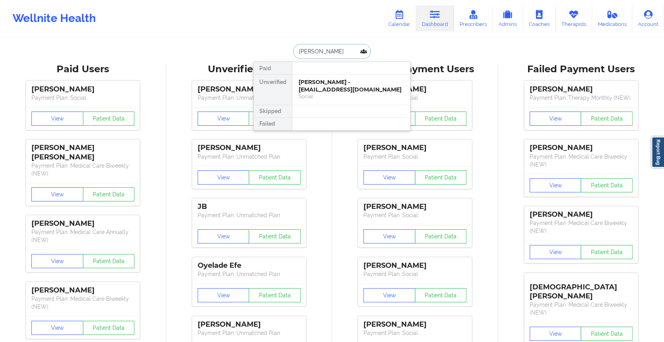
type input "[PERSON_NAME]"
click at [329, 88] on div "[PERSON_NAME] - [EMAIL_ADDRESS][DOMAIN_NAME]" at bounding box center [351, 86] width 105 height 15
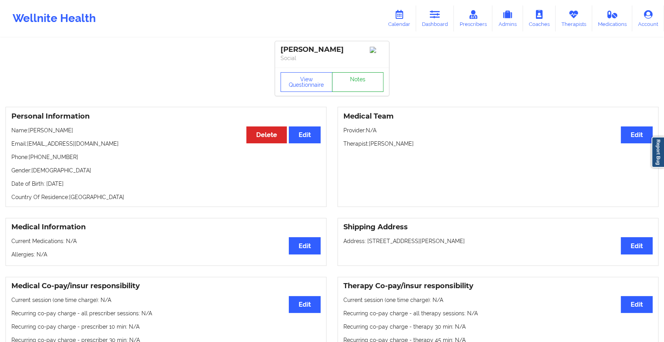
click at [360, 79] on link "Notes" at bounding box center [358, 82] width 52 height 20
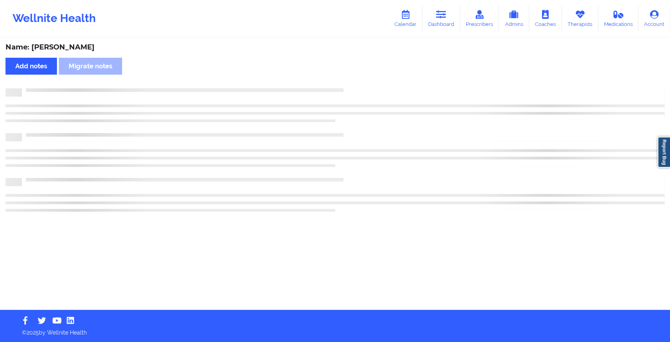
click at [360, 79] on div "Name: [PERSON_NAME] Add notes Migrate notes" at bounding box center [335, 173] width 670 height 271
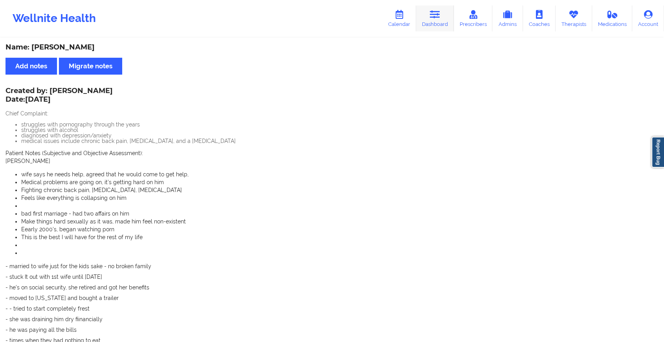
click at [440, 11] on icon at bounding box center [435, 14] width 10 height 9
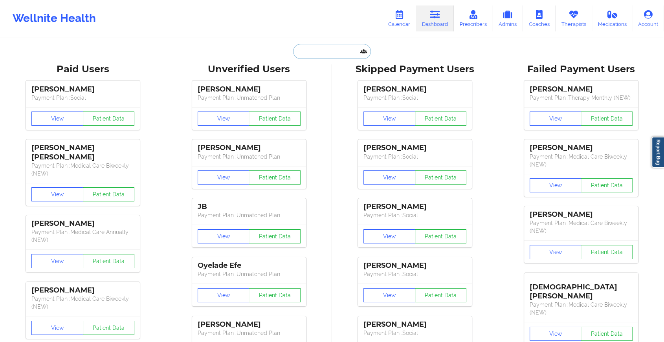
click at [305, 52] on input "text" at bounding box center [332, 51] width 78 height 15
paste input "[EMAIL_ADDRESS][DOMAIN_NAME]"
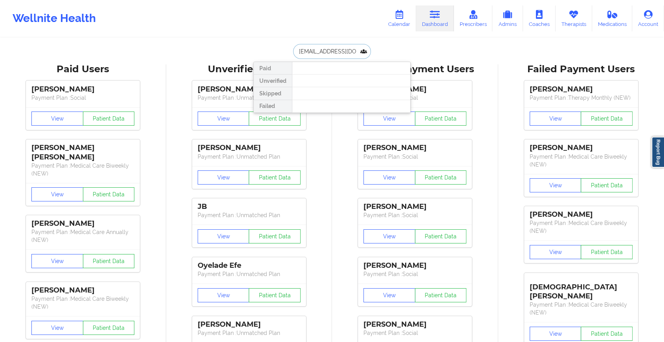
click at [361, 44] on input "[EMAIL_ADDRESS][DOMAIN_NAME]" at bounding box center [332, 51] width 78 height 15
drag, startPoint x: 361, startPoint y: 44, endPoint x: 271, endPoint y: 35, distance: 90.1
type input "."
click at [322, 49] on input "[PERSON_NAME]" at bounding box center [332, 51] width 78 height 15
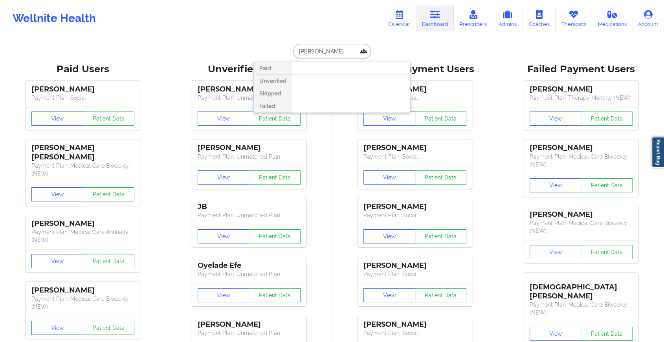
type input "[PERSON_NAME]"
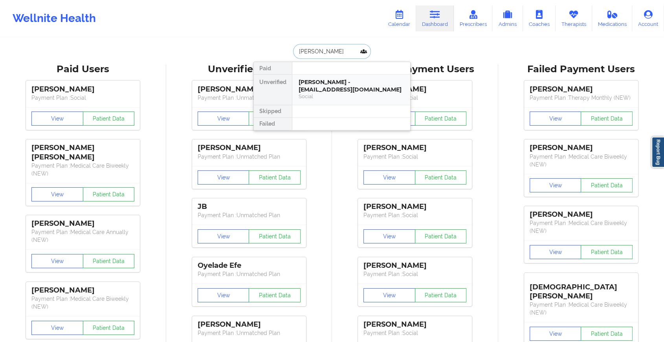
click at [330, 101] on div "[PERSON_NAME] - [EMAIL_ADDRESS][DOMAIN_NAME] Social" at bounding box center [351, 90] width 118 height 30
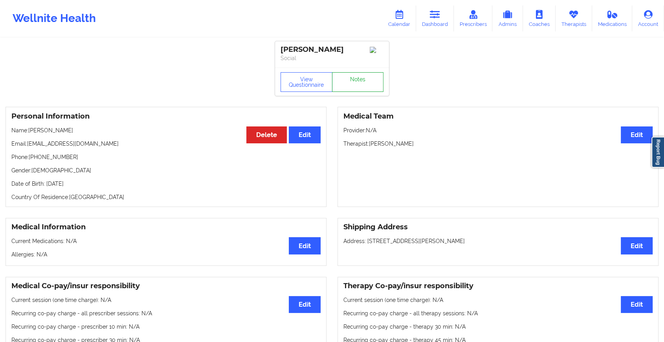
click at [357, 87] on link "Notes" at bounding box center [358, 82] width 52 height 20
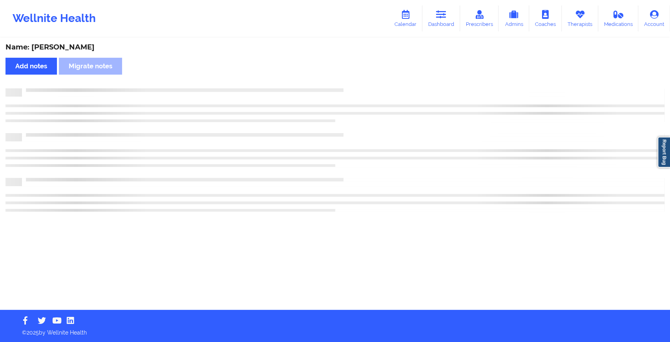
click at [357, 87] on div "Name: [PERSON_NAME] Add notes Migrate notes" at bounding box center [335, 173] width 670 height 271
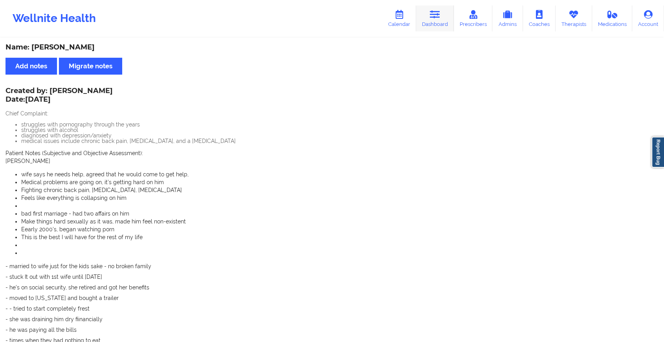
click at [430, 19] on link "Dashboard" at bounding box center [435, 18] width 38 height 26
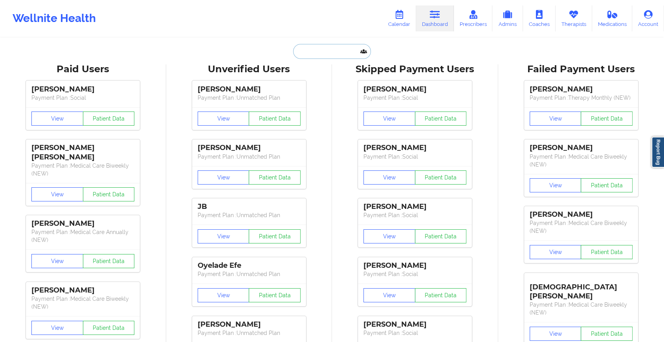
click at [314, 51] on input "text" at bounding box center [332, 51] width 78 height 15
paste input "[EMAIL_ADDRESS][DOMAIN_NAME]"
type input "[EMAIL_ADDRESS][DOMAIN_NAME]"
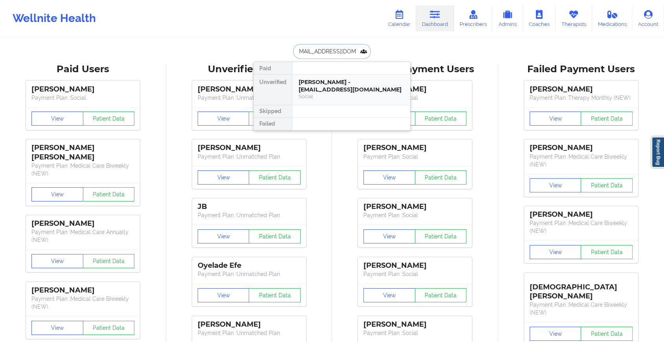
click at [326, 85] on div "[PERSON_NAME] - [EMAIL_ADDRESS][DOMAIN_NAME]" at bounding box center [351, 86] width 105 height 15
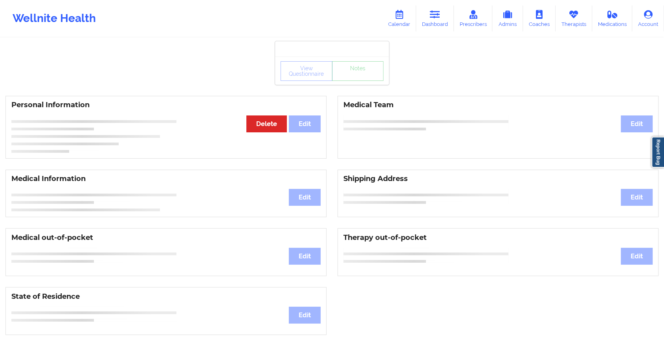
click at [361, 77] on div "View Questionnaire Notes" at bounding box center [331, 71] width 103 height 20
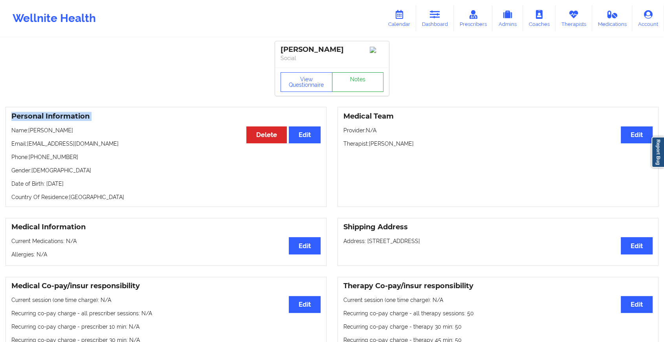
click at [361, 77] on link "Notes" at bounding box center [358, 82] width 52 height 20
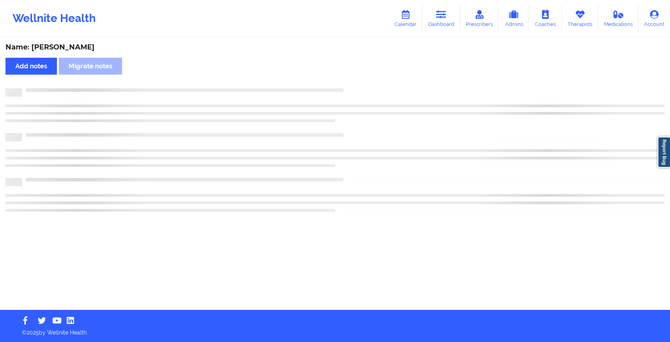
click at [361, 77] on div "Name: [PERSON_NAME] Add notes Migrate notes" at bounding box center [335, 173] width 670 height 271
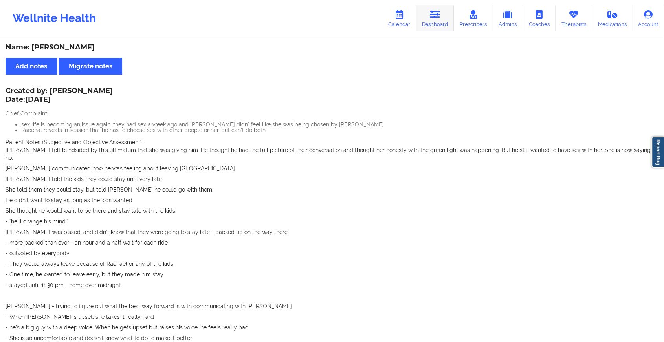
click at [436, 20] on link "Dashboard" at bounding box center [435, 18] width 38 height 26
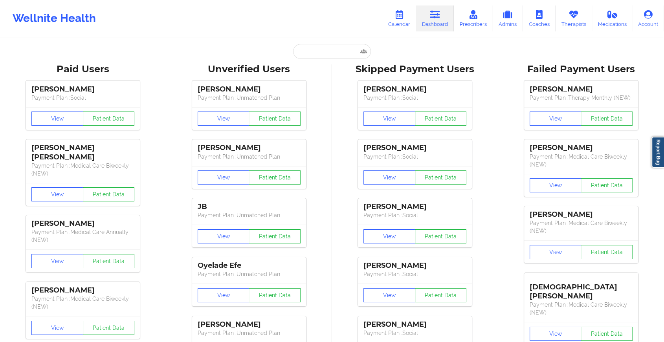
click at [320, 50] on input "text" at bounding box center [332, 51] width 78 height 15
paste input "[EMAIL_ADDRESS][MEDICAL_DATA][DOMAIN_NAME]"
type input "[EMAIL_ADDRESS][MEDICAL_DATA][DOMAIN_NAME]"
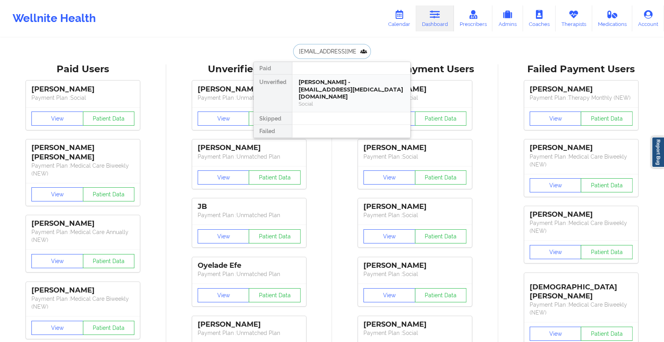
click at [333, 101] on div "Social" at bounding box center [351, 104] width 105 height 7
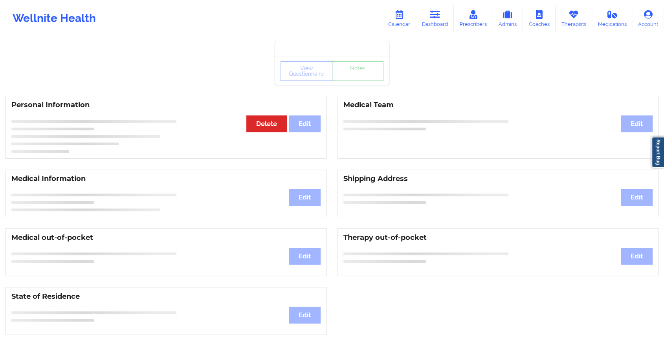
click at [361, 82] on div "View Questionnaire Notes" at bounding box center [332, 71] width 114 height 28
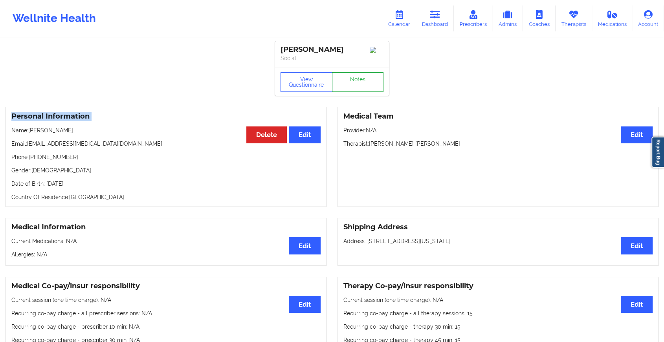
click at [361, 82] on link "Notes" at bounding box center [358, 82] width 52 height 20
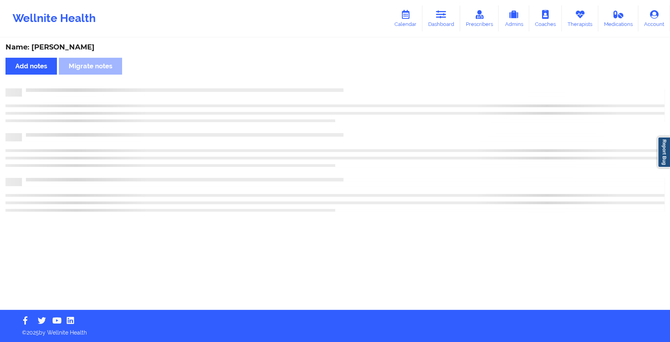
click at [361, 82] on div "Name: [PERSON_NAME] Add notes [PERSON_NAME] notes" at bounding box center [335, 173] width 670 height 271
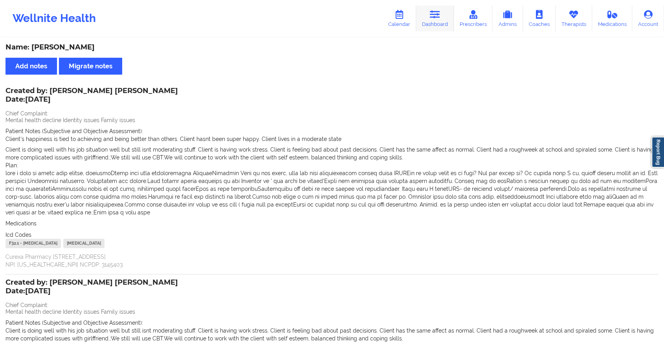
click at [440, 20] on link "Dashboard" at bounding box center [435, 18] width 38 height 26
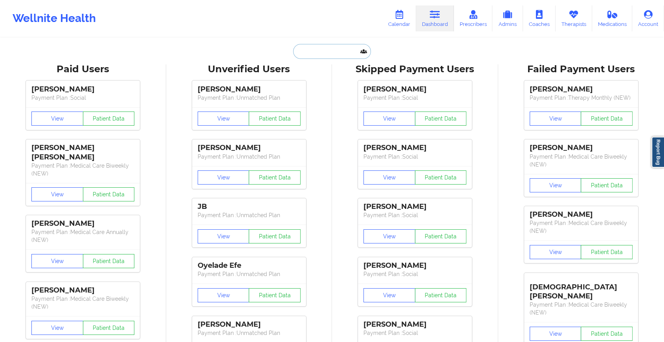
click at [319, 53] on input "text" at bounding box center [332, 51] width 78 height 15
paste input "[EMAIL_ADDRESS][DOMAIN_NAME]"
type input "[EMAIL_ADDRESS][DOMAIN_NAME]"
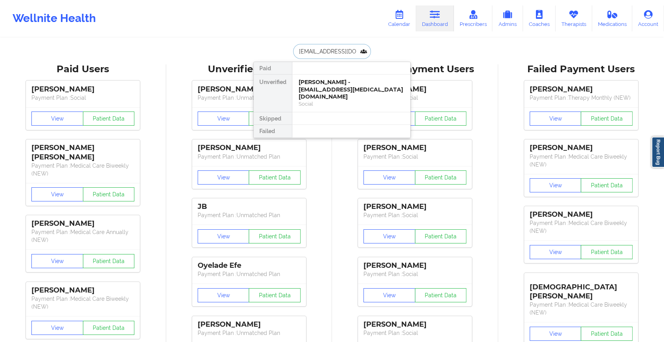
scroll to position [0, 4]
click at [341, 82] on div "[PERSON_NAME] - [EMAIL_ADDRESS][DOMAIN_NAME]" at bounding box center [351, 86] width 105 height 15
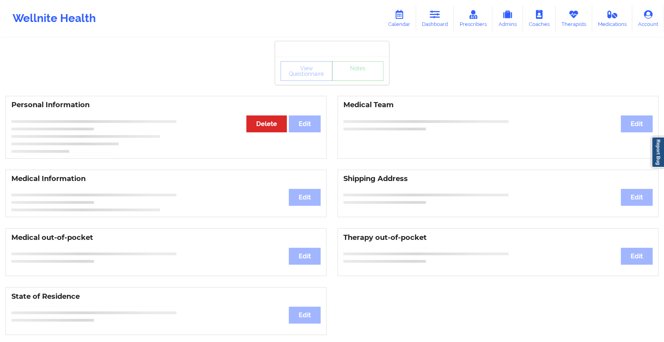
click at [352, 81] on div "View Questionnaire Notes" at bounding box center [332, 71] width 114 height 28
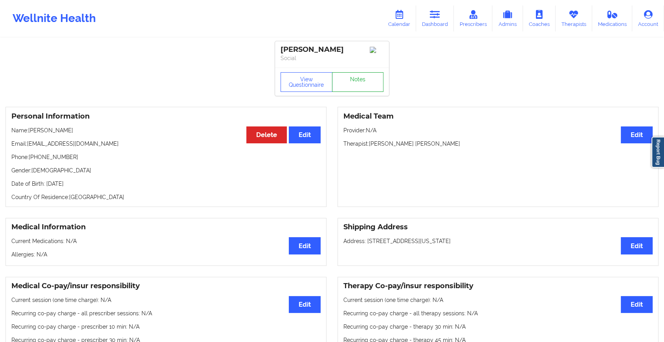
click at [352, 81] on link "Notes" at bounding box center [358, 82] width 52 height 20
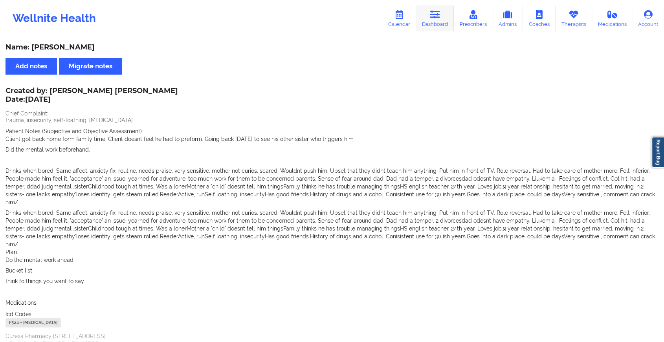
click at [429, 22] on link "Dashboard" at bounding box center [435, 18] width 38 height 26
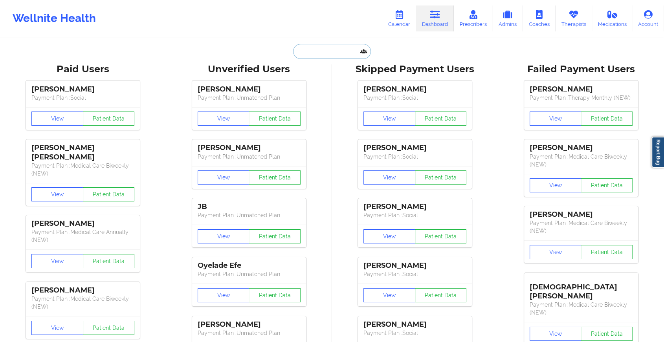
click at [348, 55] on input "text" at bounding box center [332, 51] width 78 height 15
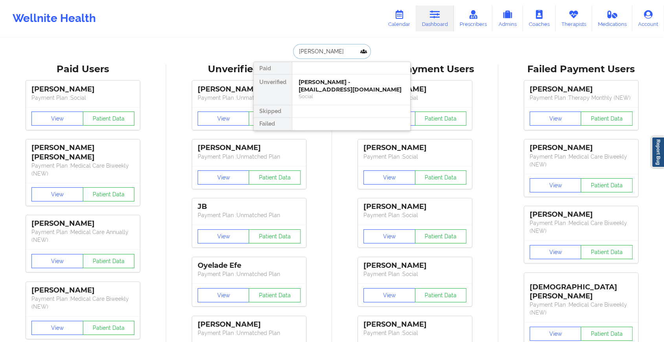
type input "[PERSON_NAME]"
click at [355, 88] on div "[PERSON_NAME] - [EMAIL_ADDRESS][DOMAIN_NAME]" at bounding box center [351, 86] width 105 height 15
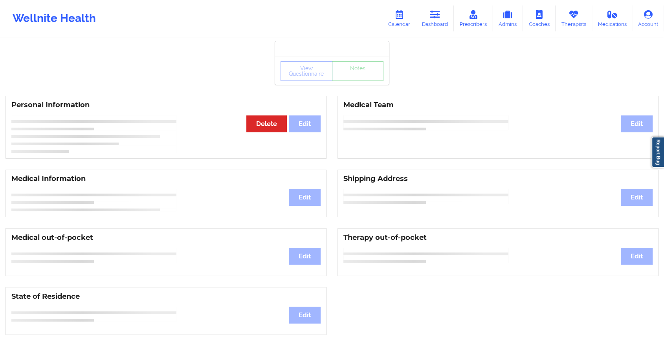
click at [358, 76] on div "View Questionnaire Notes" at bounding box center [331, 71] width 103 height 20
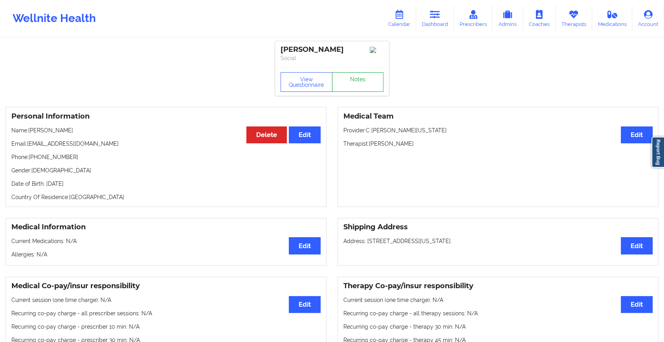
click at [358, 76] on link "Notes" at bounding box center [358, 82] width 52 height 20
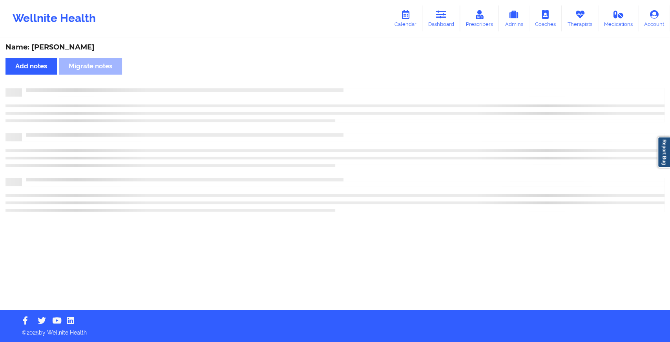
click at [358, 76] on div "Name: [PERSON_NAME] Add notes Migrate notes" at bounding box center [335, 173] width 670 height 271
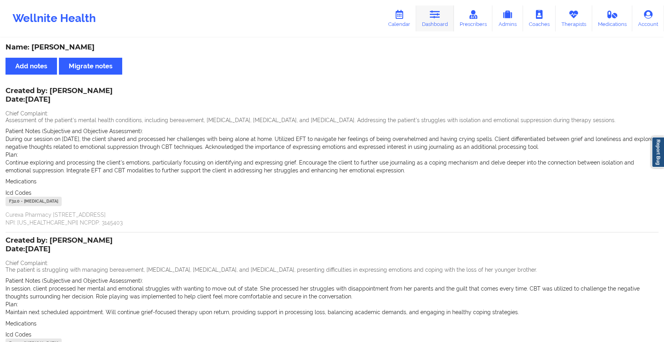
click at [427, 12] on link "Dashboard" at bounding box center [435, 18] width 38 height 26
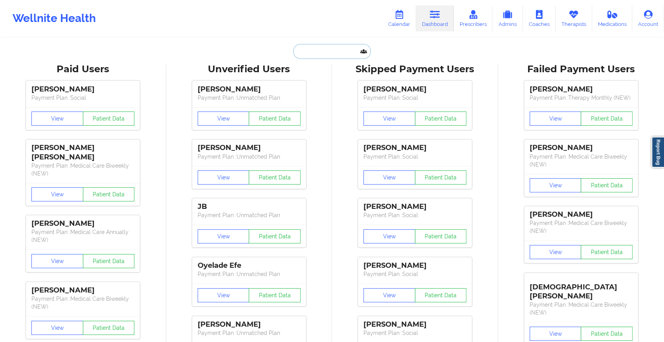
click at [346, 49] on input "text" at bounding box center [332, 51] width 78 height 15
paste input "[EMAIL_ADDRESS][DOMAIN_NAME]"
type input "[EMAIL_ADDRESS][DOMAIN_NAME]"
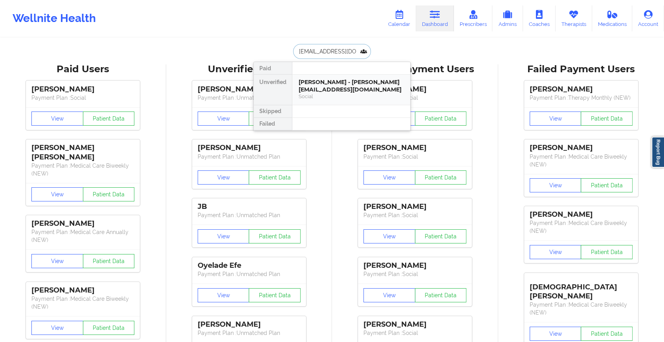
click at [336, 82] on div "[PERSON_NAME] - [PERSON_NAME][EMAIL_ADDRESS][DOMAIN_NAME]" at bounding box center [351, 86] width 105 height 15
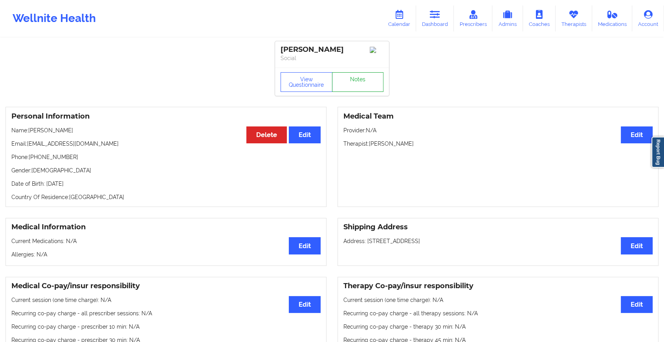
click at [355, 85] on link "Notes" at bounding box center [358, 82] width 52 height 20
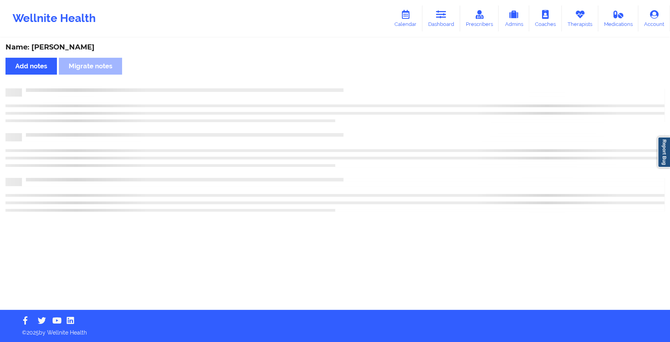
click at [355, 85] on div "Name: [PERSON_NAME] Add notes Migrate notes" at bounding box center [335, 173] width 670 height 271
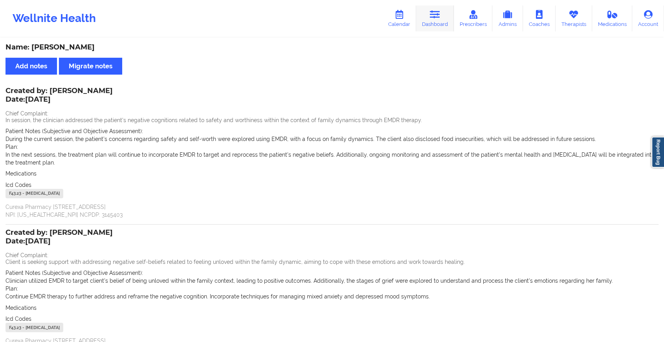
click at [429, 19] on link "Dashboard" at bounding box center [435, 18] width 38 height 26
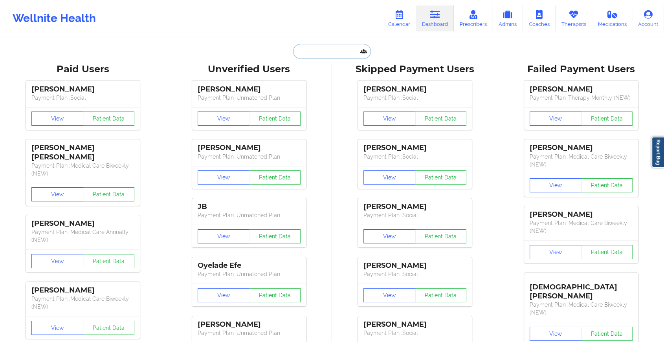
click at [333, 51] on input "text" at bounding box center [332, 51] width 78 height 15
paste input "[EMAIL_ADDRESS][DOMAIN_NAME]"
type input "[EMAIL_ADDRESS][DOMAIN_NAME]"
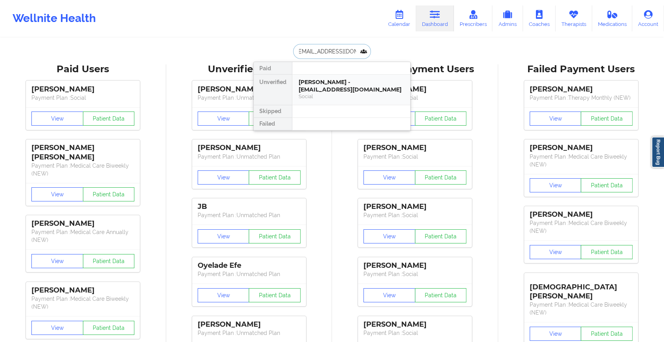
click at [326, 85] on div "[PERSON_NAME] - [EMAIL_ADDRESS][DOMAIN_NAME]" at bounding box center [351, 86] width 105 height 15
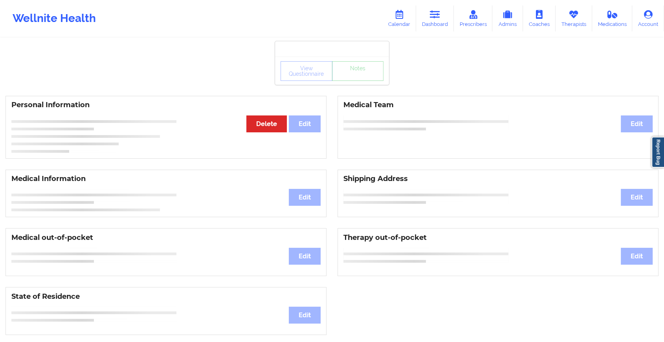
click at [347, 82] on div "View Questionnaire Notes" at bounding box center [332, 71] width 114 height 28
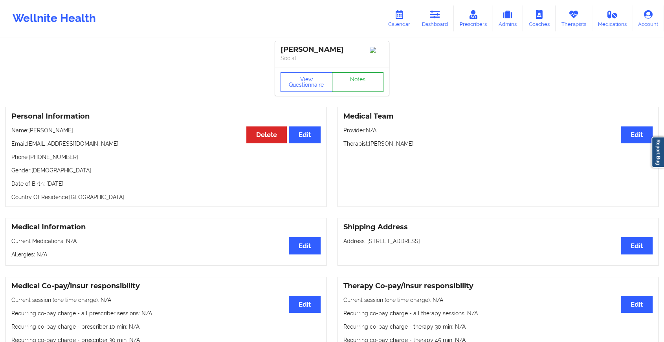
click at [347, 82] on link "Notes" at bounding box center [358, 82] width 52 height 20
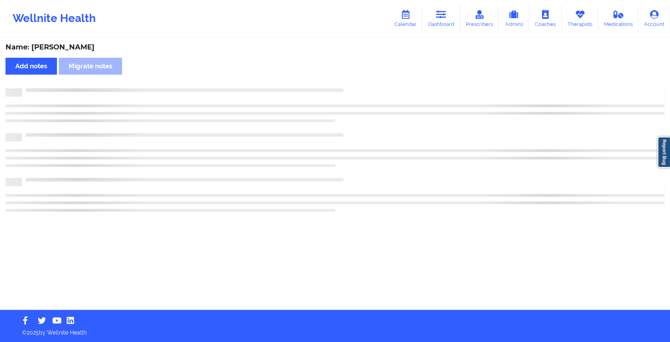
click at [347, 82] on div "Name: [PERSON_NAME] Add notes Migrate notes" at bounding box center [335, 173] width 670 height 271
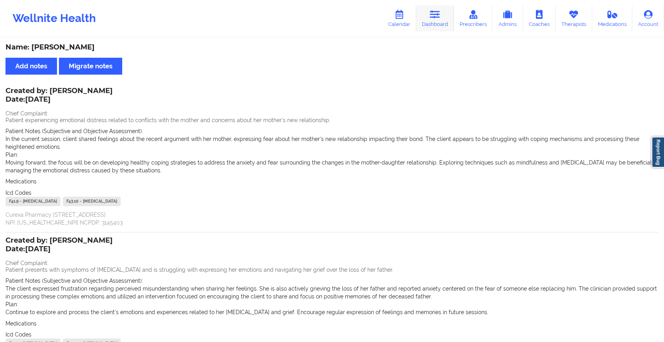
click at [435, 16] on icon at bounding box center [435, 14] width 10 height 9
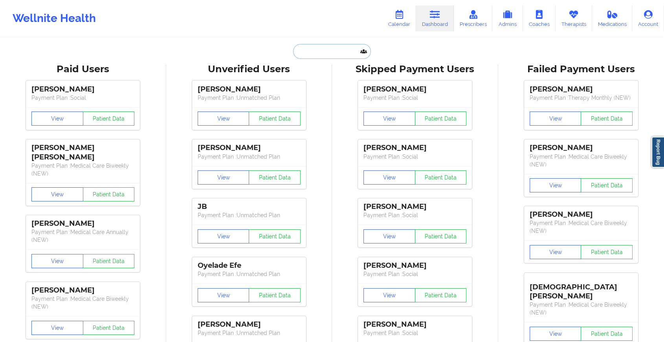
click at [354, 55] on input "text" at bounding box center [332, 51] width 78 height 15
paste input "[EMAIL_ADDRESS][DOMAIN_NAME]"
type input "[EMAIL_ADDRESS][DOMAIN_NAME]"
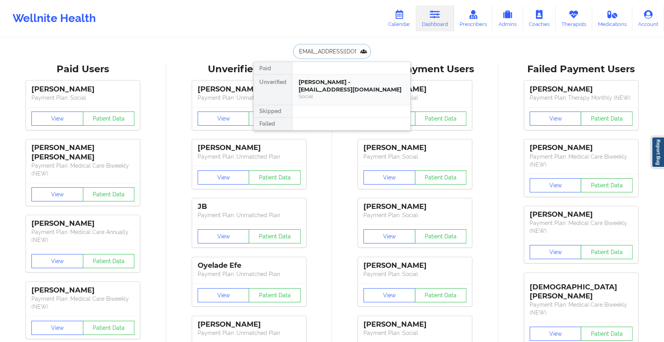
click at [348, 87] on div "[PERSON_NAME] - [EMAIL_ADDRESS][DOMAIN_NAME]" at bounding box center [351, 86] width 105 height 15
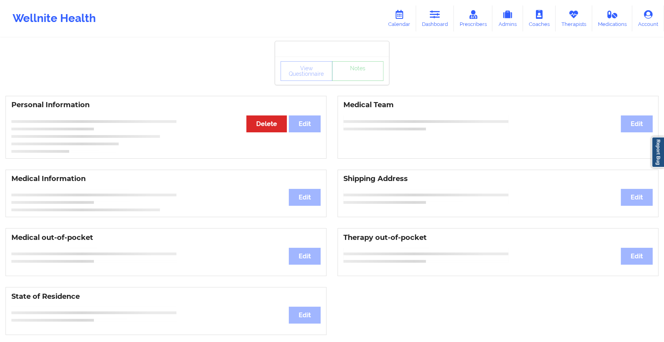
click at [355, 84] on div "View Questionnaire Notes" at bounding box center [332, 71] width 114 height 28
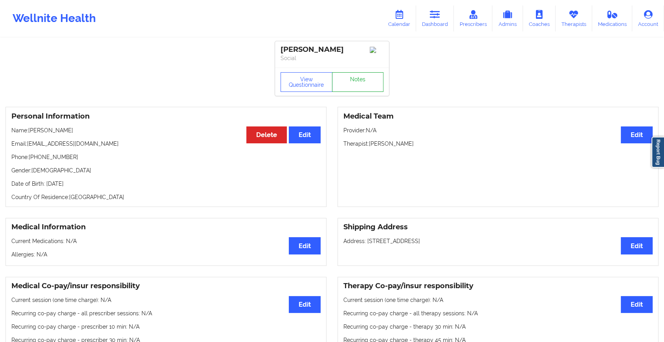
click at [355, 84] on link "Notes" at bounding box center [358, 82] width 52 height 20
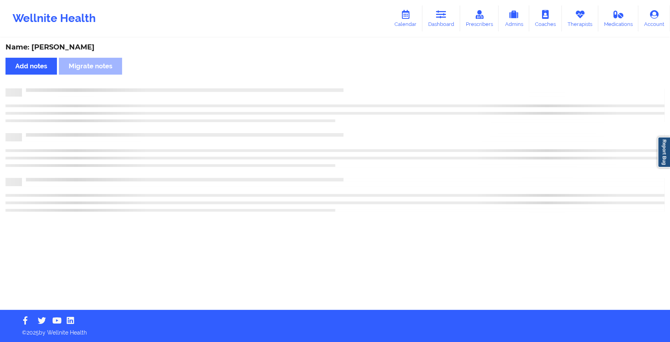
click at [394, 140] on div "Name: [PERSON_NAME] Add notes Migrate notes" at bounding box center [335, 173] width 670 height 271
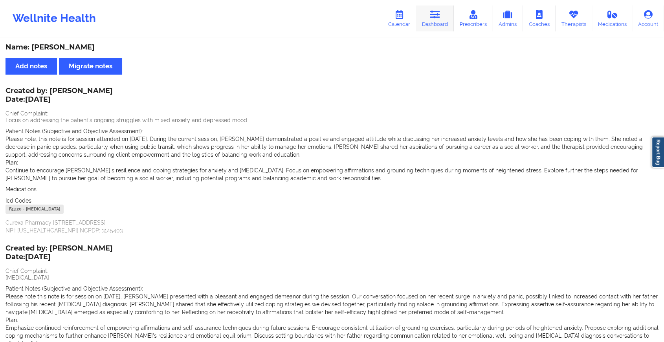
click at [432, 23] on link "Dashboard" at bounding box center [435, 18] width 38 height 26
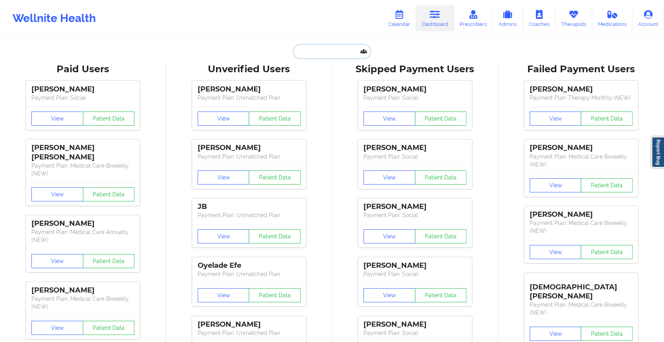
click at [346, 46] on input "text" at bounding box center [332, 51] width 78 height 15
paste input "[EMAIL_ADDRESS][DOMAIN_NAME]"
type input "[EMAIL_ADDRESS][DOMAIN_NAME]"
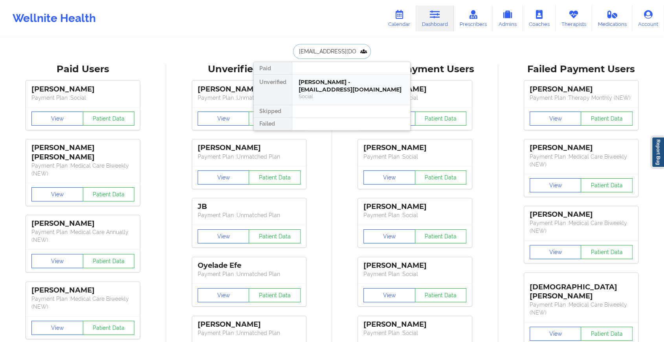
click at [368, 88] on div "[PERSON_NAME] - [EMAIL_ADDRESS][DOMAIN_NAME]" at bounding box center [351, 86] width 105 height 15
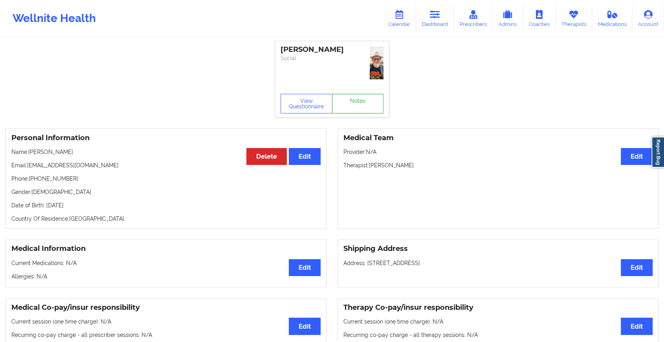
click at [368, 94] on link "Notes" at bounding box center [358, 104] width 52 height 20
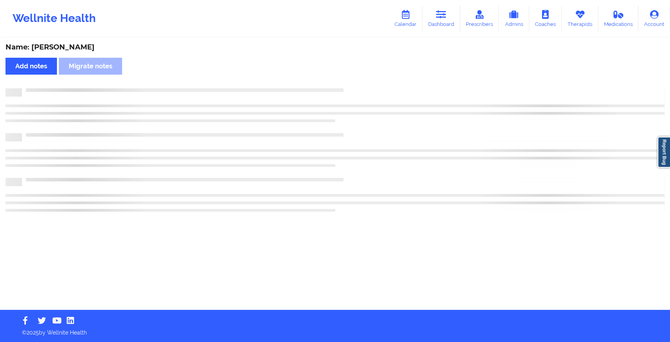
click at [368, 82] on div "Name: [PERSON_NAME] Add notes Migrate notes" at bounding box center [335, 173] width 670 height 271
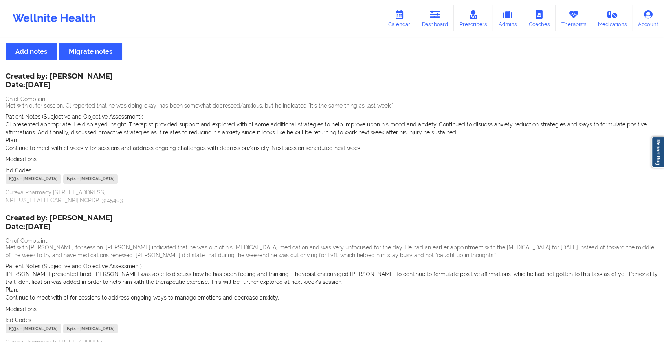
scroll to position [16, 0]
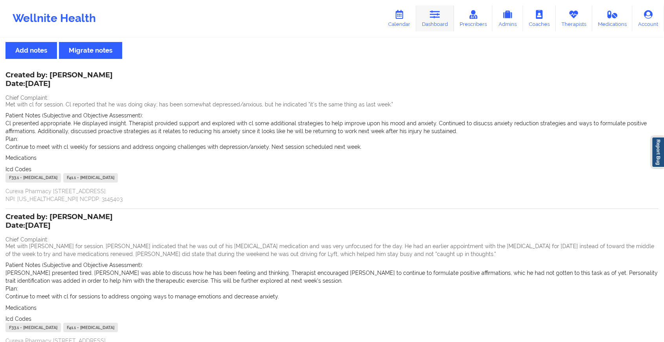
click at [449, 6] on link "Dashboard" at bounding box center [435, 18] width 38 height 26
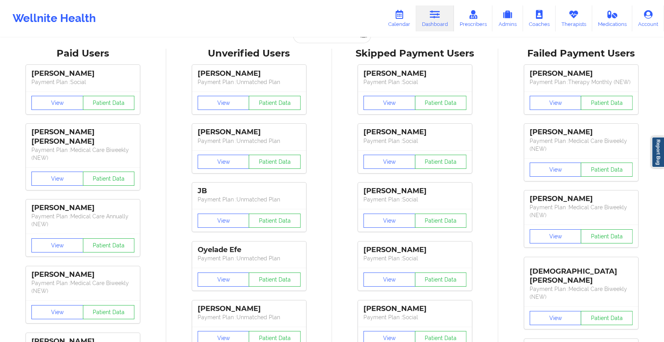
drag, startPoint x: 303, startPoint y: 44, endPoint x: 313, endPoint y: 40, distance: 10.9
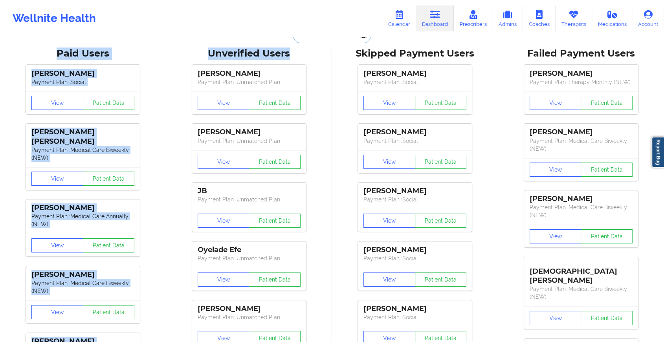
click at [313, 40] on input "text" at bounding box center [332, 35] width 78 height 15
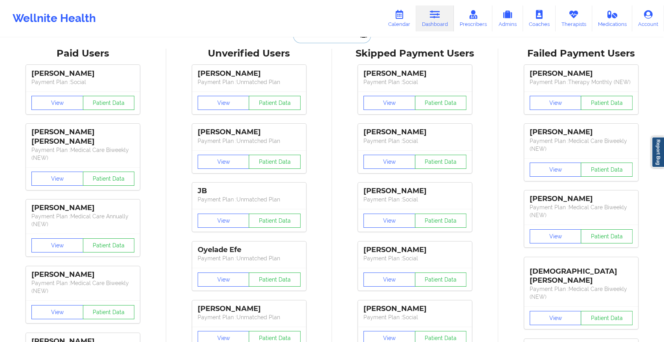
paste input "[EMAIL_ADDRESS][DOMAIN_NAME]"
type input "[EMAIL_ADDRESS][DOMAIN_NAME]"
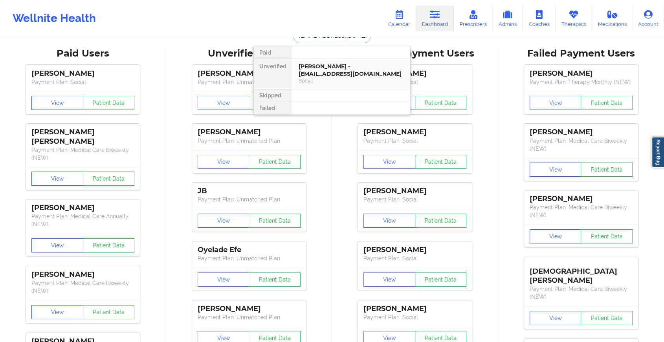
click at [343, 69] on div "[PERSON_NAME] - [EMAIL_ADDRESS][DOMAIN_NAME]" at bounding box center [351, 70] width 105 height 15
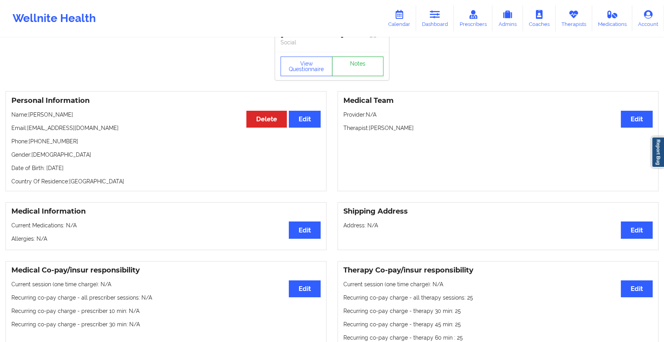
click at [365, 62] on link "Notes" at bounding box center [358, 67] width 52 height 20
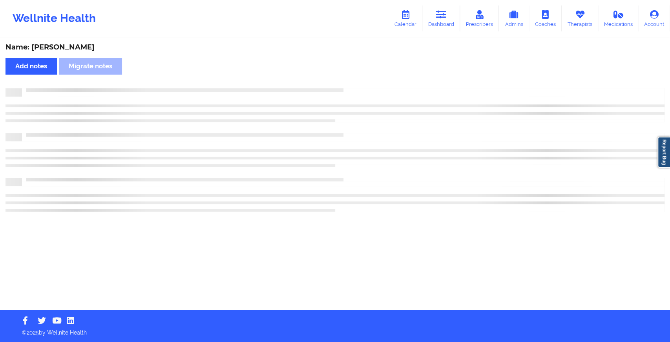
click at [365, 62] on div "Name: [PERSON_NAME] Add notes Migrate notes" at bounding box center [335, 173] width 670 height 271
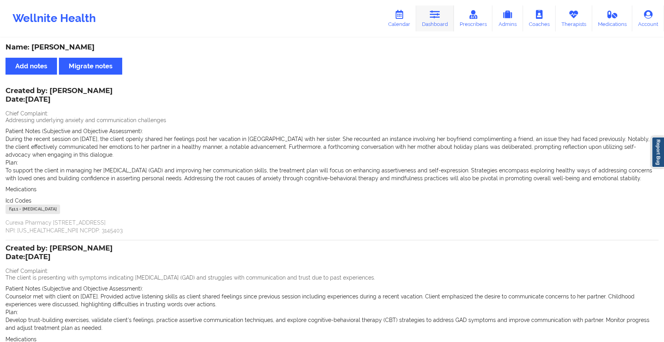
click at [438, 13] on icon at bounding box center [435, 14] width 10 height 9
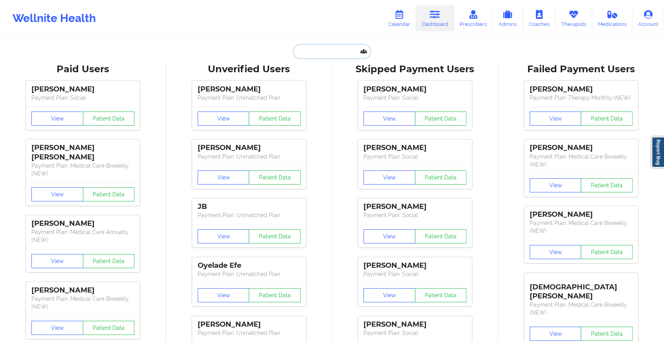
click at [311, 46] on input "text" at bounding box center [332, 51] width 78 height 15
paste input "[EMAIL_ADDRESS][DOMAIN_NAME]"
type input "[EMAIL_ADDRESS][DOMAIN_NAME]"
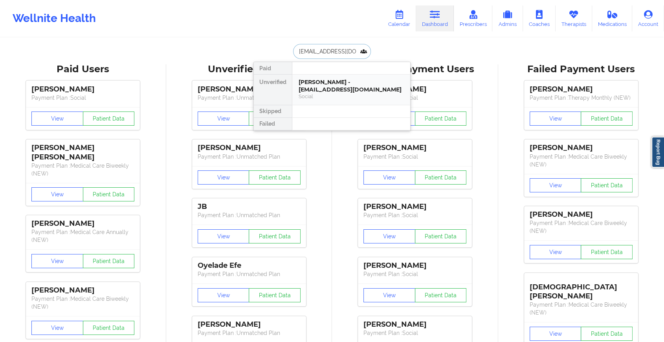
click at [318, 80] on div "[PERSON_NAME] - [EMAIL_ADDRESS][DOMAIN_NAME]" at bounding box center [351, 86] width 105 height 15
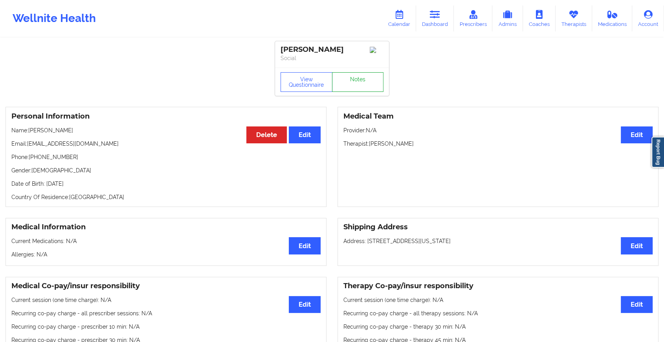
click at [356, 81] on link "Notes" at bounding box center [358, 82] width 52 height 20
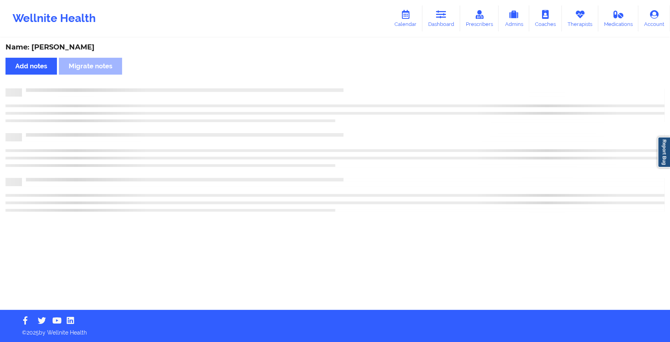
click at [356, 81] on div "Name: [PERSON_NAME] Add notes Migrate notes" at bounding box center [335, 173] width 670 height 271
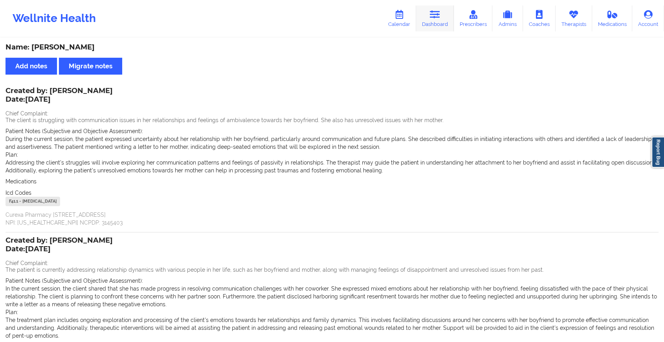
click at [451, 18] on link "Dashboard" at bounding box center [435, 18] width 38 height 26
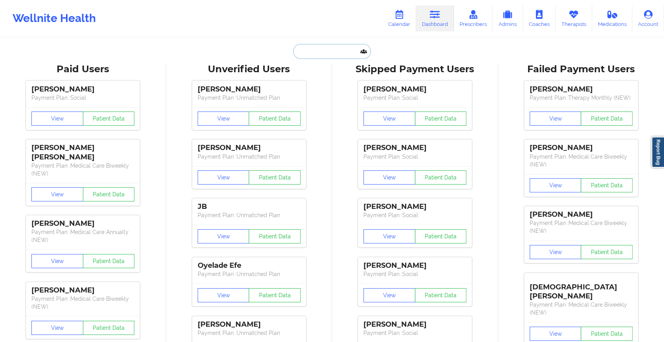
click at [334, 46] on input "text" at bounding box center [332, 51] width 78 height 15
paste input "[EMAIL_ADDRESS][DOMAIN_NAME]"
type input "[EMAIL_ADDRESS][DOMAIN_NAME]"
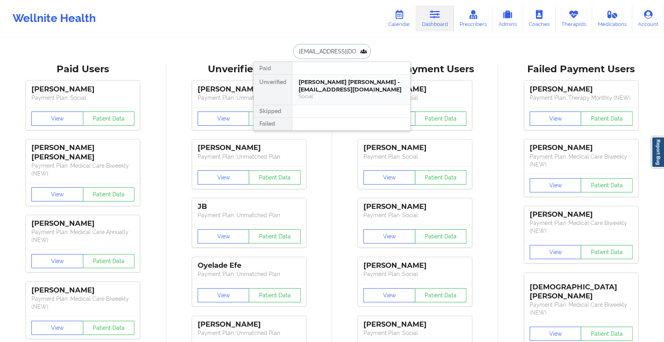
click at [337, 79] on div "[PERSON_NAME] [PERSON_NAME] - [EMAIL_ADDRESS][DOMAIN_NAME]" at bounding box center [351, 86] width 105 height 15
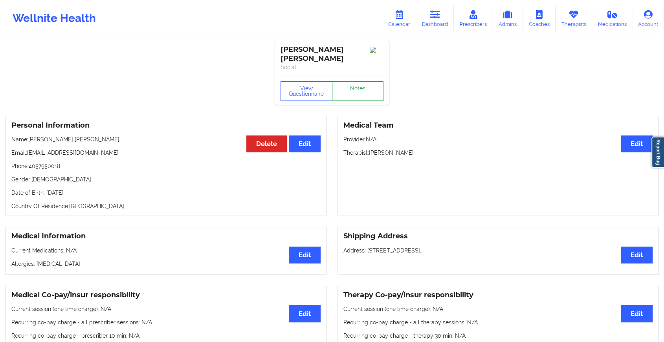
click at [359, 81] on link "Notes" at bounding box center [358, 91] width 52 height 20
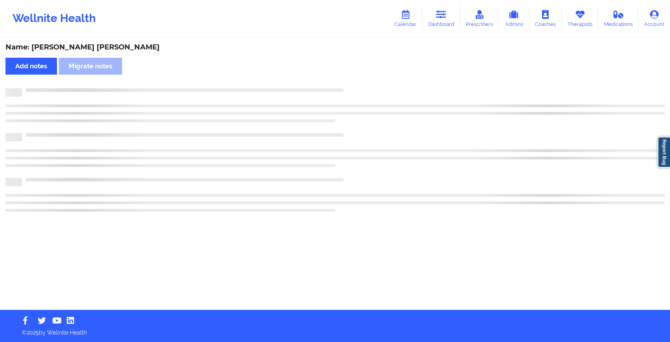
click at [359, 80] on div "Name: [PERSON_NAME] [PERSON_NAME] Add notes Migrate notes" at bounding box center [335, 173] width 670 height 271
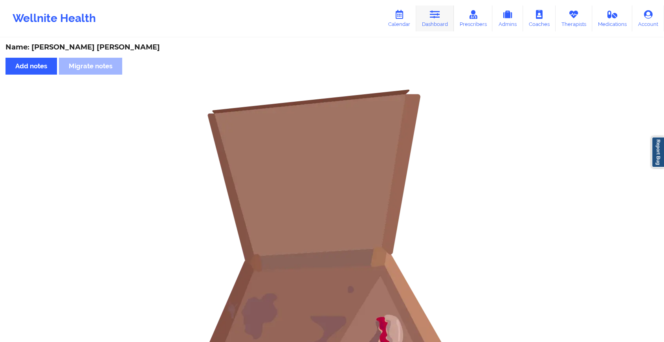
click at [439, 13] on icon at bounding box center [435, 14] width 10 height 9
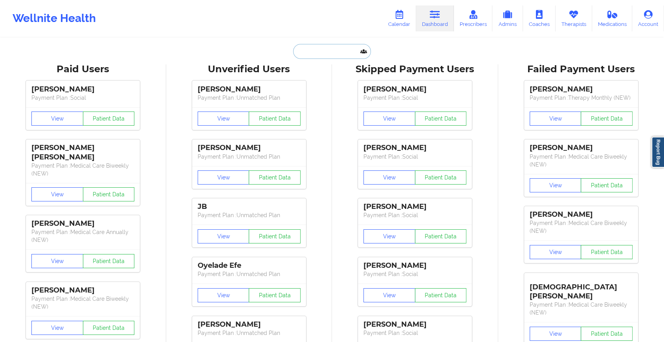
click at [331, 57] on input "text" at bounding box center [332, 51] width 78 height 15
paste input "[EMAIL_ADDRESS][DOMAIN_NAME]"
type input "[EMAIL_ADDRESS][DOMAIN_NAME]"
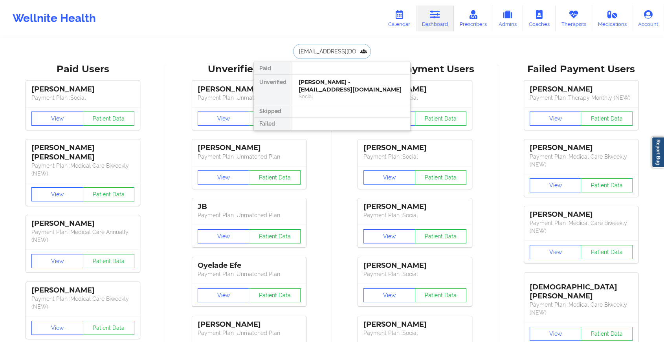
click at [338, 79] on div "[PERSON_NAME] - [EMAIL_ADDRESS][DOMAIN_NAME]" at bounding box center [351, 86] width 105 height 15
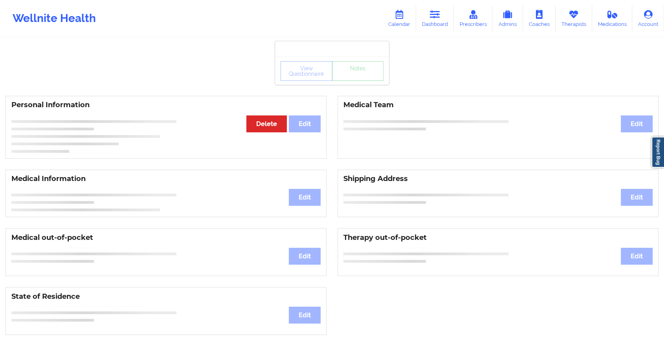
click at [352, 78] on div "View Questionnaire Notes" at bounding box center [331, 71] width 103 height 20
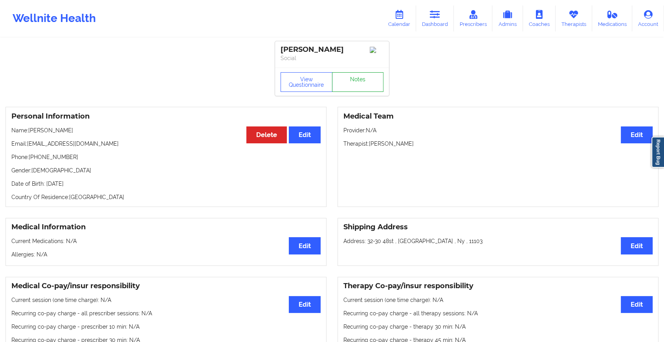
click at [352, 78] on link "Notes" at bounding box center [358, 82] width 52 height 20
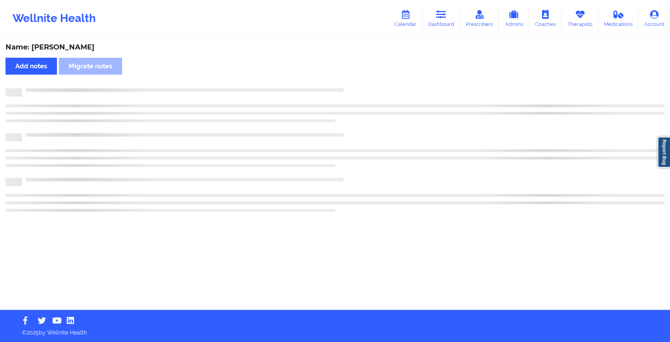
click at [352, 78] on div "Name: [PERSON_NAME] Add notes Migrate notes" at bounding box center [335, 173] width 670 height 271
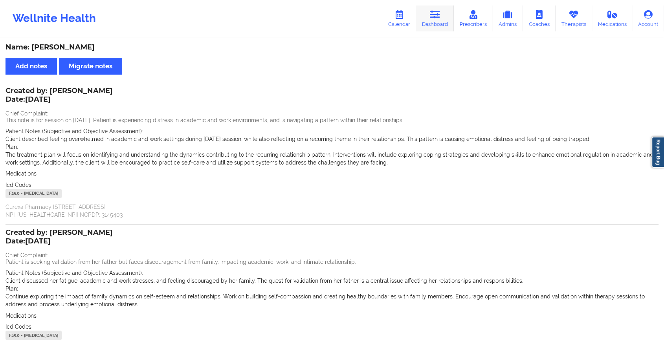
click at [440, 8] on link "Dashboard" at bounding box center [435, 18] width 38 height 26
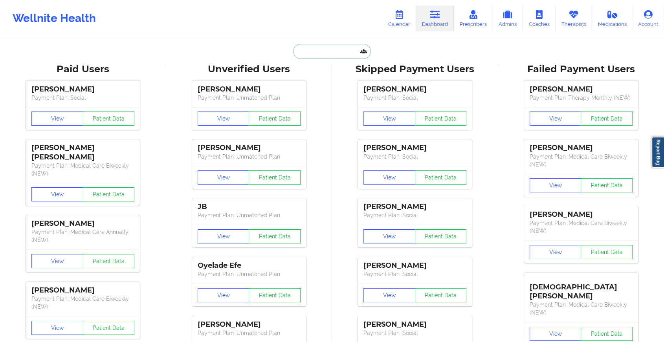
click at [329, 47] on input "text" at bounding box center [332, 51] width 78 height 15
paste input "[EMAIL_ADDRESS][DOMAIN_NAME]"
type input "[EMAIL_ADDRESS][DOMAIN_NAME]"
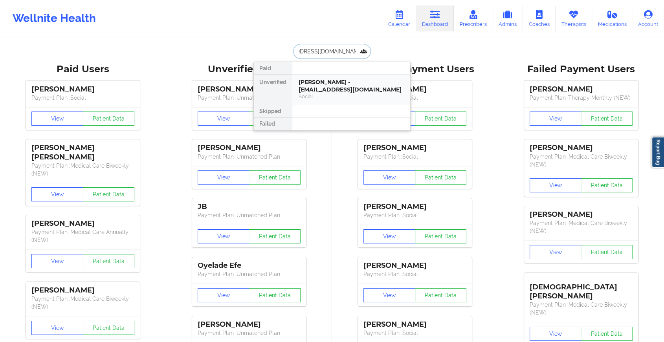
click at [343, 89] on div "[PERSON_NAME] - [EMAIL_ADDRESS][DOMAIN_NAME]" at bounding box center [351, 86] width 105 height 15
